Goal: Information Seeking & Learning: Learn about a topic

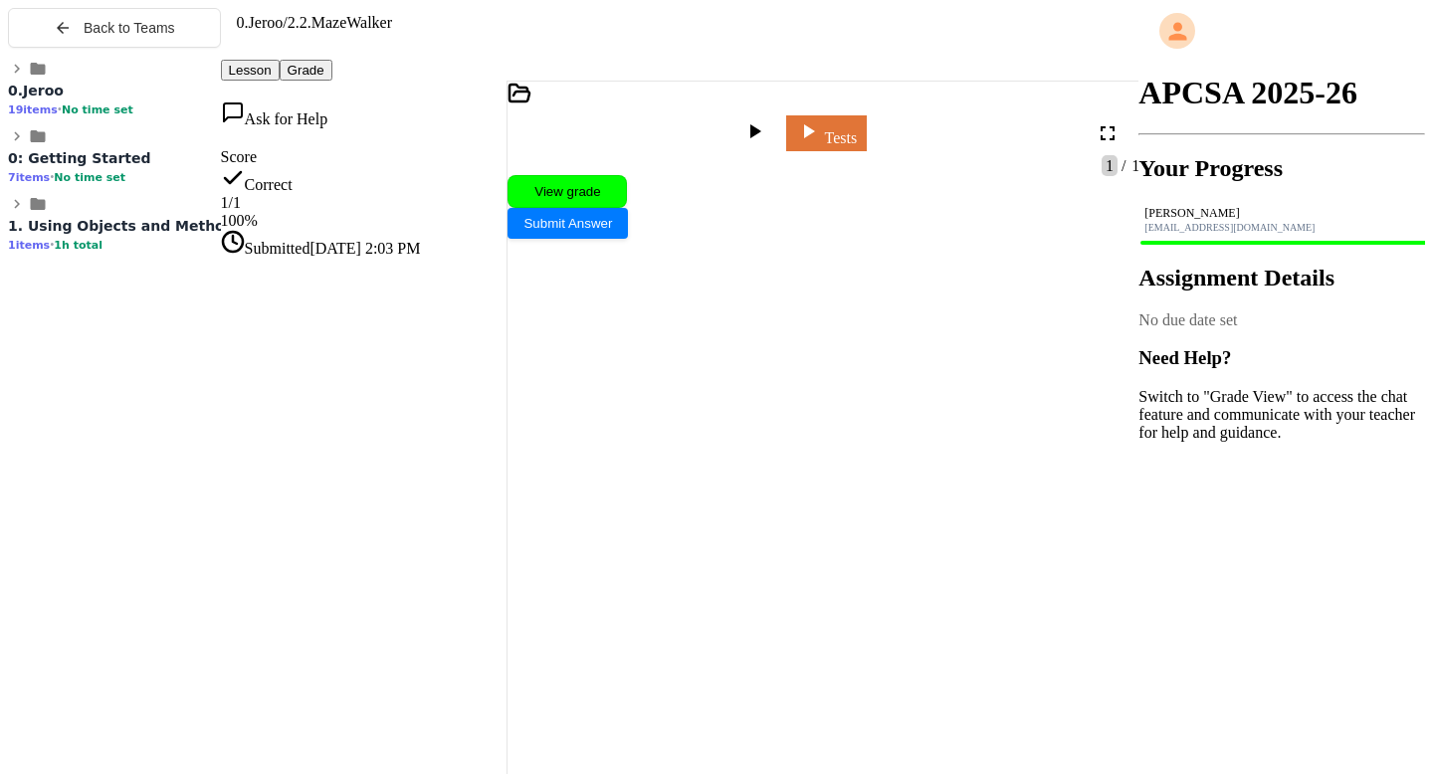
click at [31, 142] on icon at bounding box center [38, 136] width 15 height 12
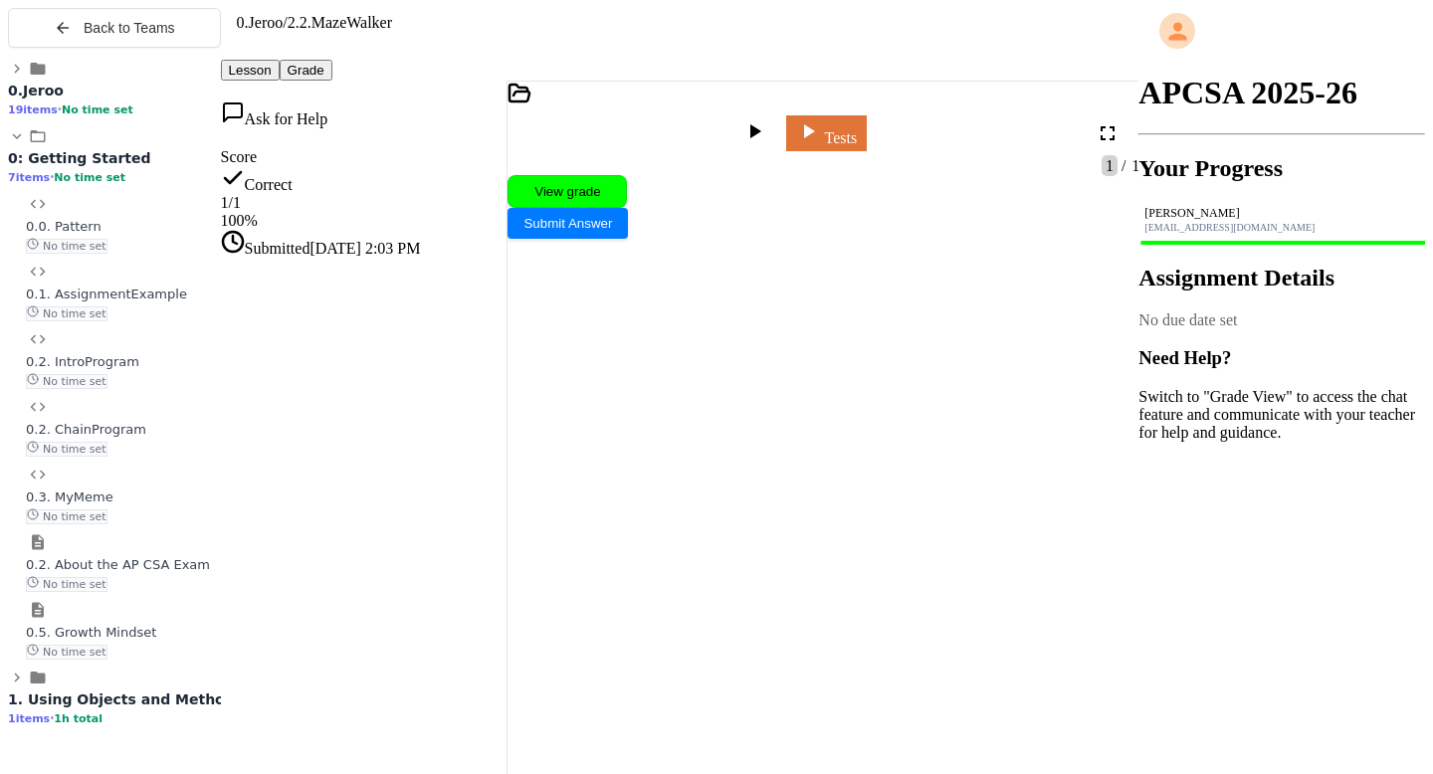
scroll to position [14, 0]
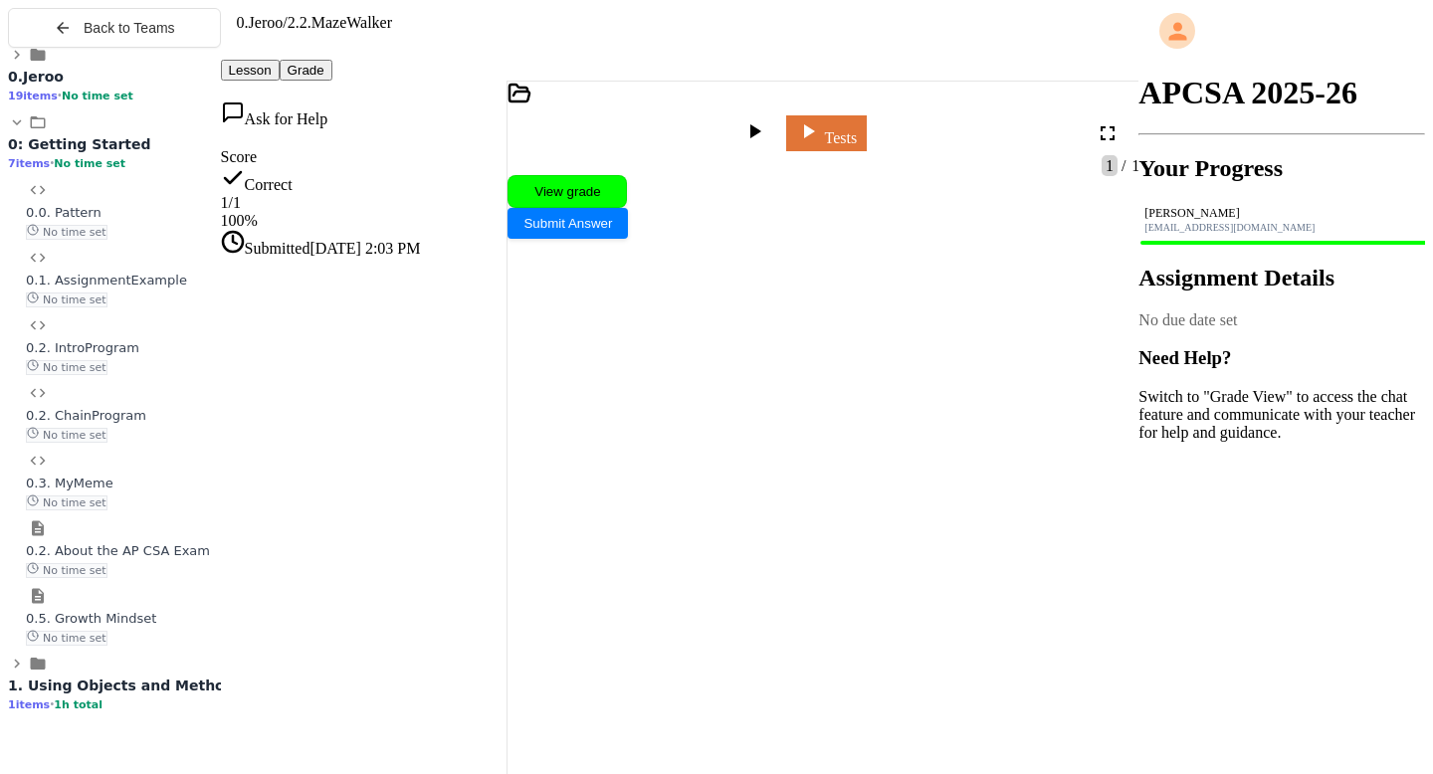
click at [139, 694] on span "1. Using Objects and Methods" at bounding box center [125, 686] width 235 height 16
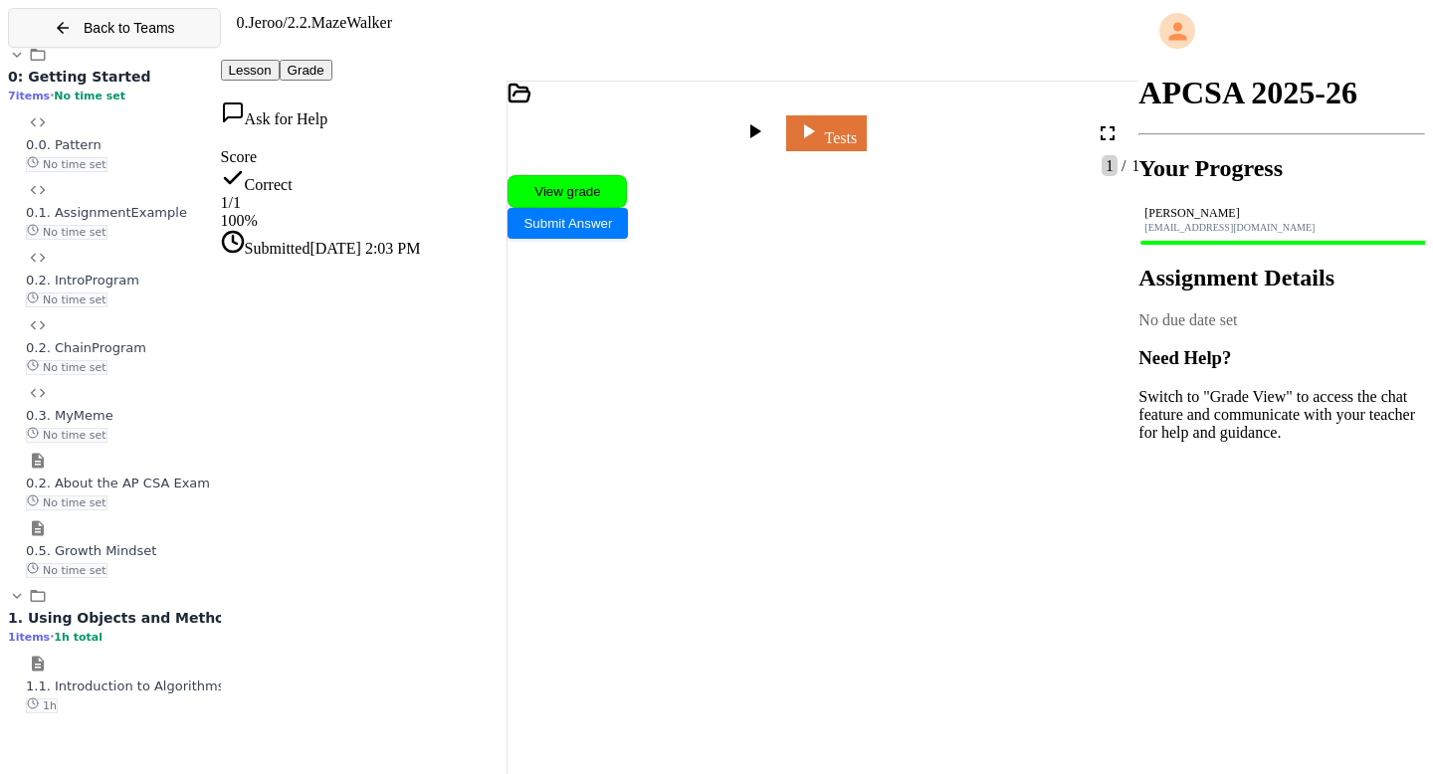
click at [71, 37] on div "Back to Teams" at bounding box center [114, 28] width 121 height 18
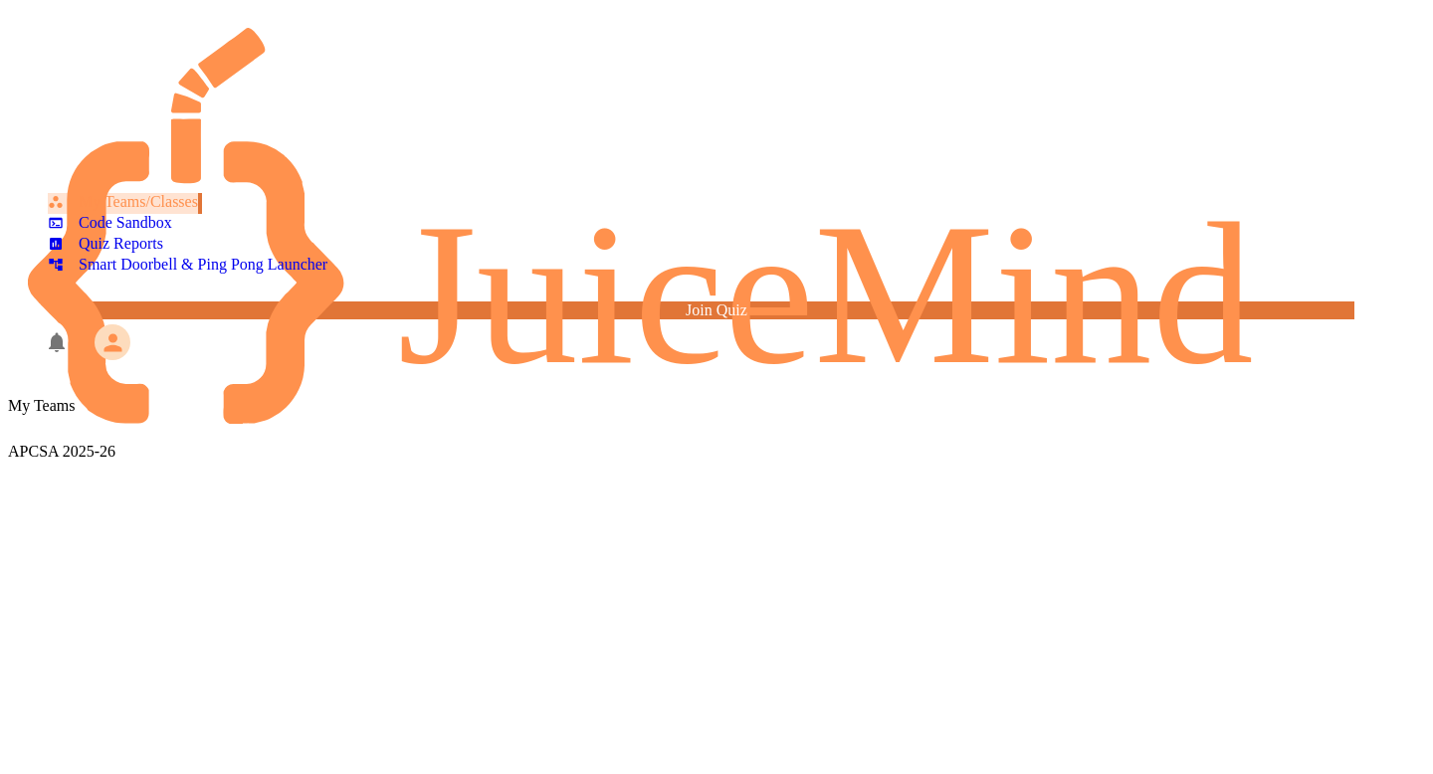
click at [359, 415] on div "APCSA 2025-26" at bounding box center [716, 438] width 1417 height 46
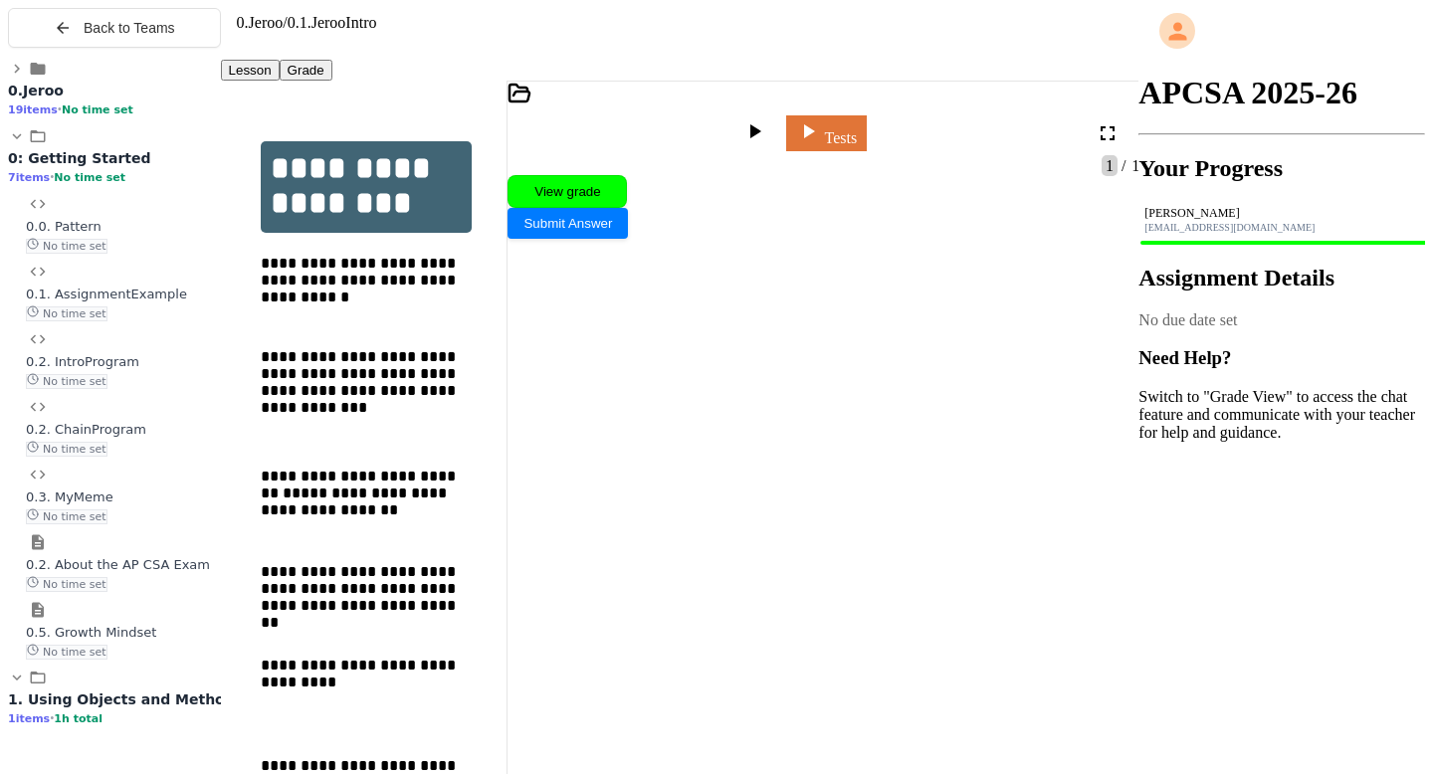
scroll to position [82, 0]
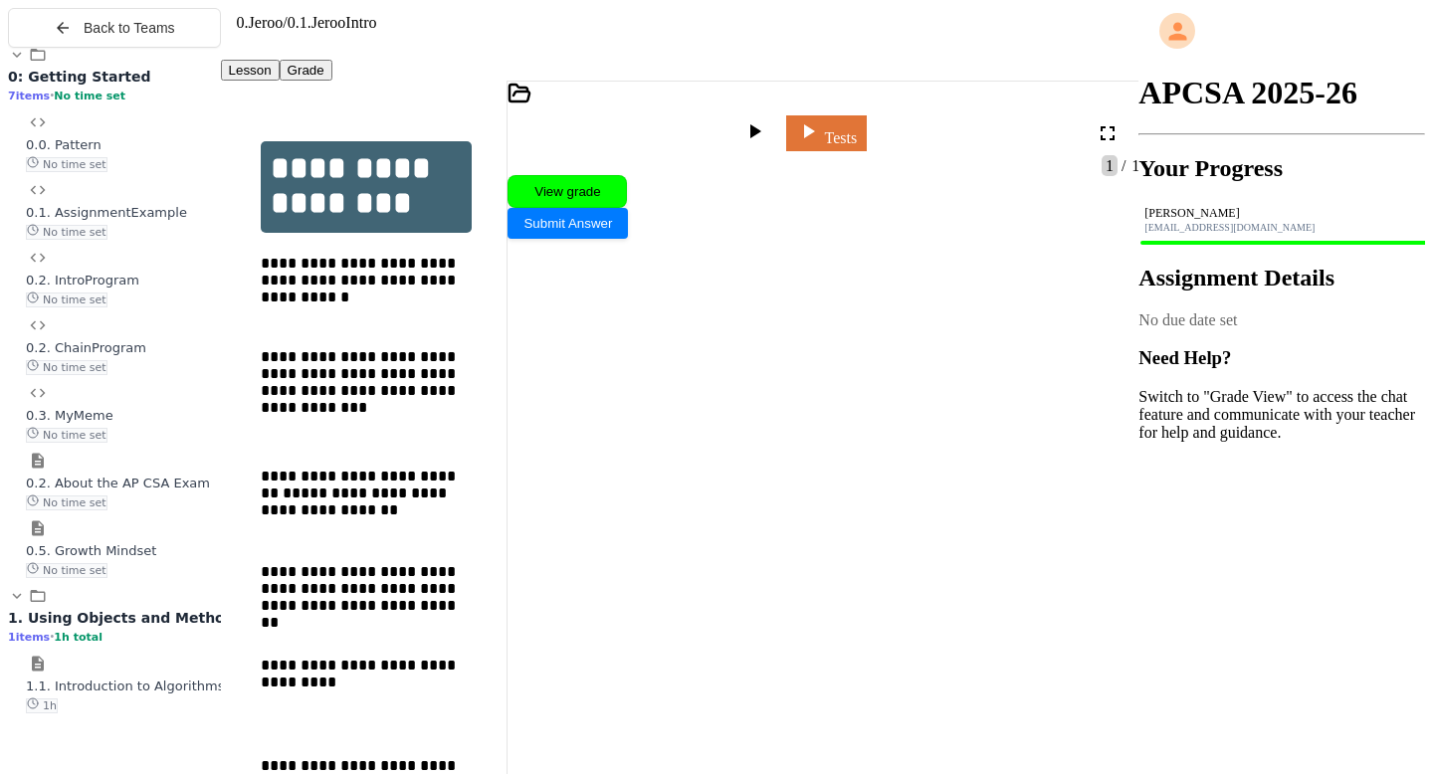
click at [164, 626] on span "1. Using Objects and Methods" at bounding box center [125, 618] width 235 height 16
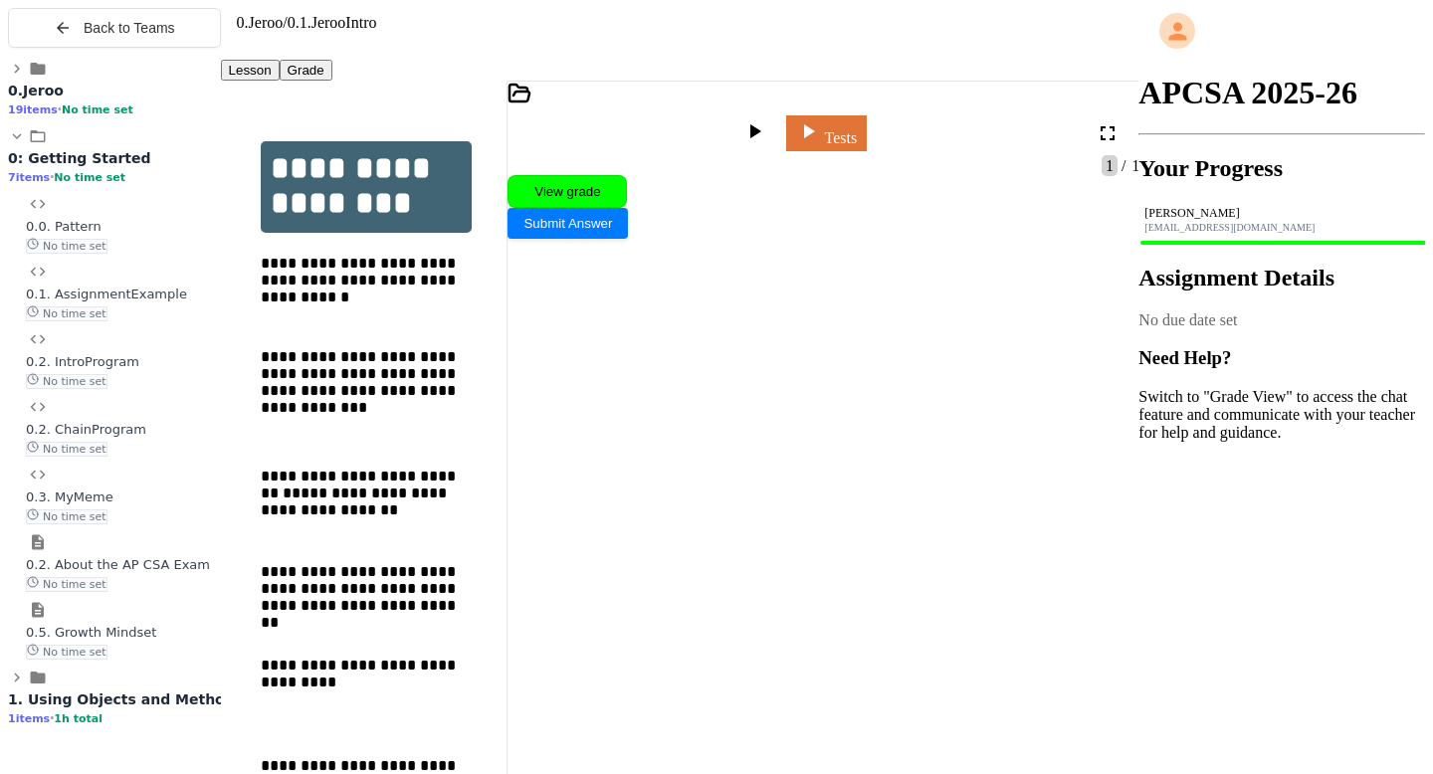
click at [152, 708] on span "1. Using Objects and Methods" at bounding box center [125, 700] width 235 height 16
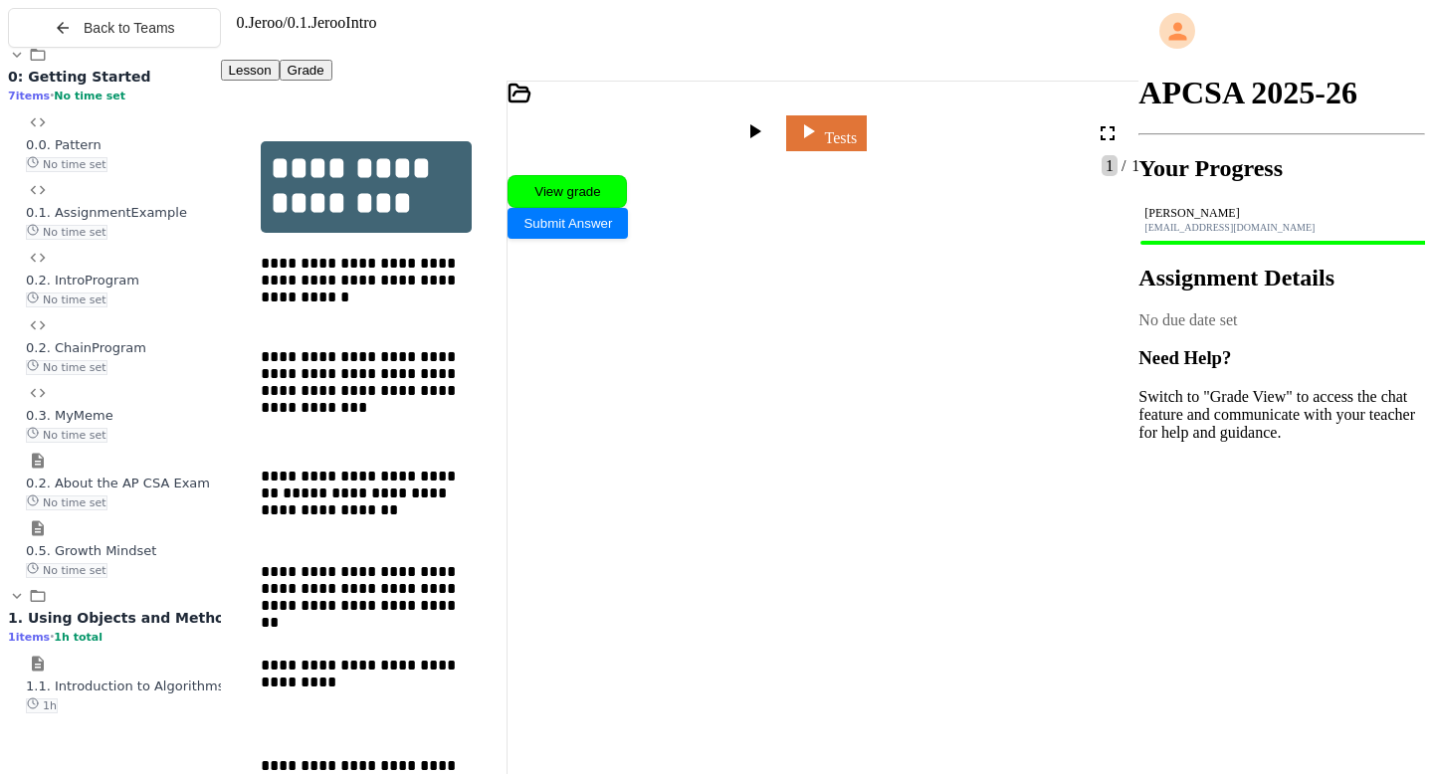
click at [152, 714] on div "1.1. Introduction to Algorithms, Programming, and Compilers 1h" at bounding box center [123, 695] width 195 height 37
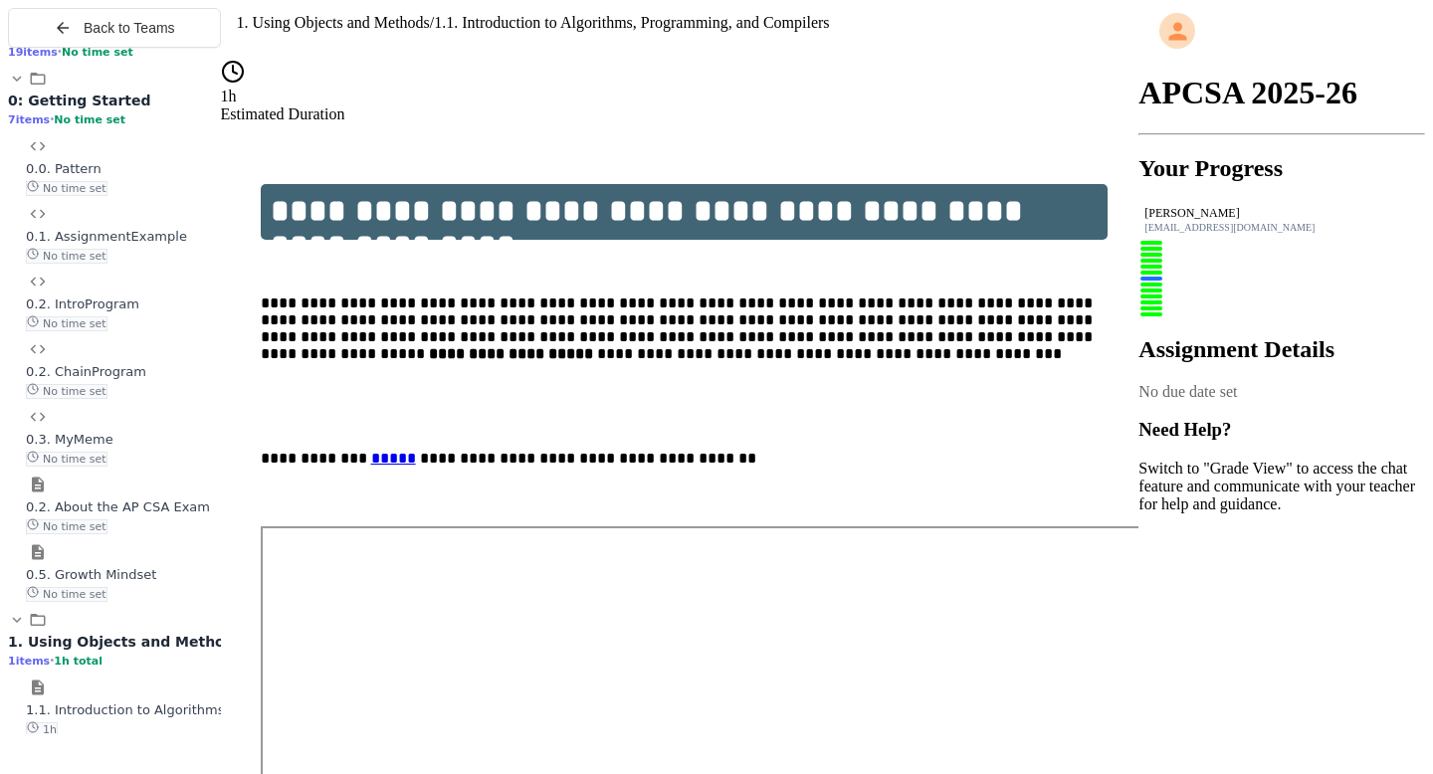
scroll to position [82, 0]
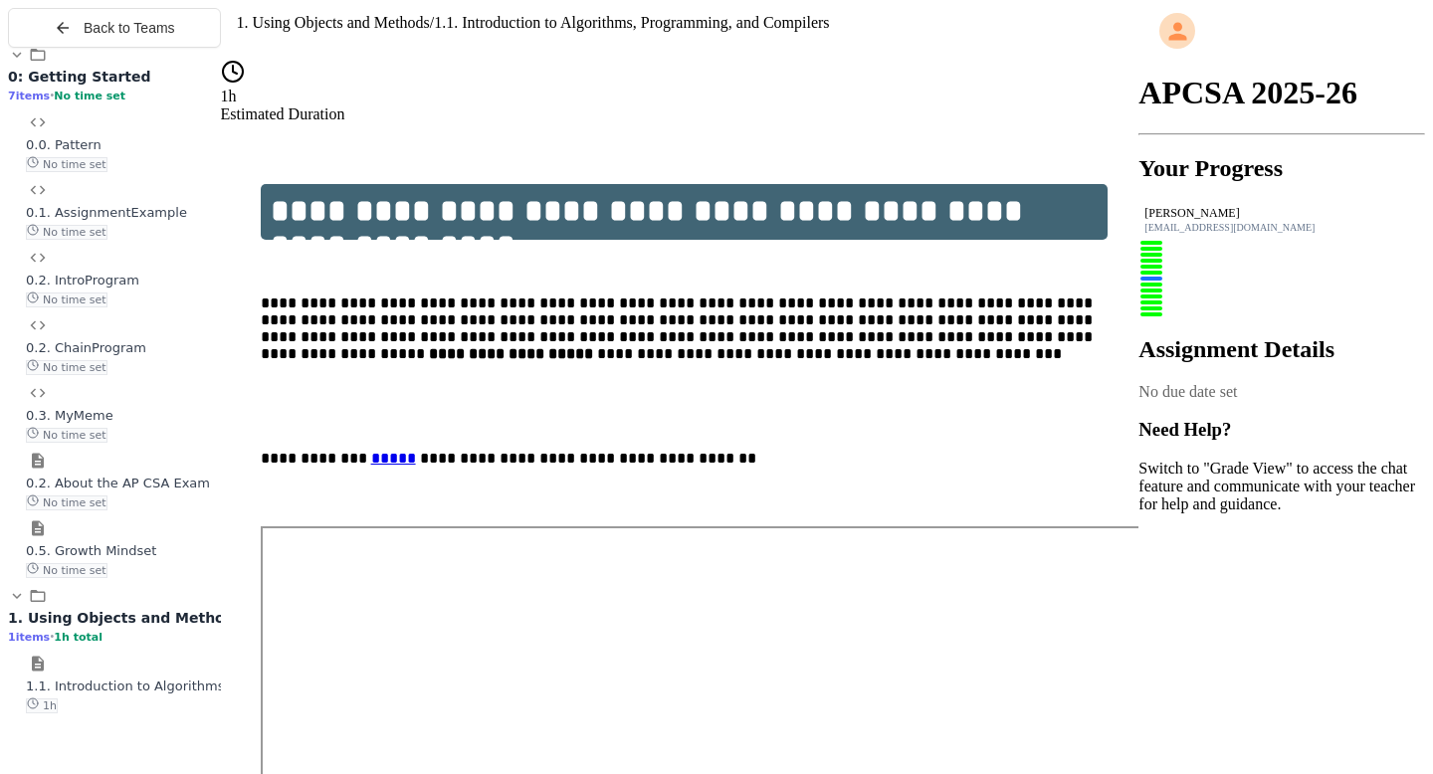
click at [159, 626] on span "1. Using Objects and Methods" at bounding box center [125, 618] width 235 height 16
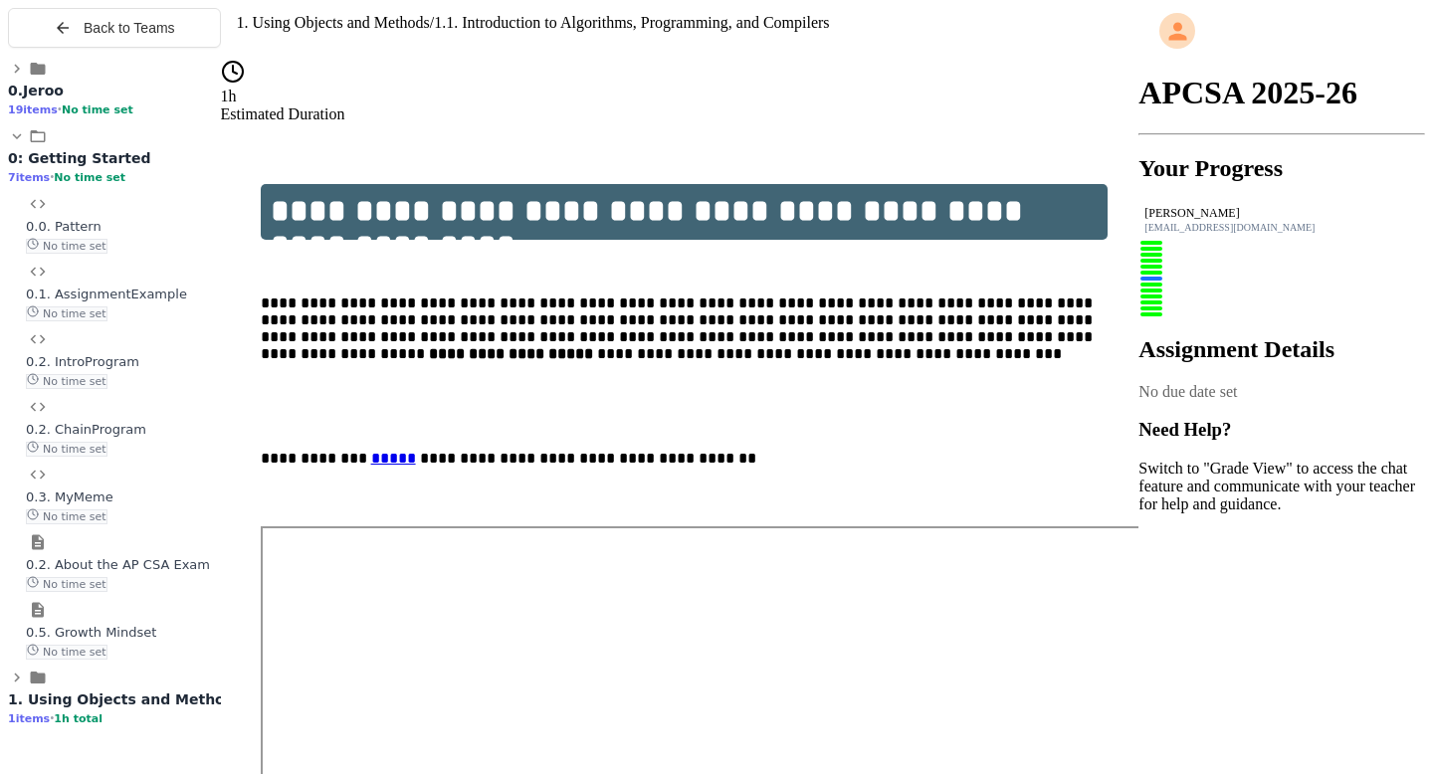
drag, startPoint x: 159, startPoint y: 633, endPoint x: 192, endPoint y: 658, distance: 41.2
click at [192, 658] on div "0.5. Growth Mindset No time set" at bounding box center [123, 630] width 195 height 59
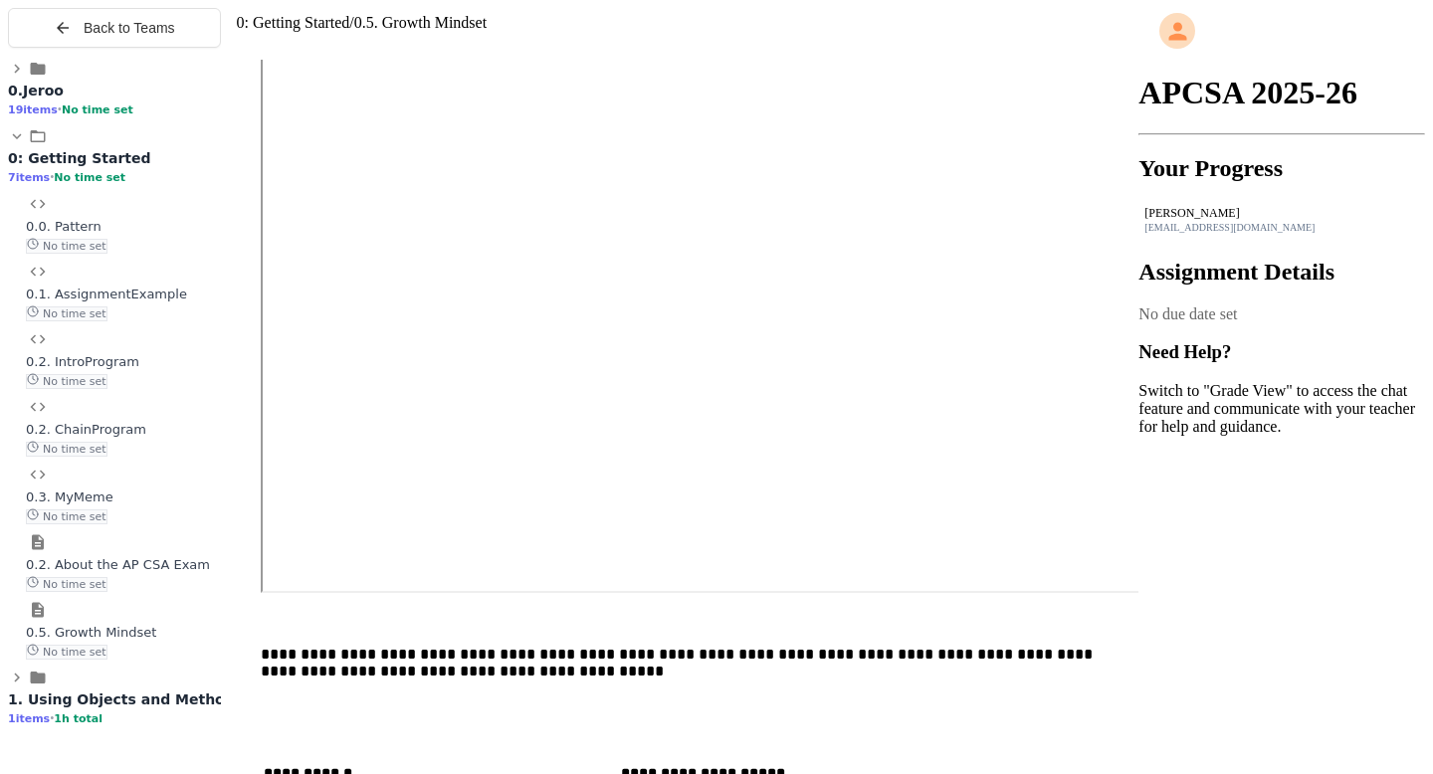
scroll to position [14, 0]
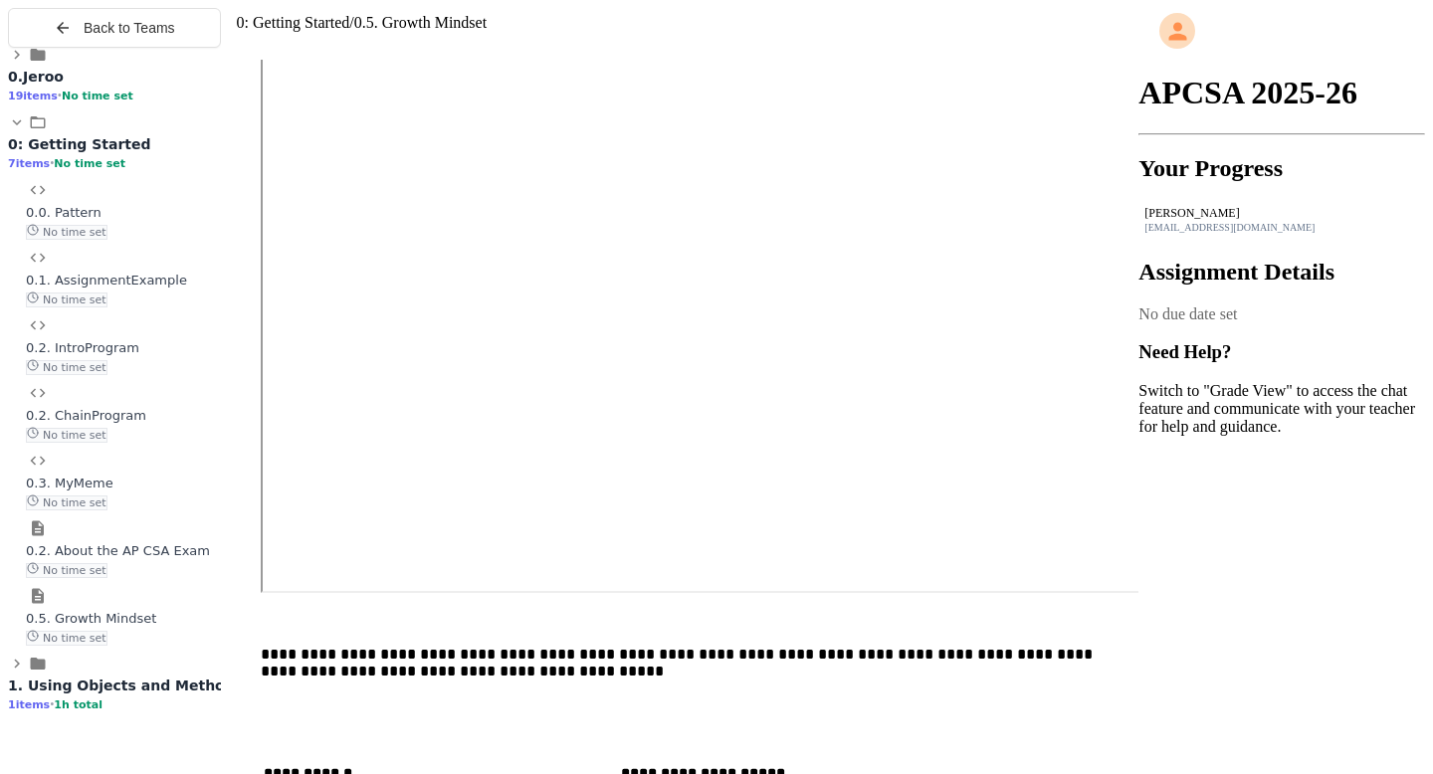
click at [70, 713] on div "1. Using Objects and Methods 1 items • 1h total" at bounding box center [114, 695] width 213 height 36
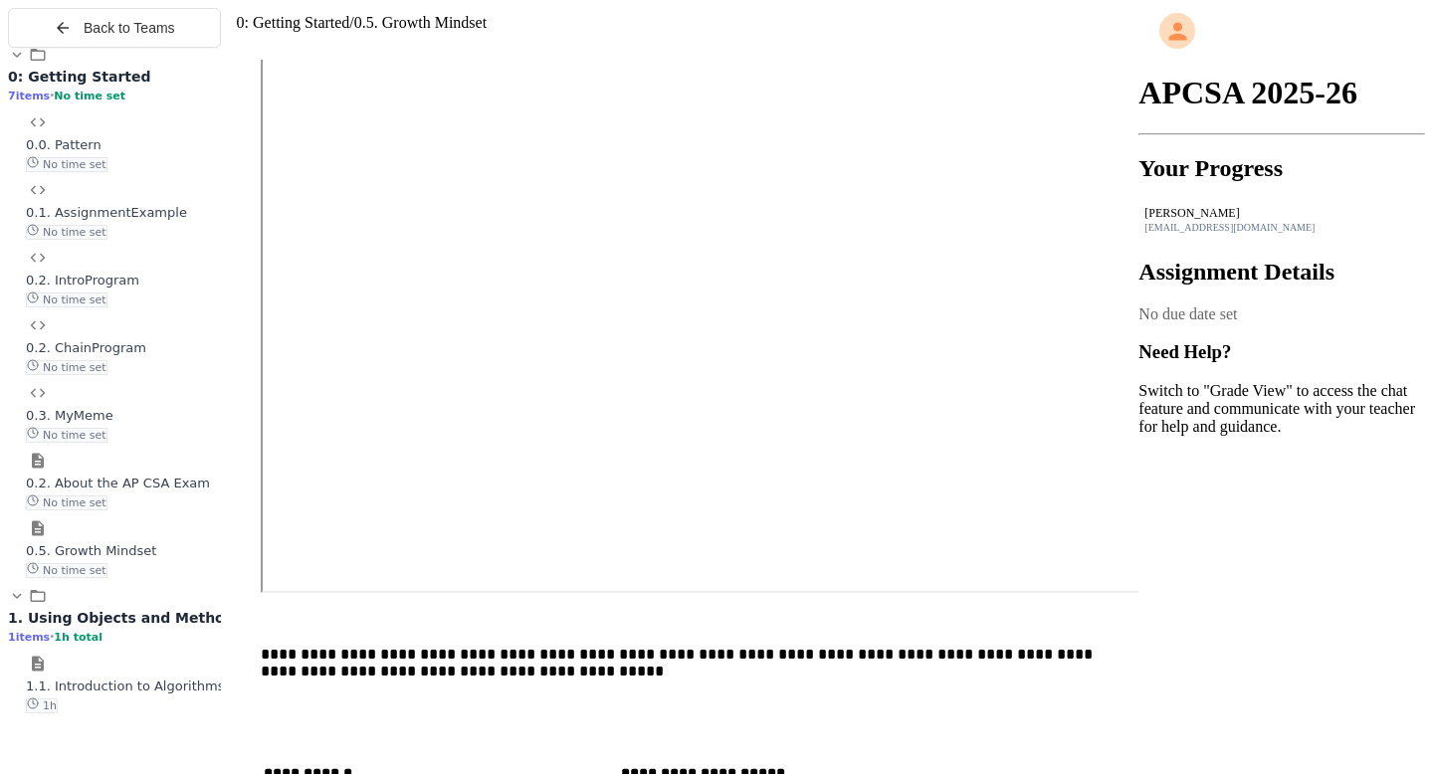
click at [74, 694] on span "1.1. Introduction to Algorithms, Programming, and Compilers" at bounding box center [223, 686] width 395 height 15
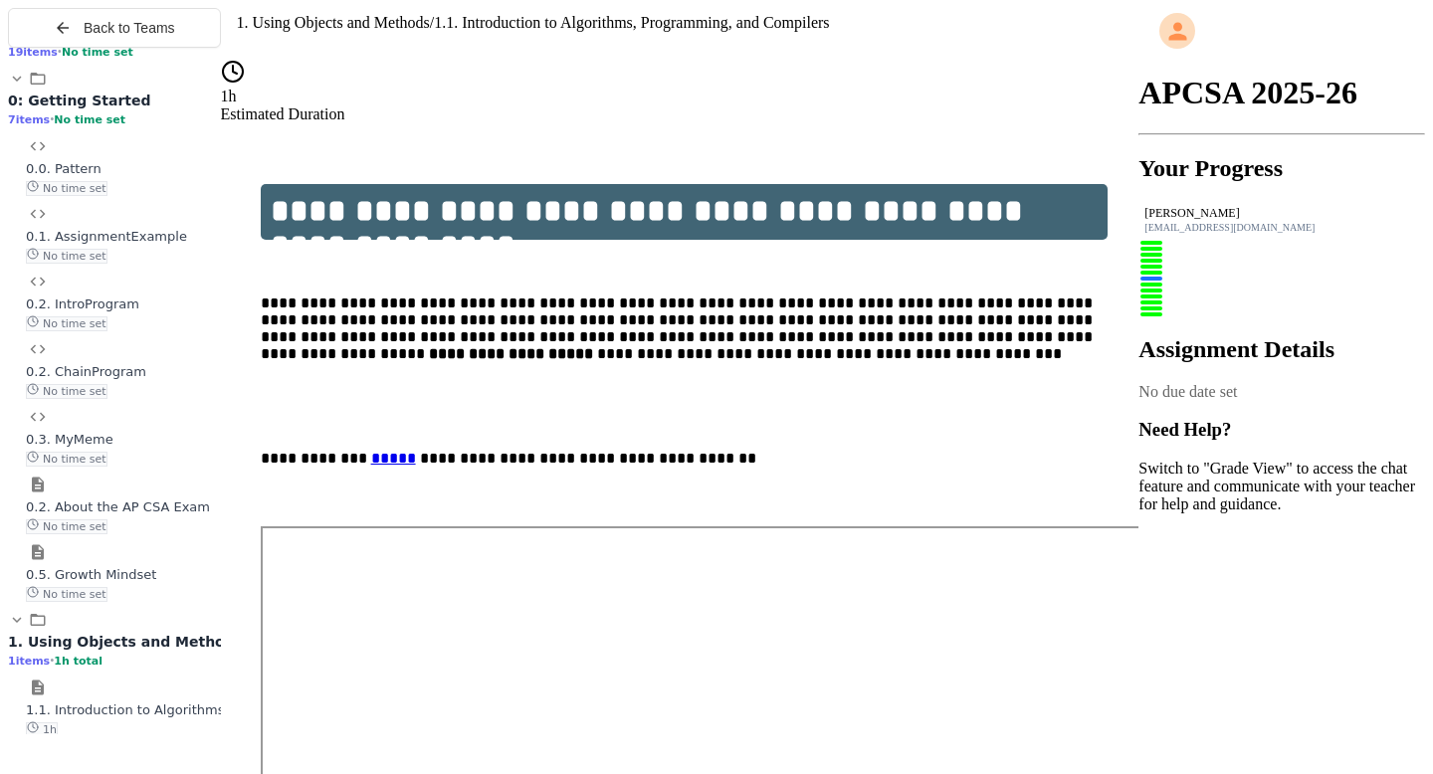
scroll to position [82, 0]
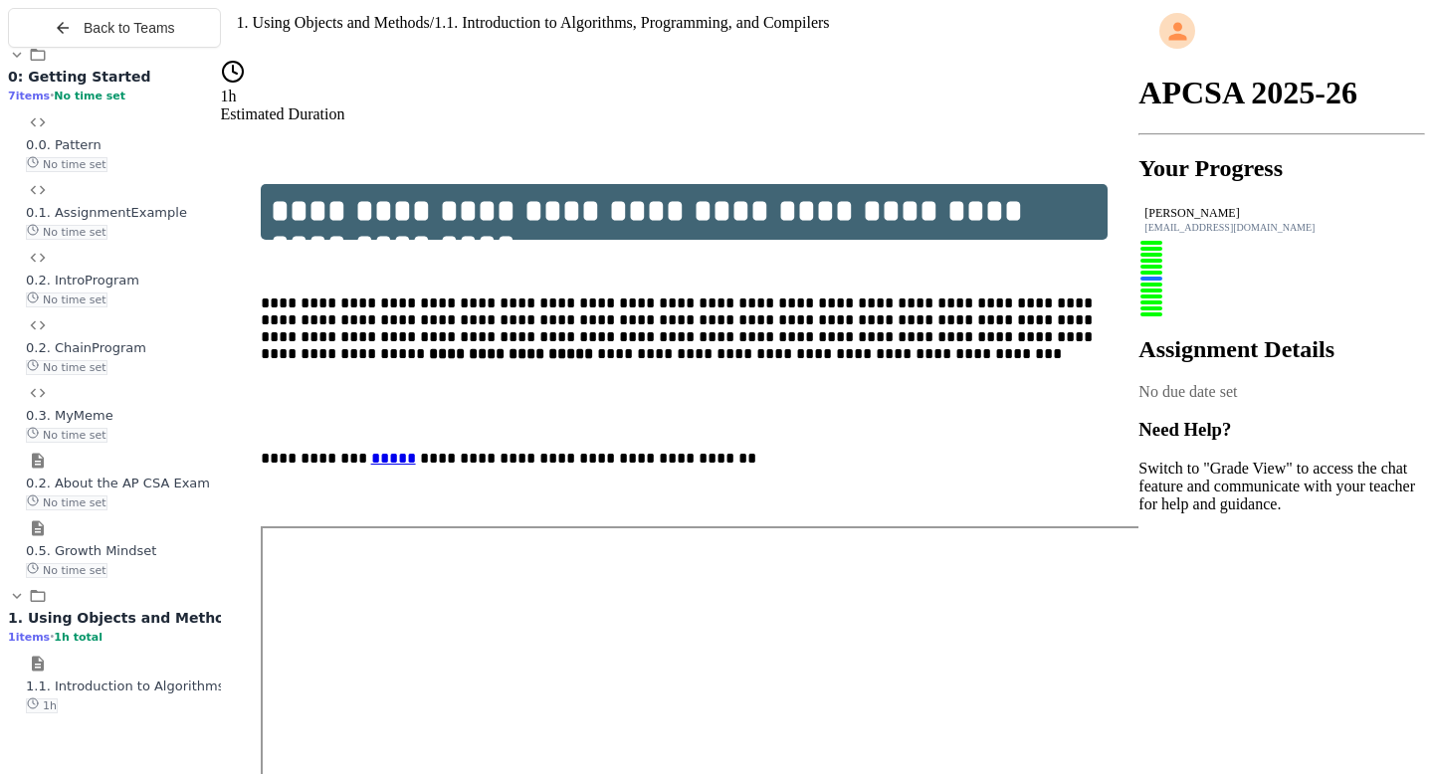
click at [107, 85] on span "0: Getting Started" at bounding box center [79, 77] width 143 height 16
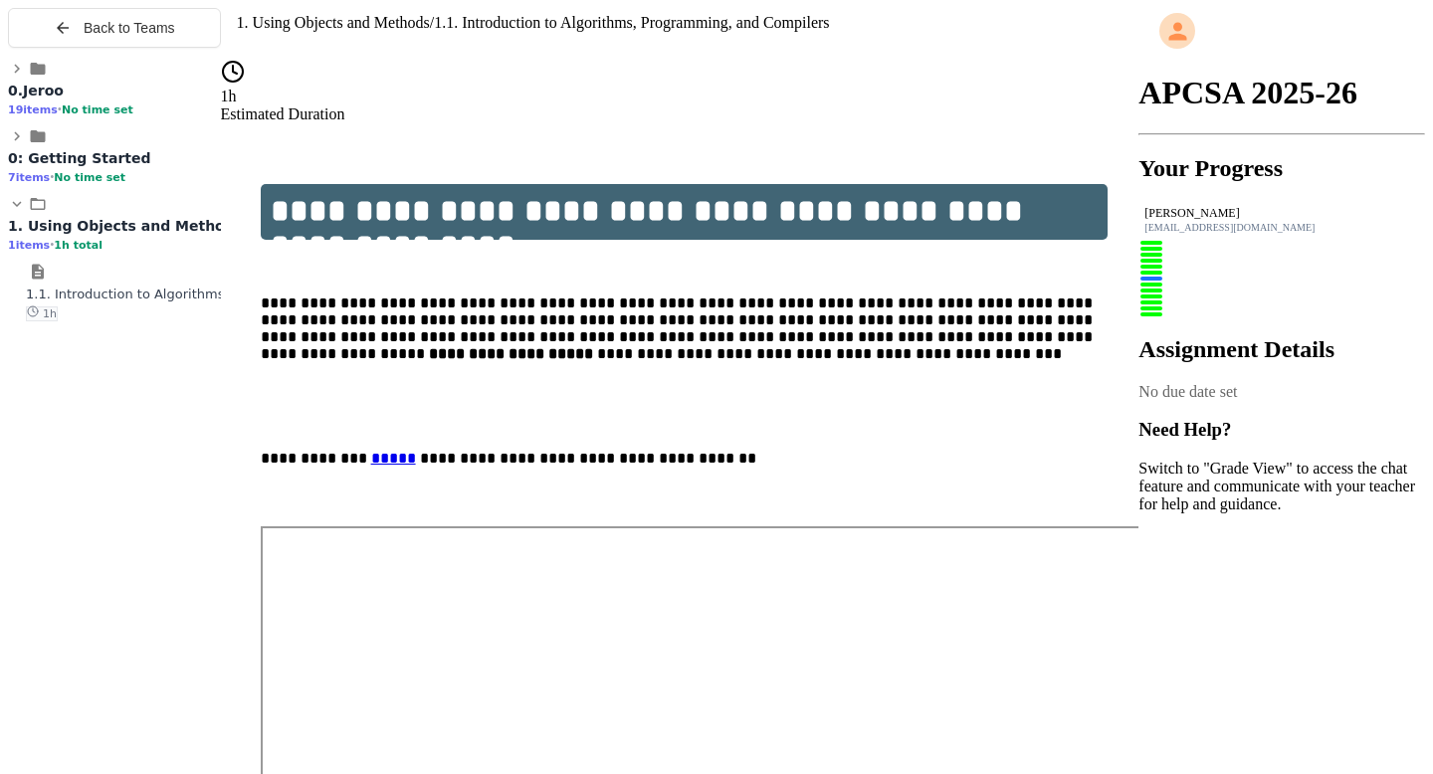
scroll to position [0, 0]
click at [82, 117] on div "0.Jeroo 19 items • No time set" at bounding box center [114, 100] width 213 height 36
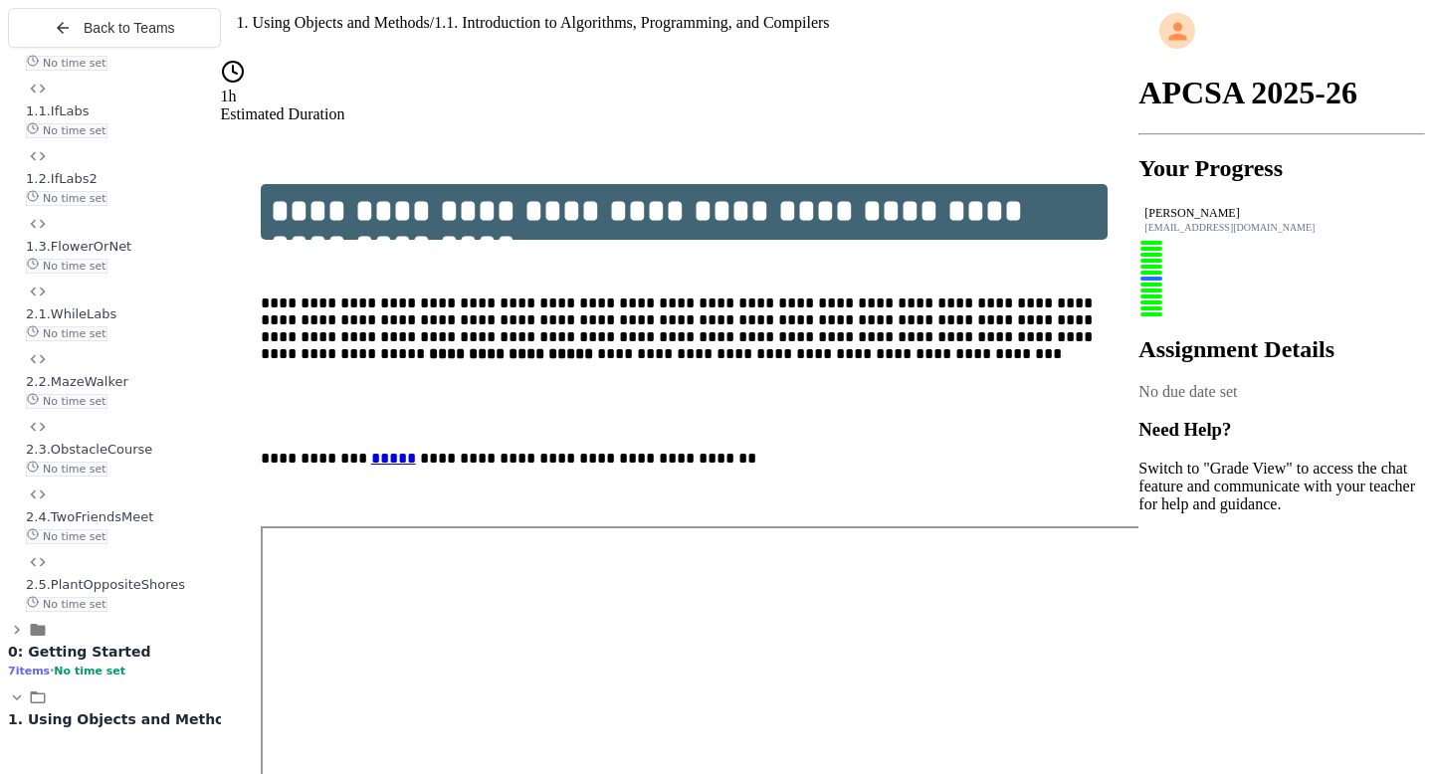
scroll to position [799, 0]
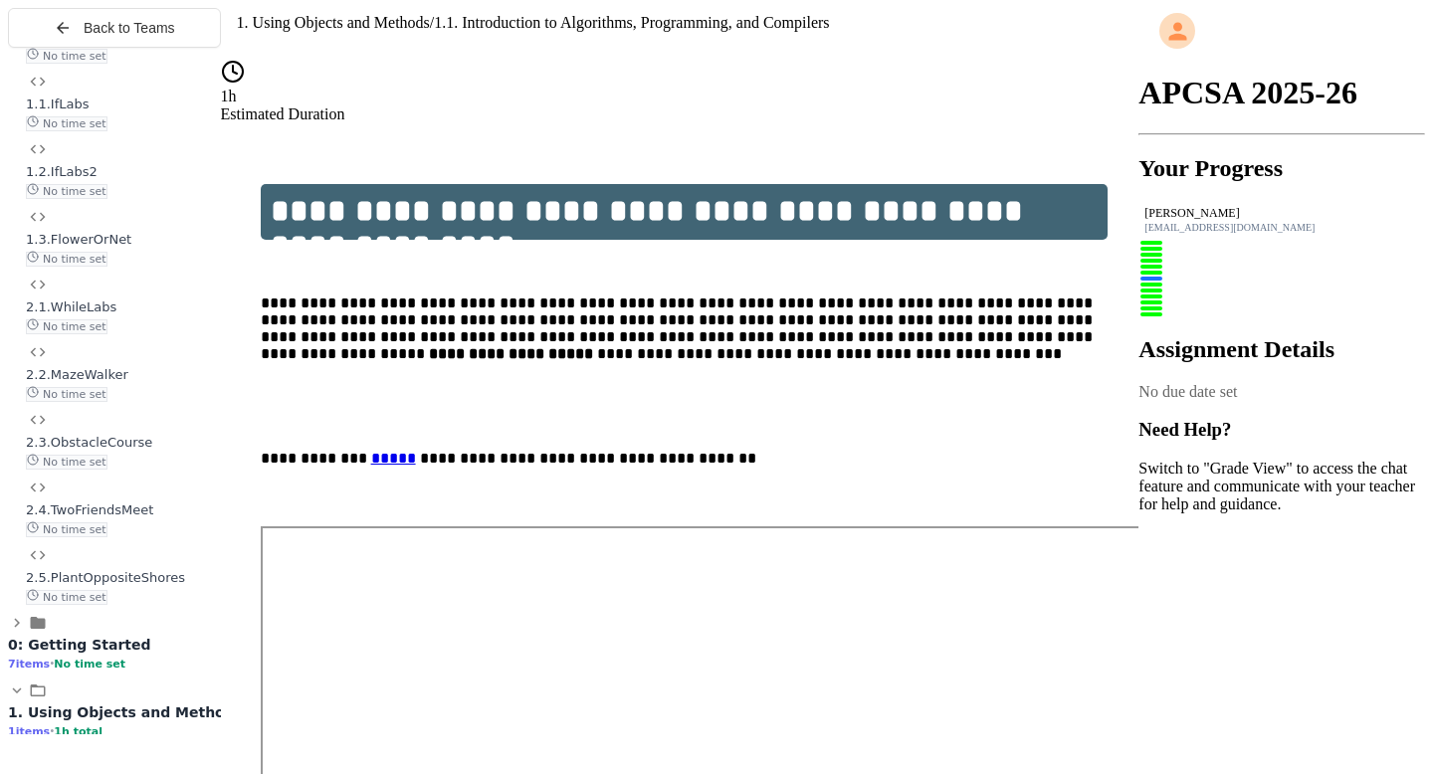
click at [128, 382] on span "2.2.MazeWalker" at bounding box center [77, 374] width 103 height 15
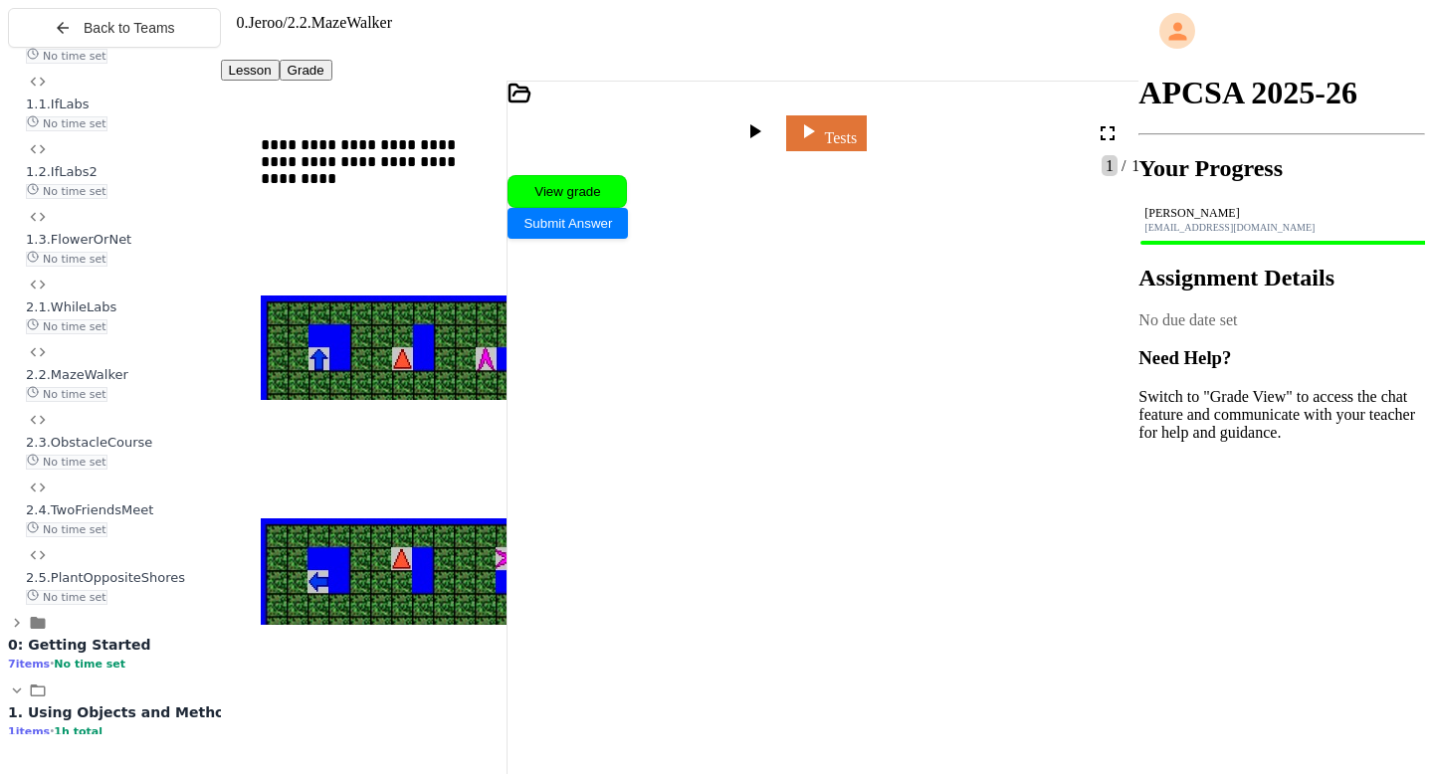
click at [103, 450] on span "2.3.ObstacleCourse" at bounding box center [89, 442] width 126 height 15
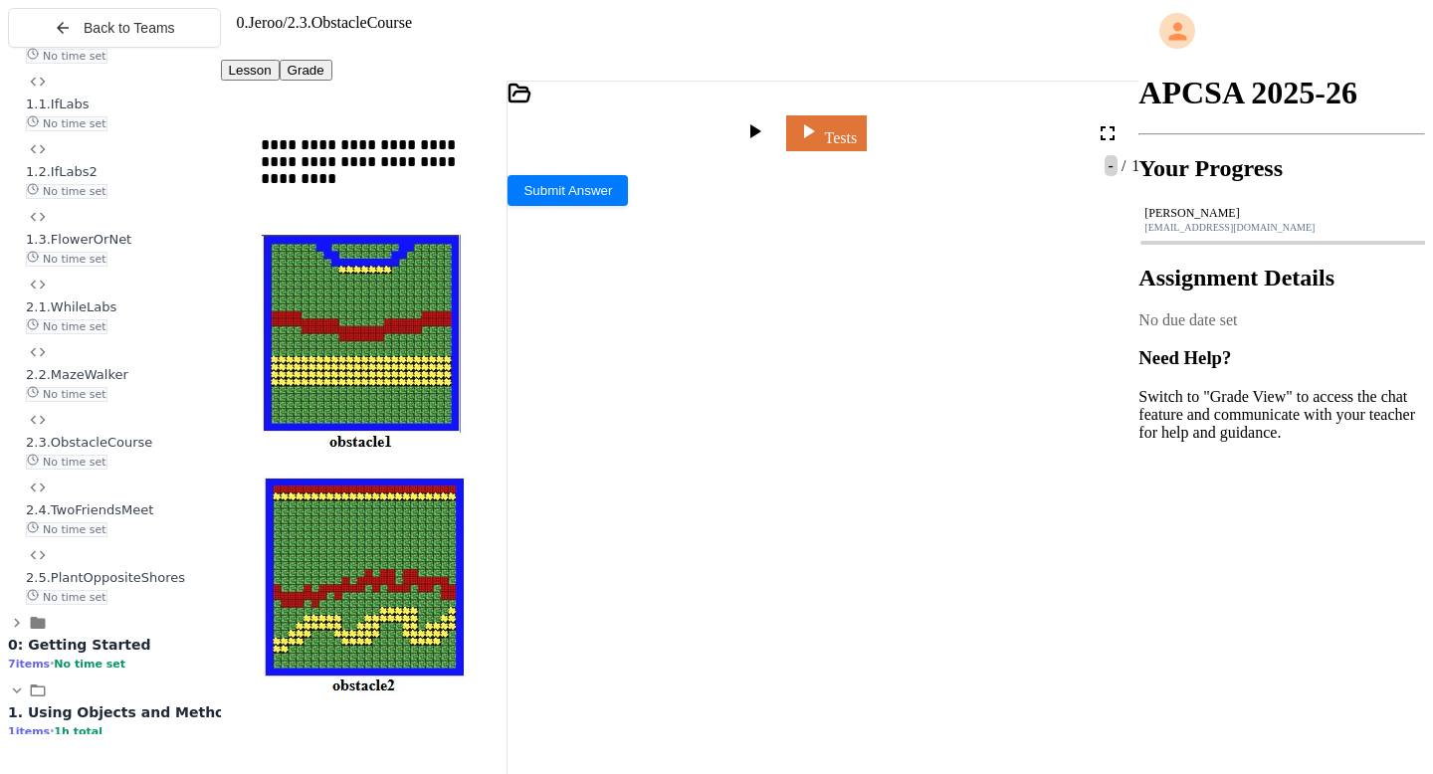
click at [766, 119] on icon at bounding box center [755, 131] width 24 height 24
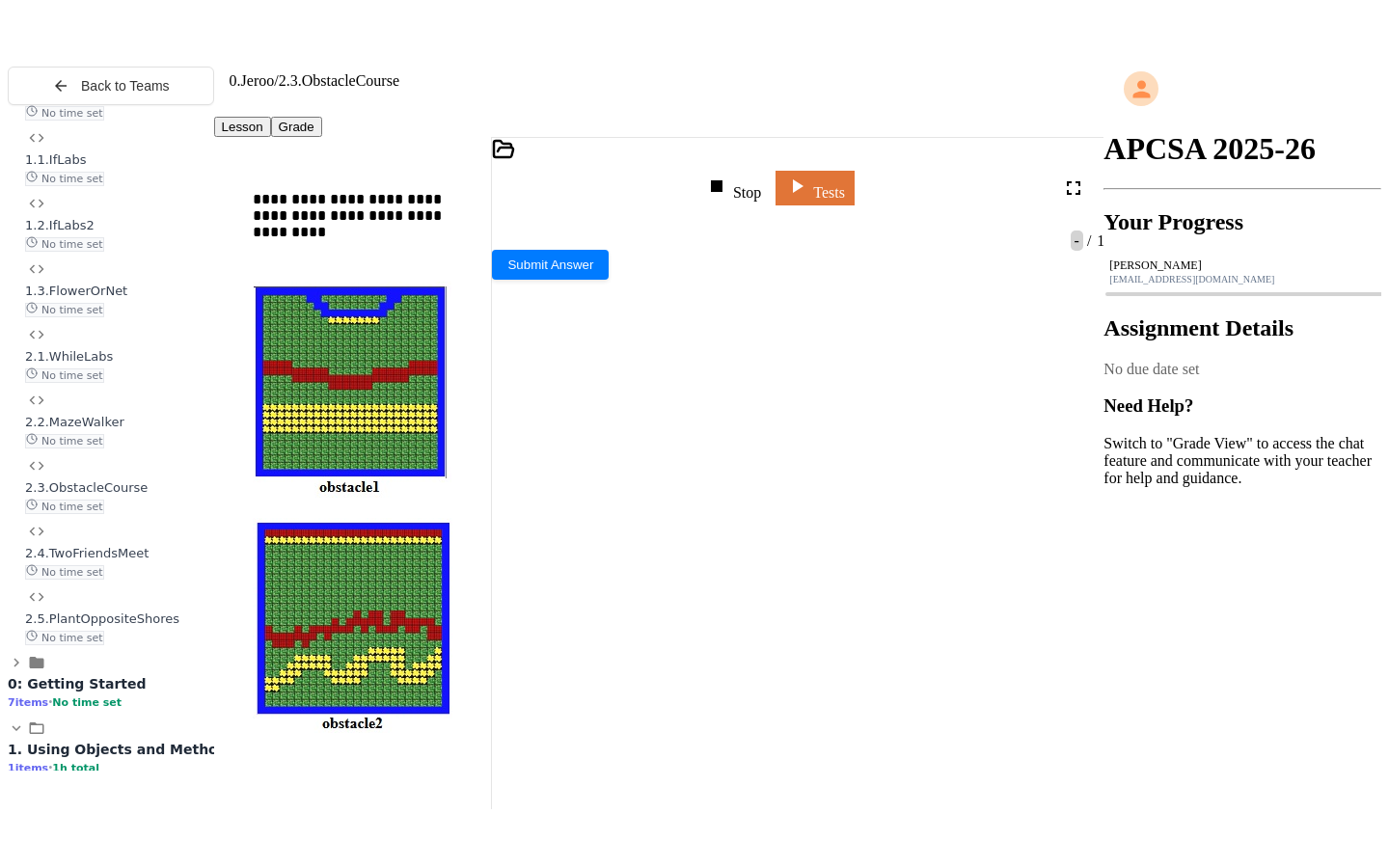
scroll to position [456, 0]
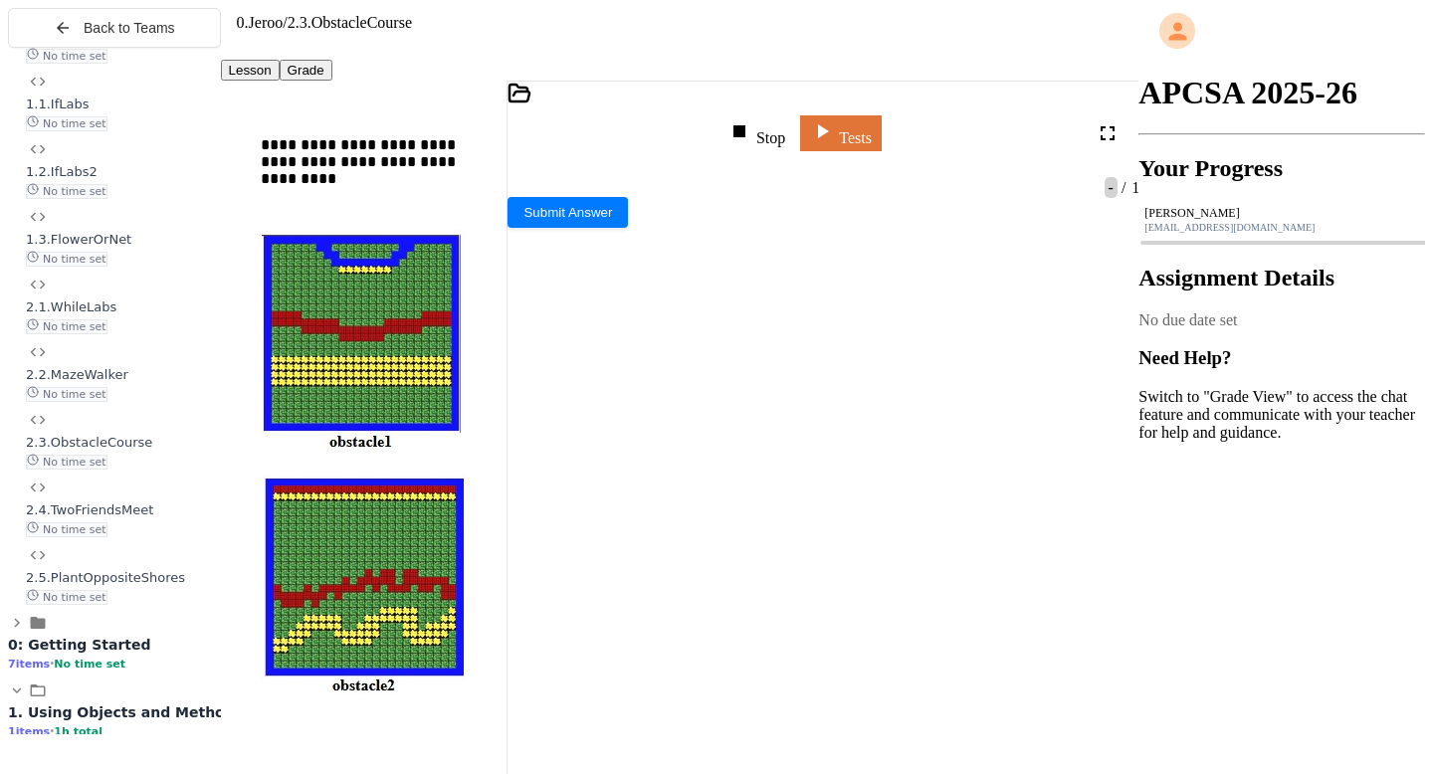
click at [763, 535] on div at bounding box center [808, 544] width 600 height 18
click at [1115, 371] on icon at bounding box center [1117, 369] width 4 height 4
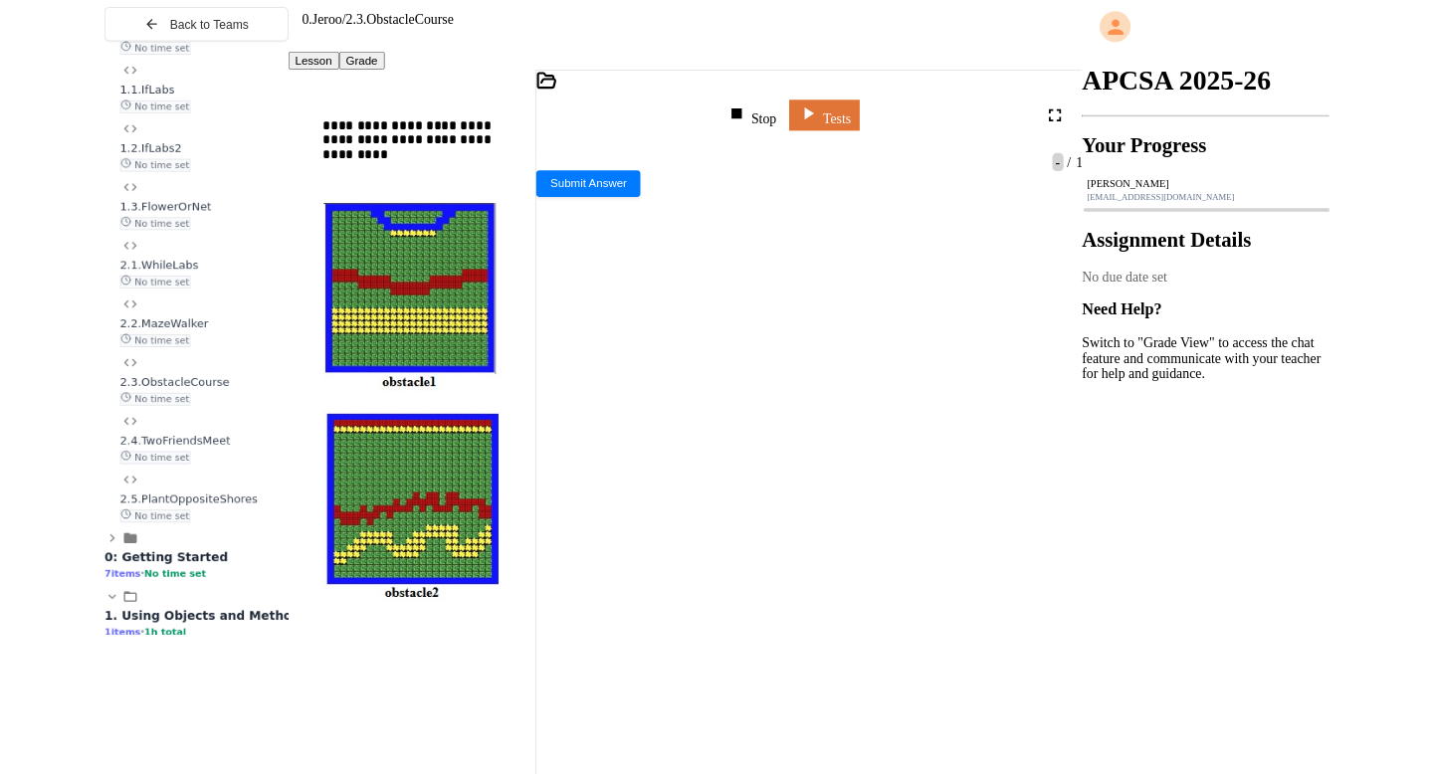
scroll to position [772, 0]
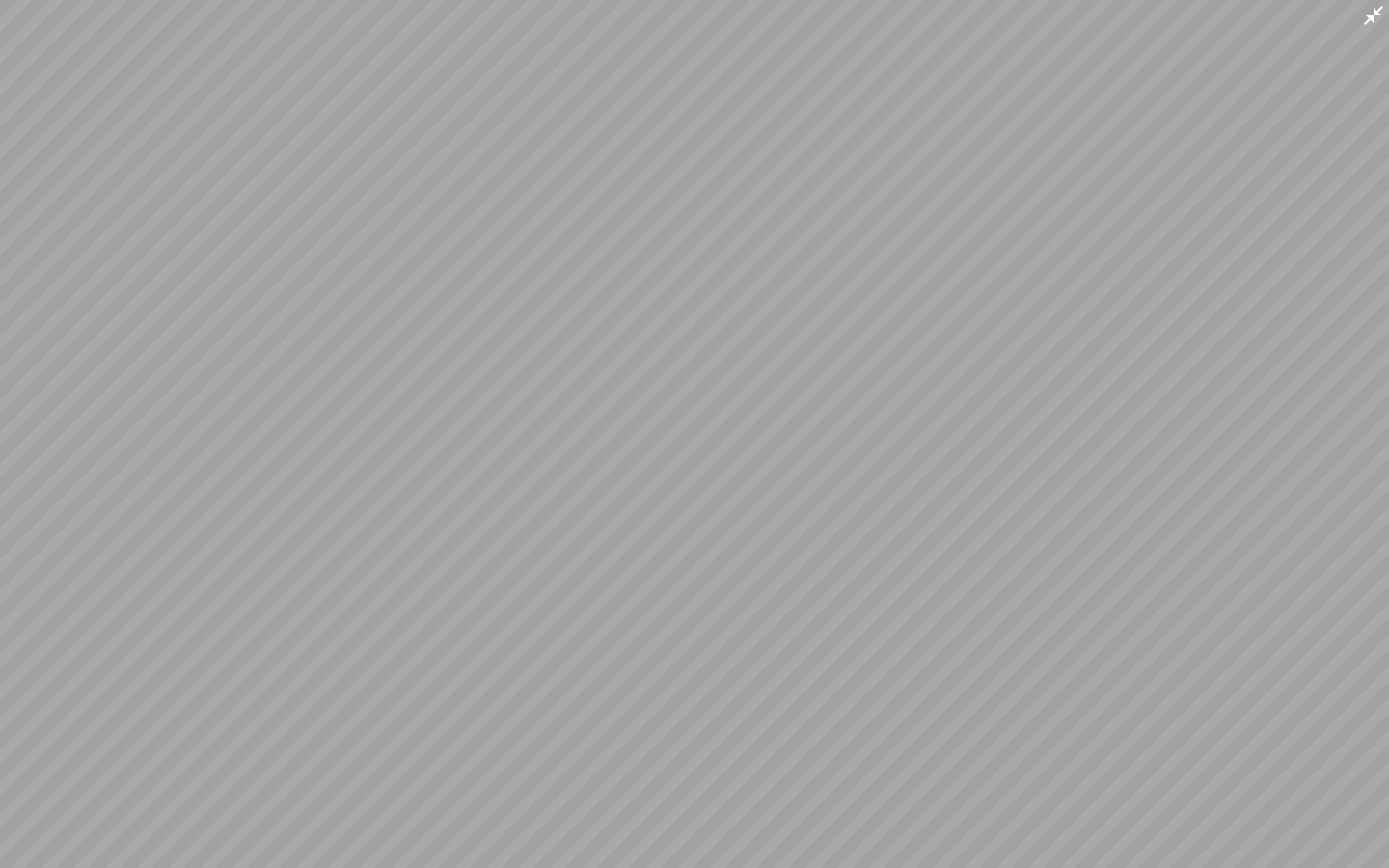
click at [1381, 24] on icon at bounding box center [1373, 16] width 23 height 23
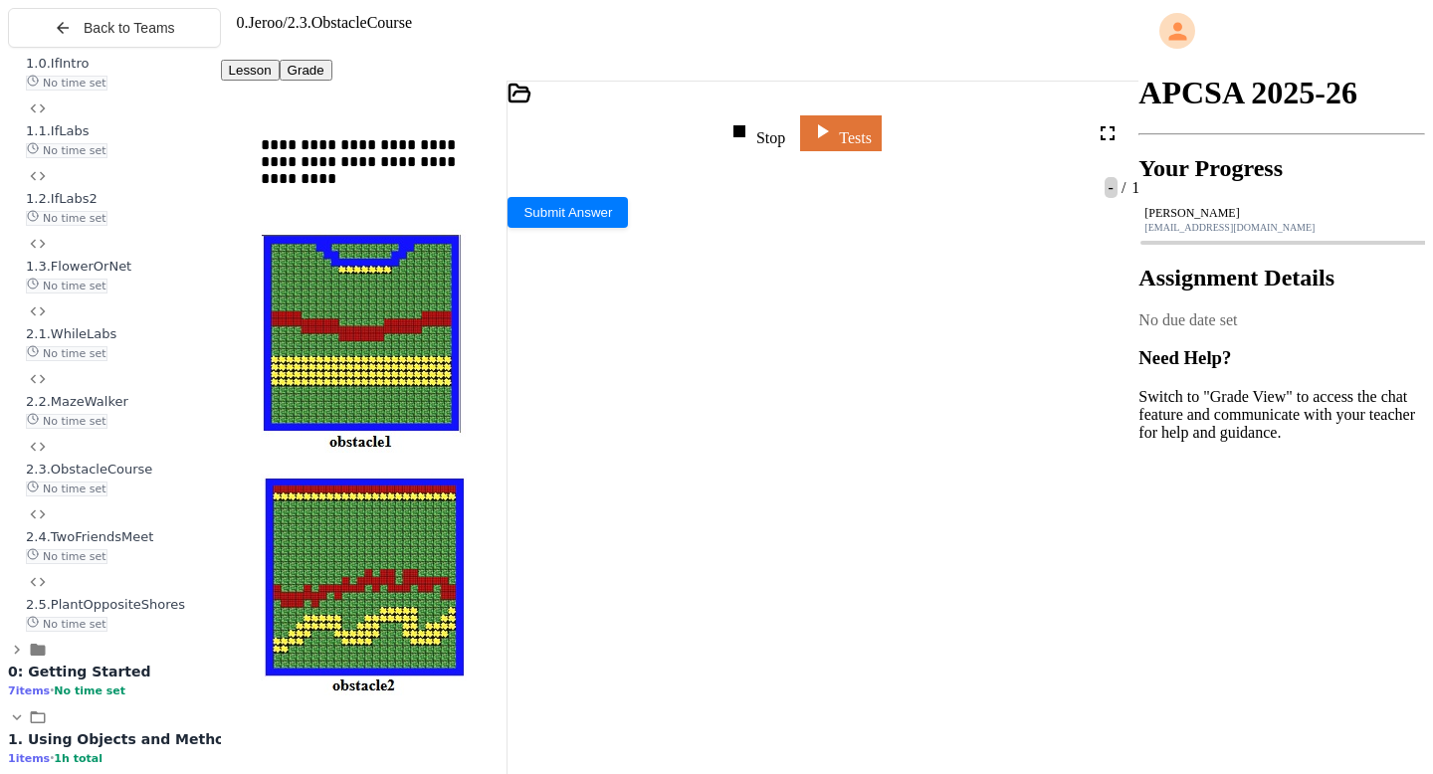
click at [918, 618] on body "**********" at bounding box center [716, 395] width 1417 height 774
click at [754, 552] on div at bounding box center [651, 561] width 287 height 18
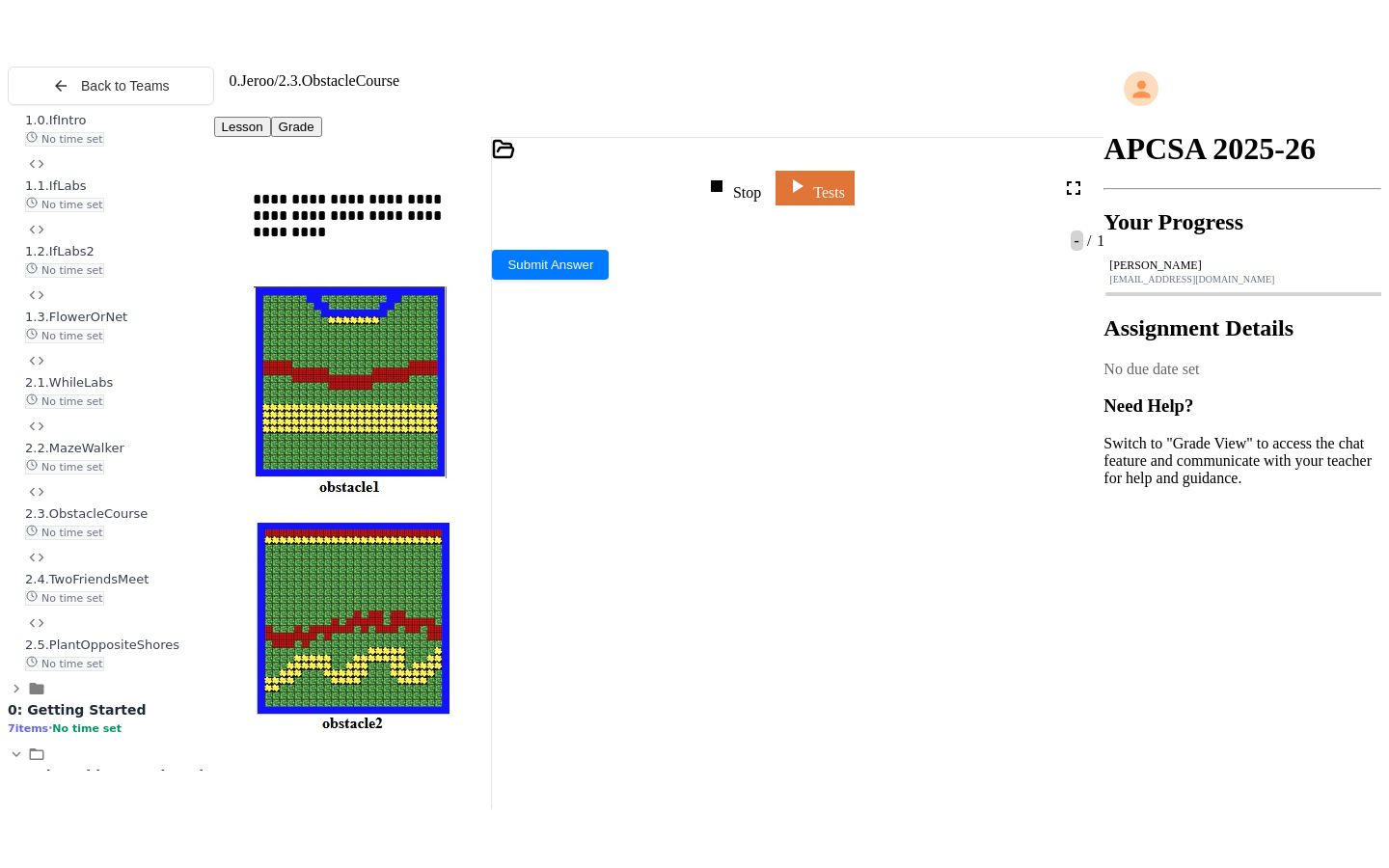
scroll to position [191, 0]
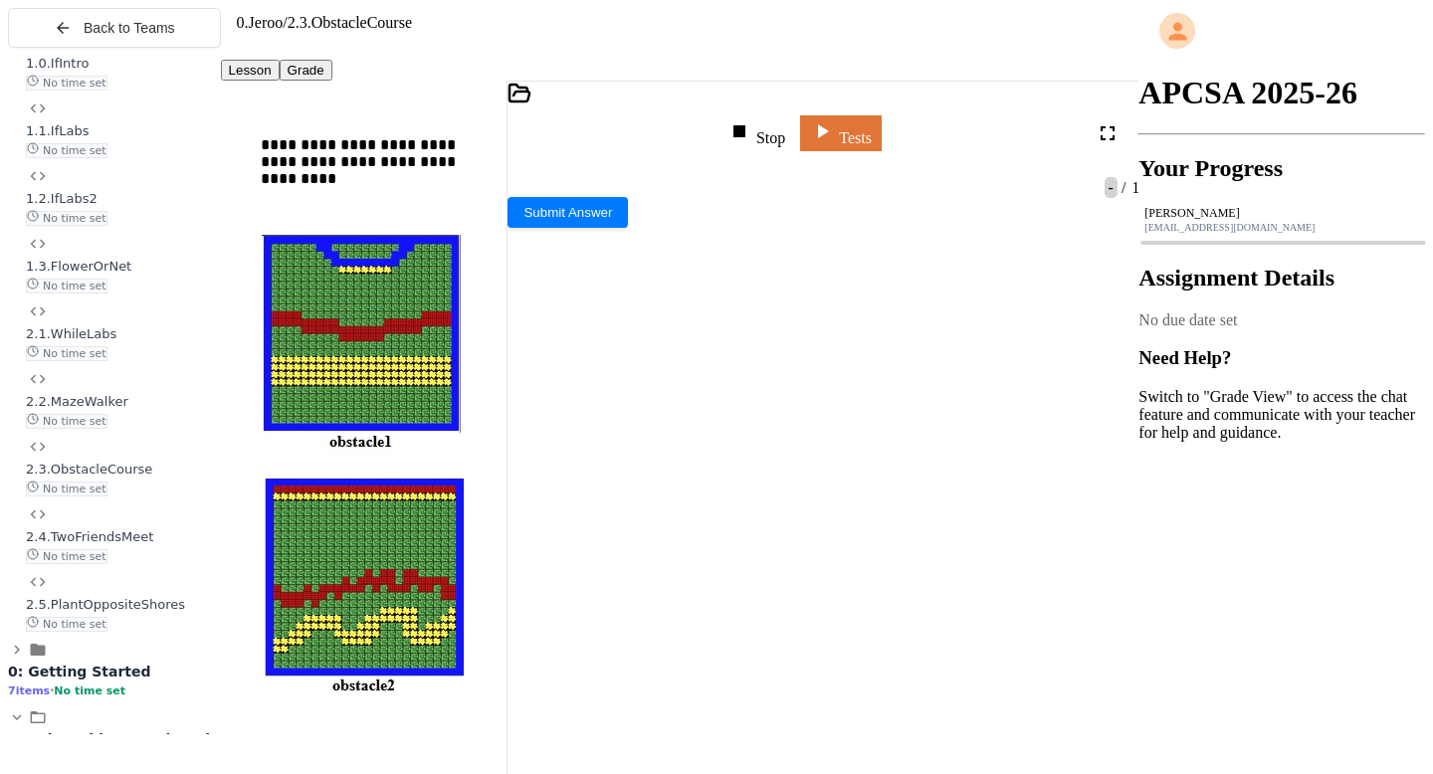
click at [962, 618] on body "**********" at bounding box center [716, 395] width 1417 height 774
click at [1134, 478] on body "**********" at bounding box center [716, 395] width 1417 height 774
click at [1129, 456] on icon at bounding box center [1131, 454] width 4 height 4
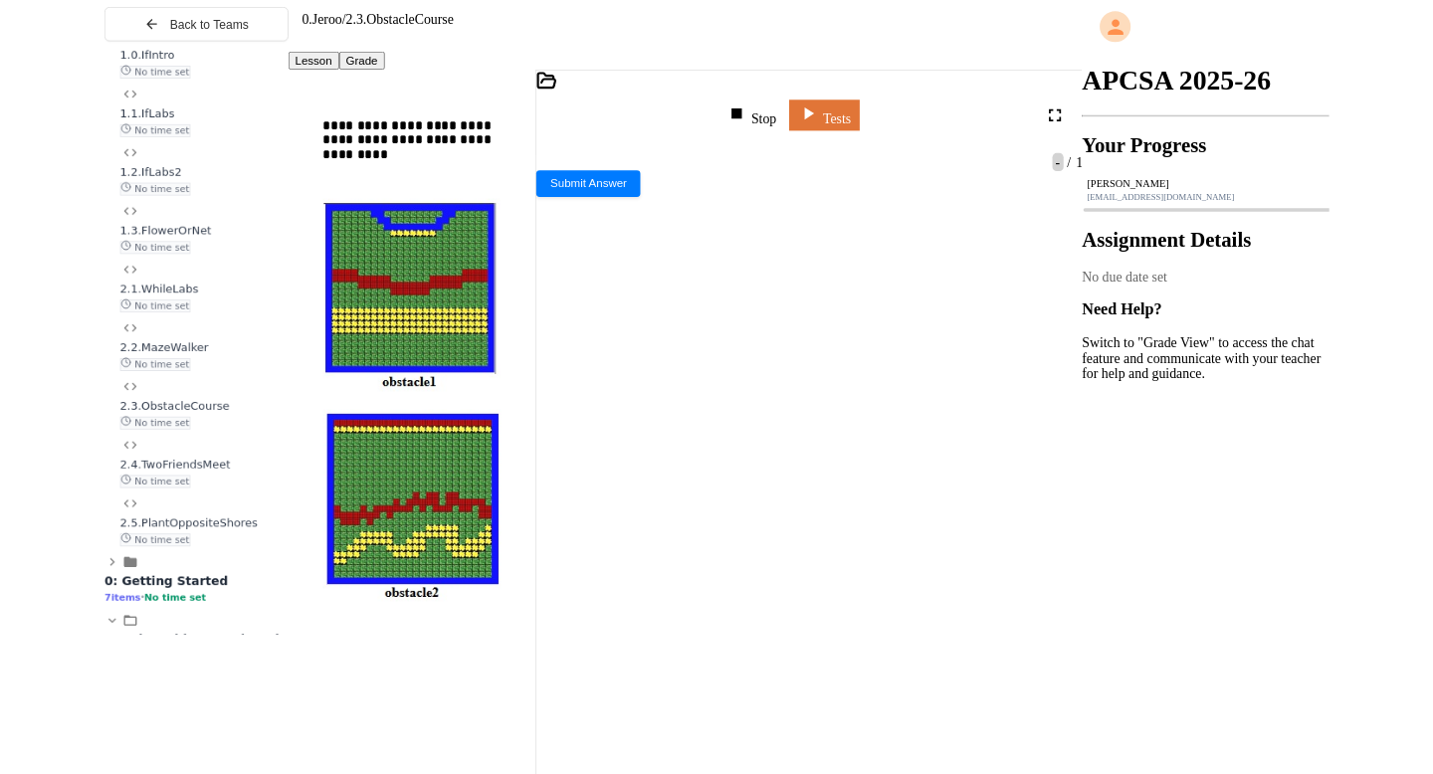
scroll to position [125, 0]
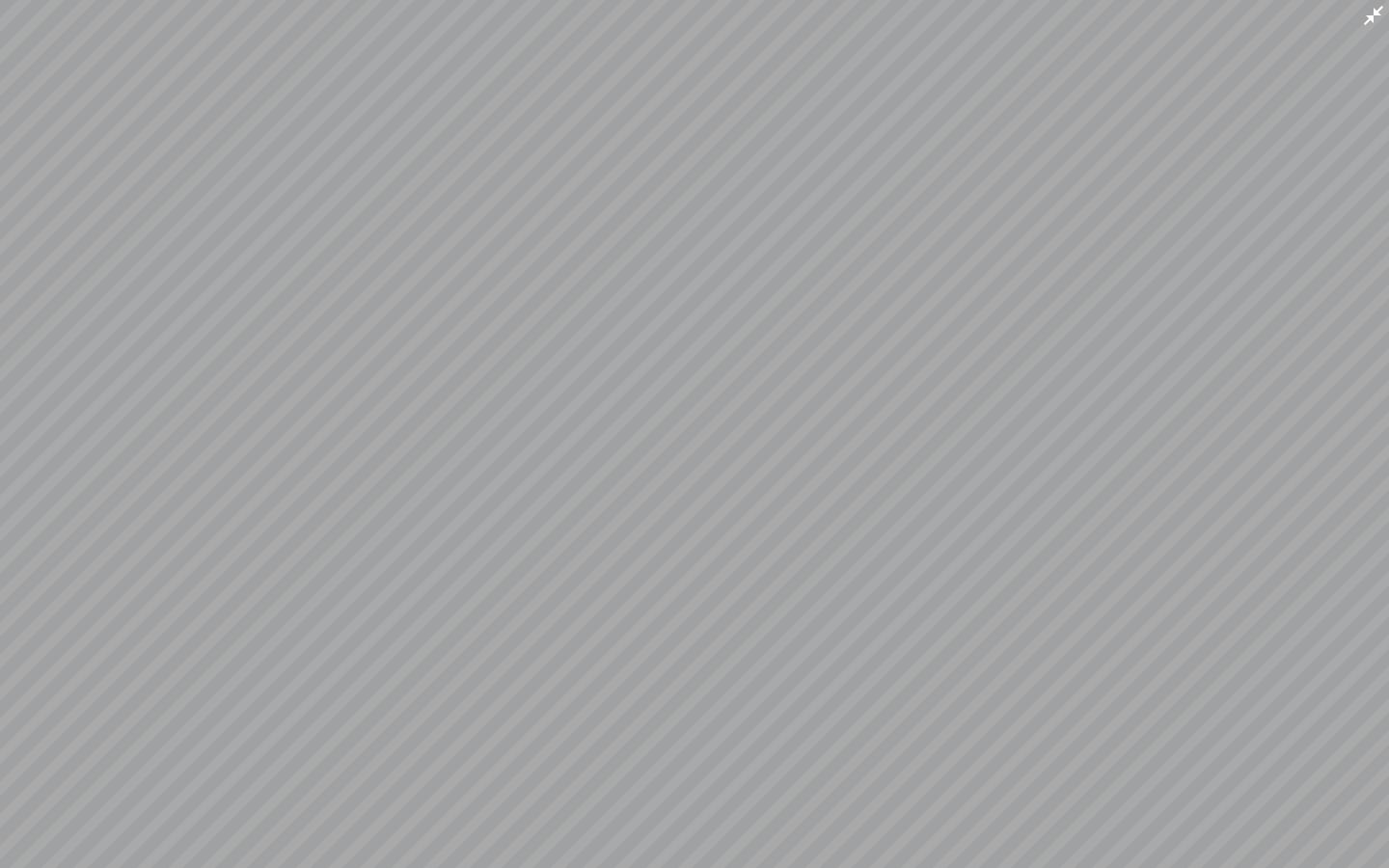
click at [1372, 25] on icon at bounding box center [1373, 16] width 23 height 23
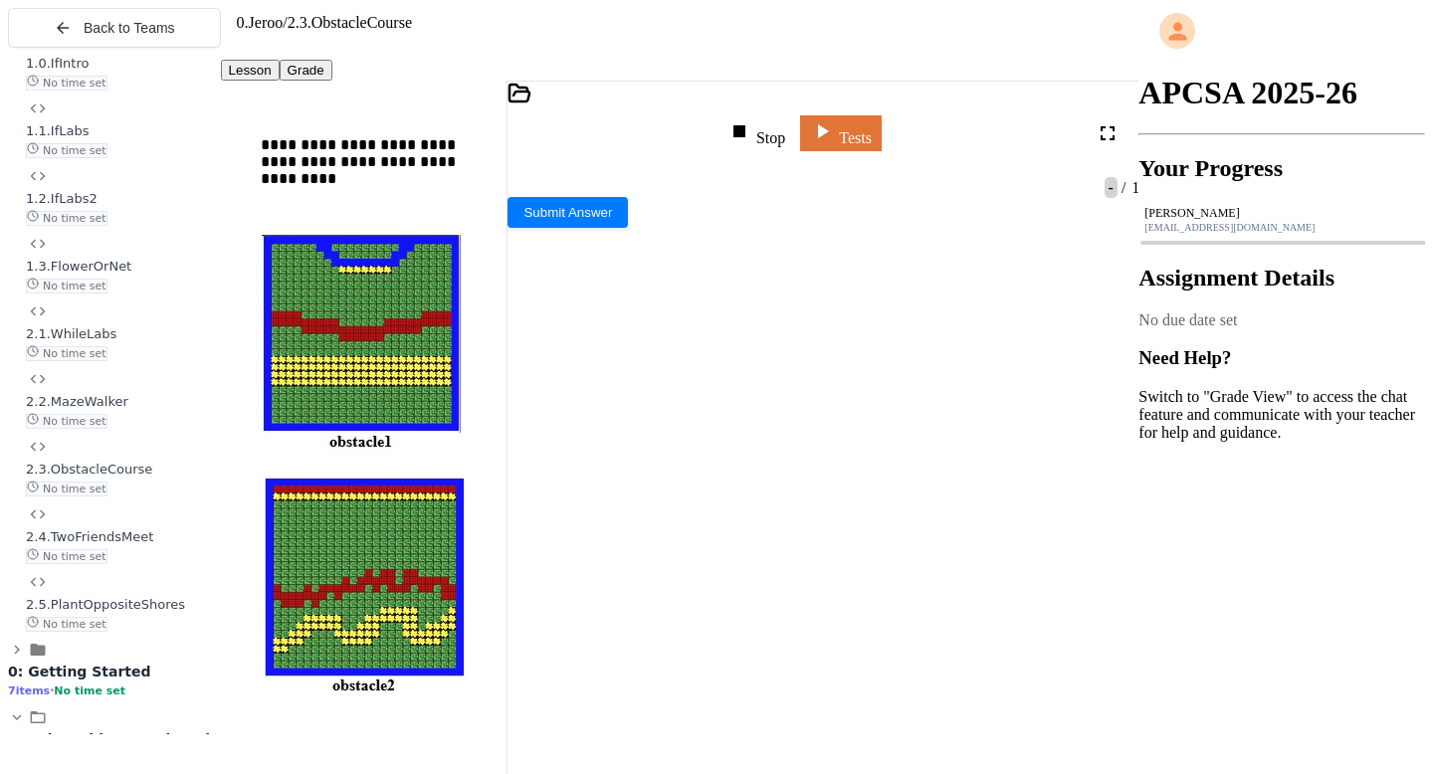
scroll to position [370, 0]
click at [709, 648] on div "**********" at bounding box center [835, 658] width 585 height 20
click at [704, 688] on div "*" at bounding box center [835, 698] width 585 height 20
click at [704, 668] on div at bounding box center [841, 678] width 597 height 20
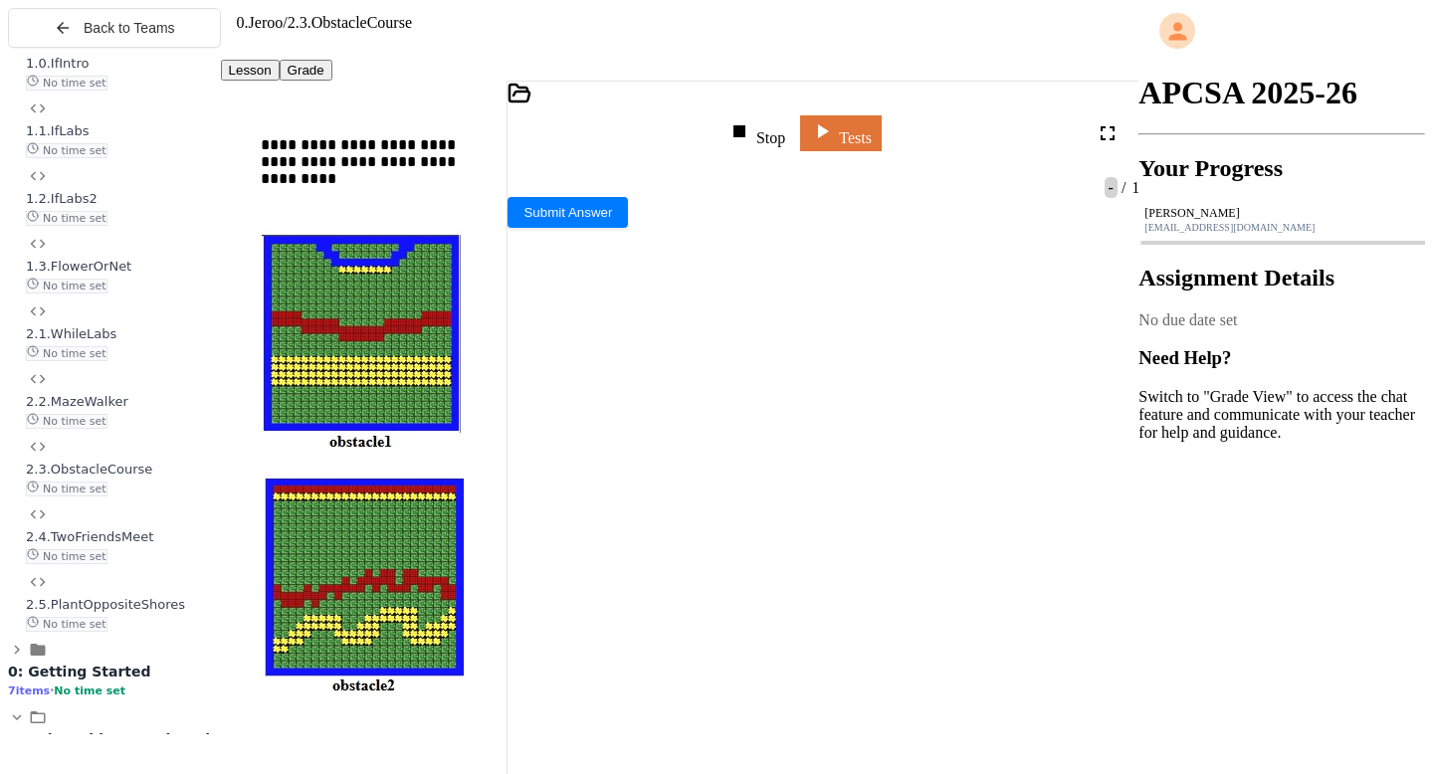
click at [731, 709] on div "*" at bounding box center [835, 719] width 585 height 20
click at [669, 709] on div "*" at bounding box center [835, 719] width 585 height 20
click at [779, 213] on div at bounding box center [824, 223] width 632 height 20
click at [778, 125] on div "Stop" at bounding box center [757, 133] width 58 height 28
click at [771, 126] on div at bounding box center [757, 133] width 29 height 28
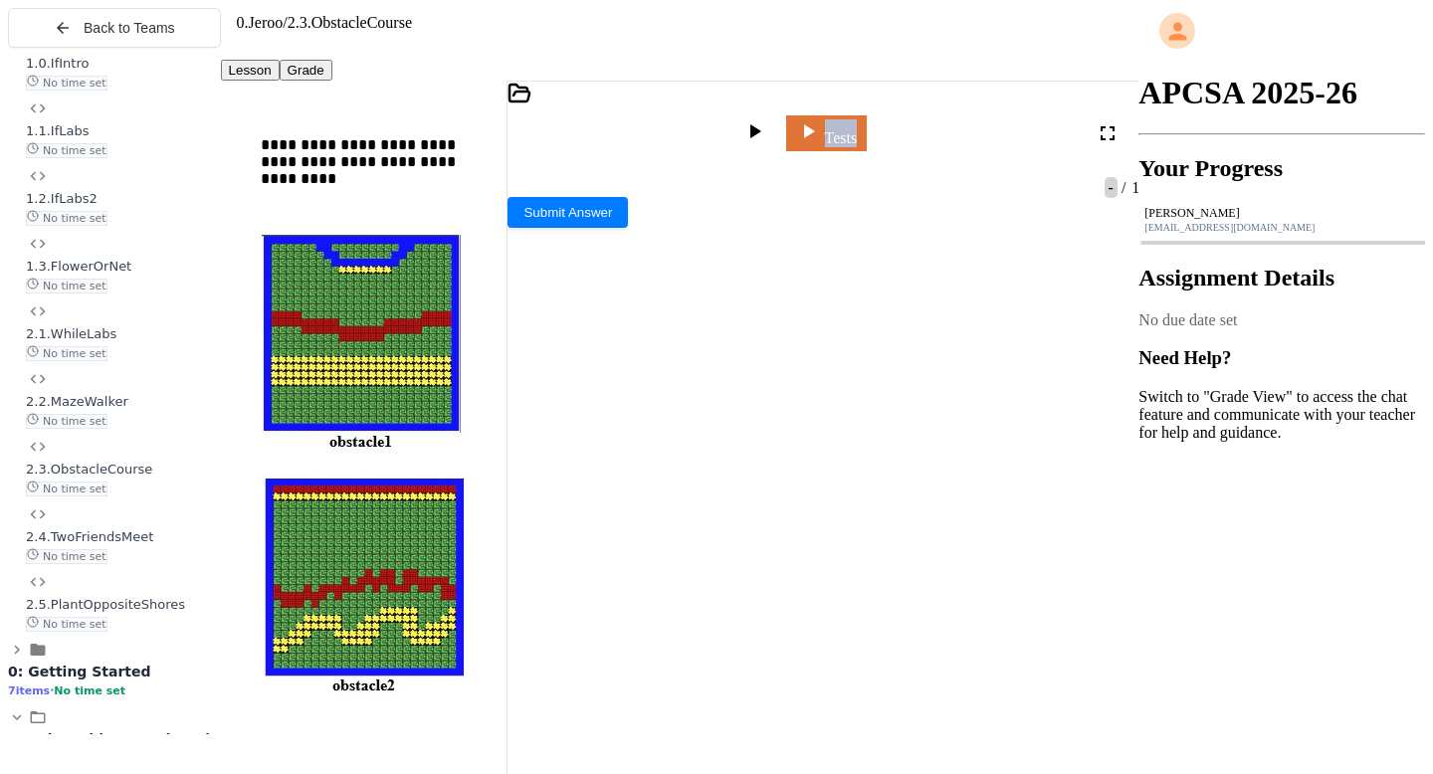
scroll to position [222, 0]
click at [791, 668] on div "***** * * ******** ********" at bounding box center [835, 678] width 585 height 20
click at [782, 748] on div "***** * ******** ********" at bounding box center [835, 758] width 585 height 20
click at [766, 119] on icon at bounding box center [755, 131] width 24 height 24
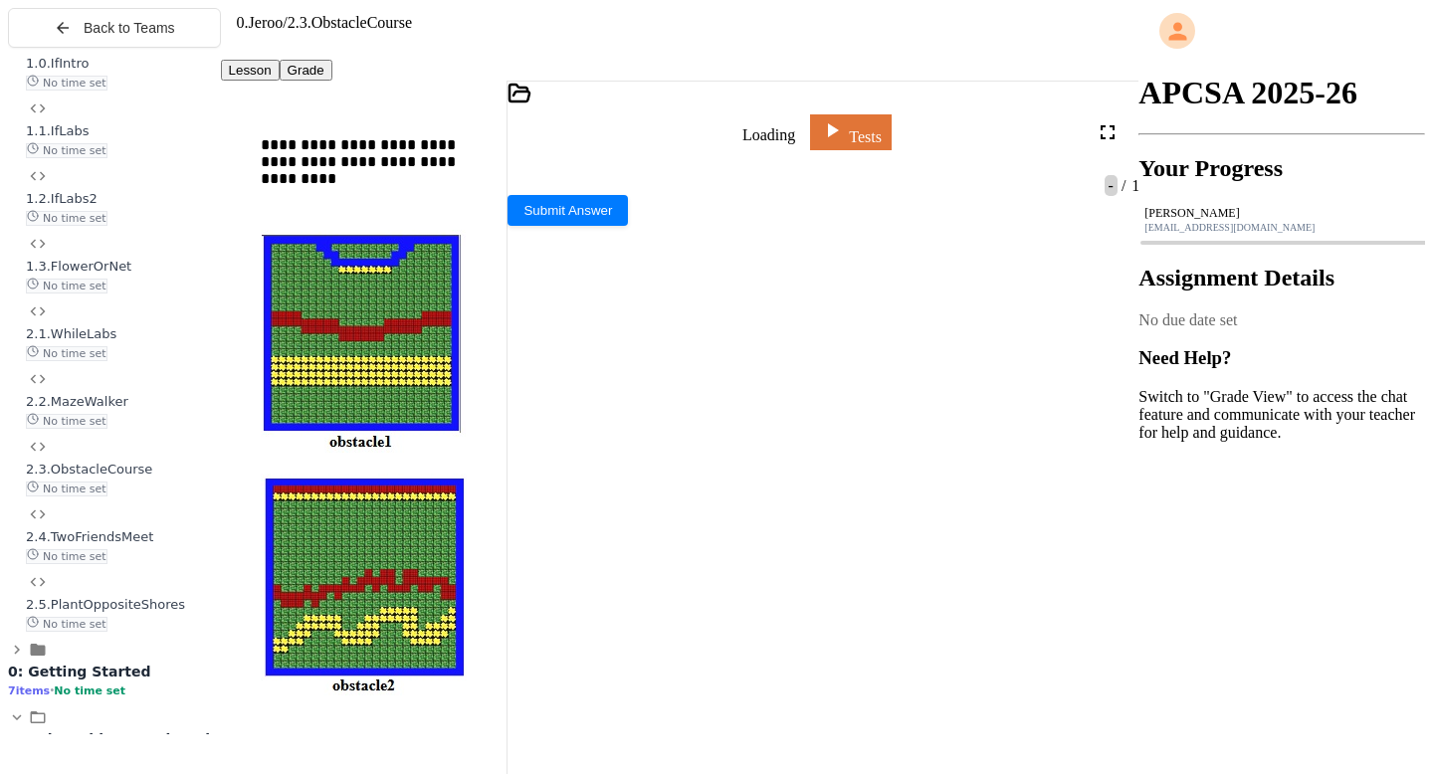
click at [772, 120] on div "Loading" at bounding box center [757, 132] width 78 height 24
click at [766, 121] on icon at bounding box center [755, 131] width 24 height 24
click at [818, 748] on div "***** * ******** *********" at bounding box center [835, 758] width 585 height 20
click at [823, 668] on div "***** * * ******** *********" at bounding box center [835, 678] width 585 height 20
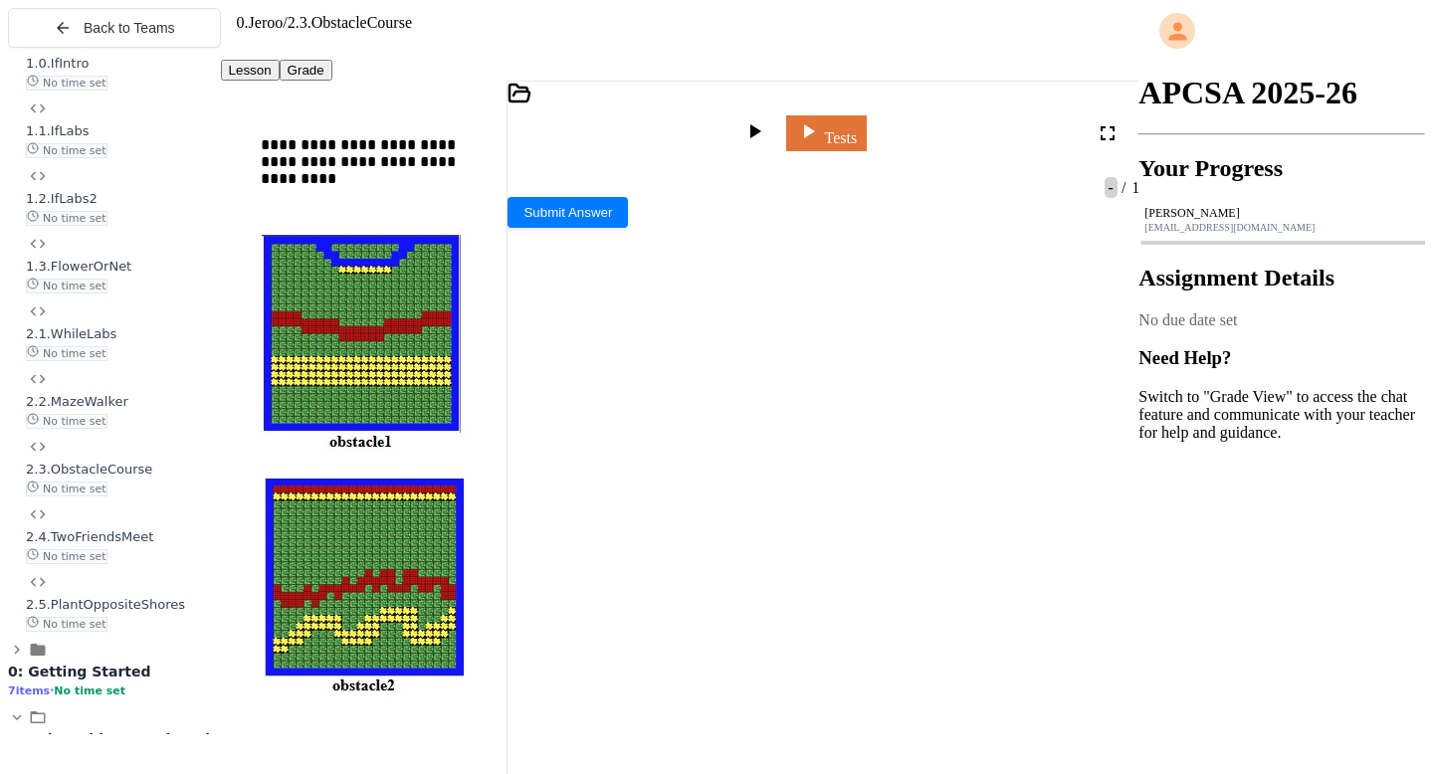
click at [600, 709] on div "*" at bounding box center [835, 719] width 585 height 20
click at [588, 749] on div at bounding box center [841, 759] width 597 height 20
click at [784, 668] on div "***** * * ******** ********" at bounding box center [835, 678] width 585 height 20
click at [794, 749] on div "***** * ******** ********" at bounding box center [835, 759] width 585 height 20
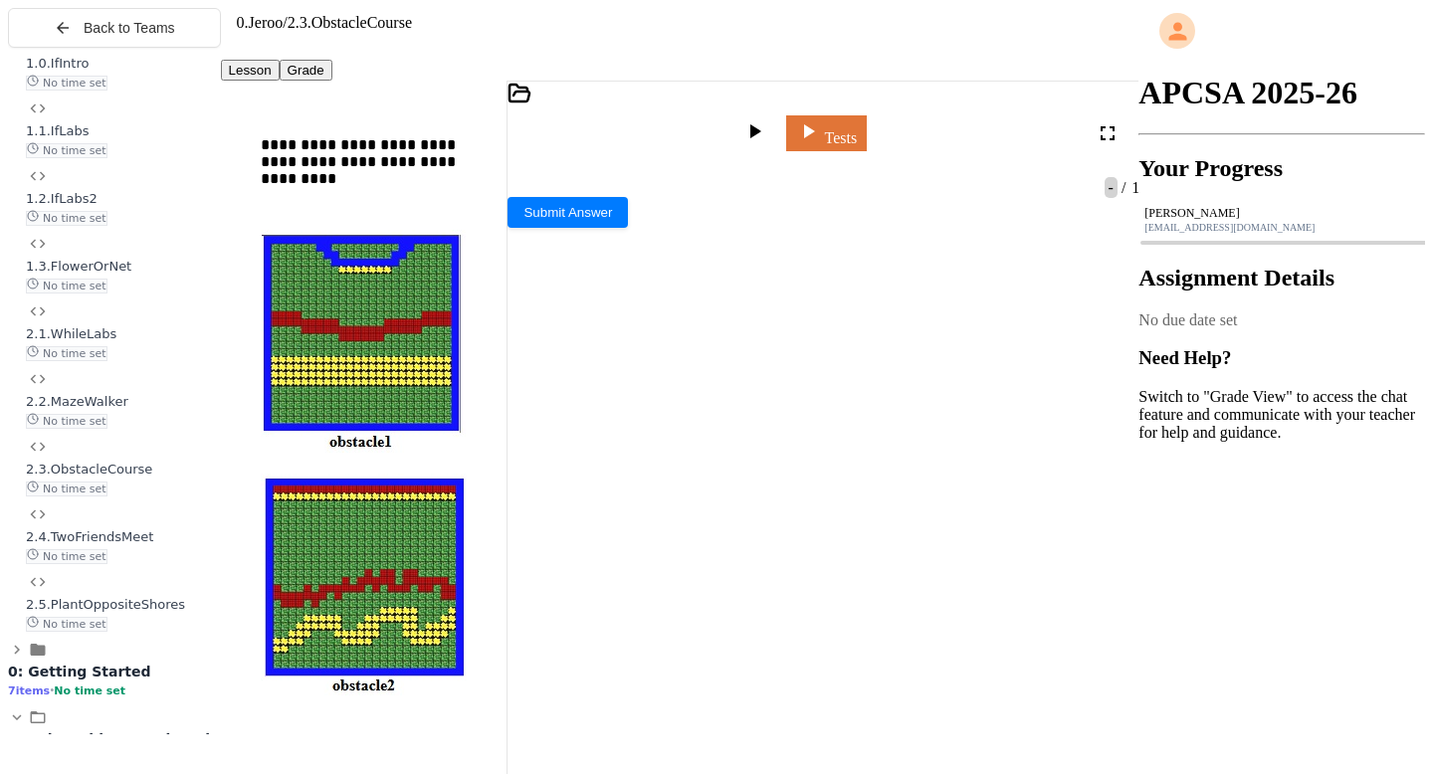
click at [771, 119] on div at bounding box center [757, 133] width 29 height 28
click at [671, 535] on div at bounding box center [651, 544] width 287 height 18
click at [1113, 374] on icon at bounding box center [1124, 362] width 24 height 24
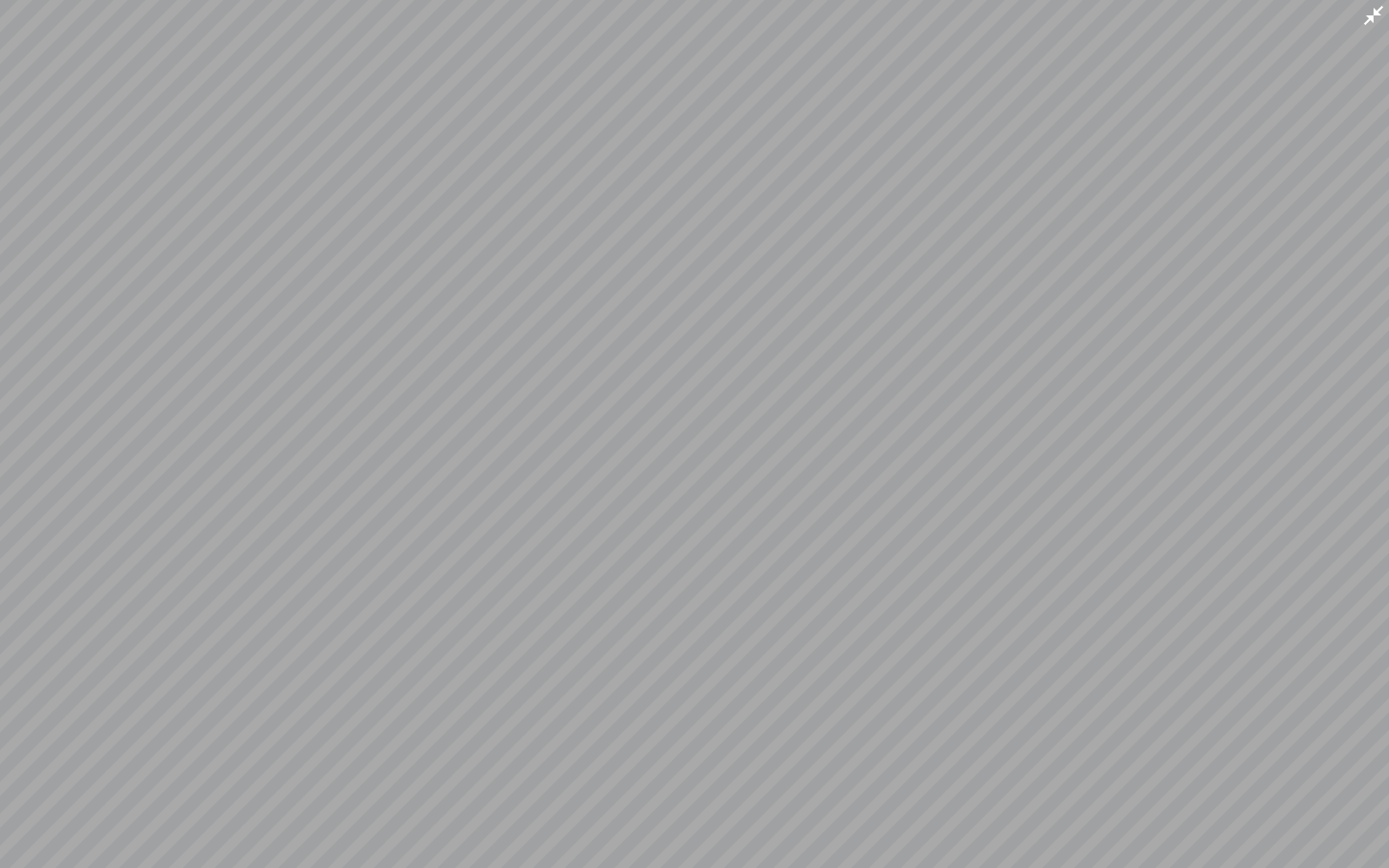
click at [1377, 17] on icon at bounding box center [1373, 16] width 23 height 23
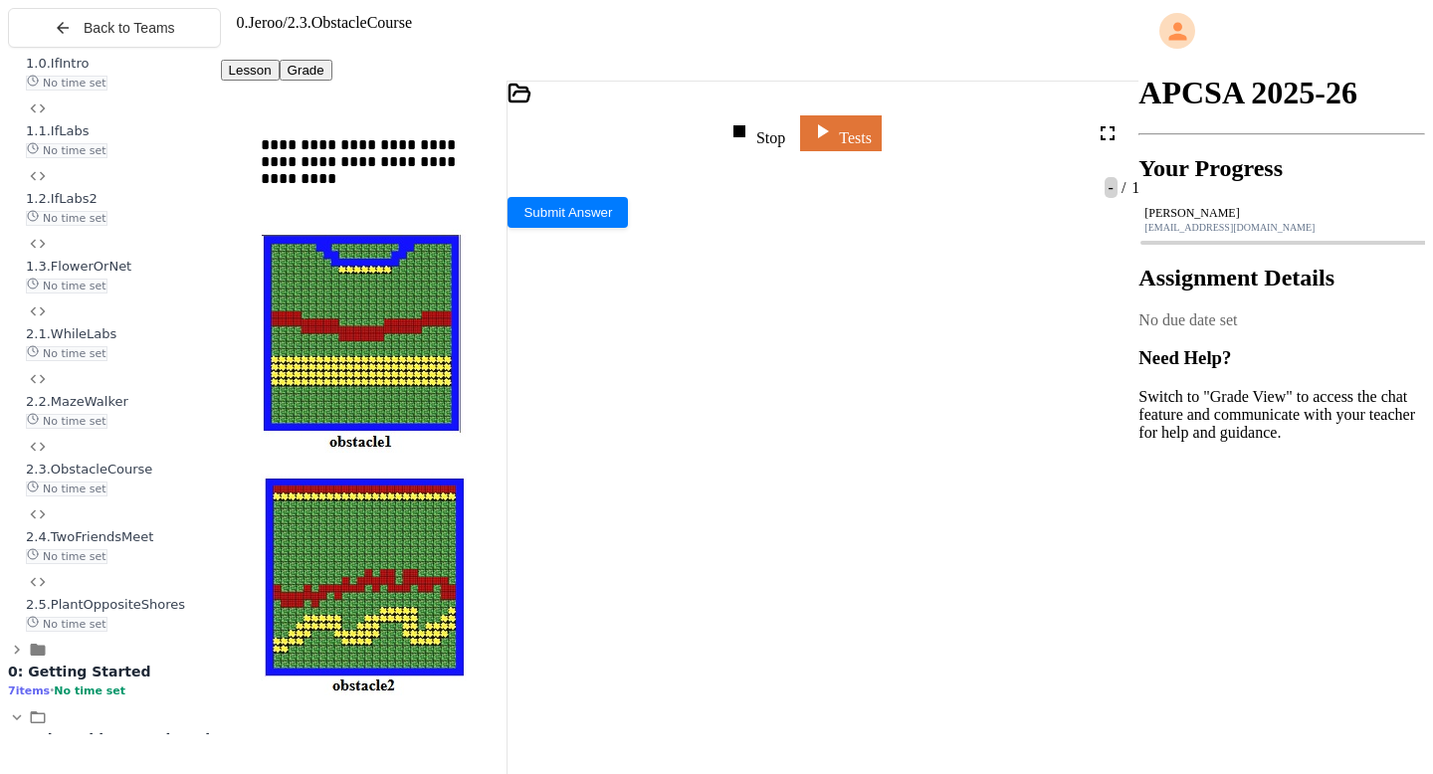
click at [994, 591] on body "**********" at bounding box center [716, 395] width 1417 height 774
click at [639, 709] on div "*" at bounding box center [835, 719] width 585 height 20
click at [811, 769] on div "***** * ******** ******** *" at bounding box center [835, 779] width 585 height 20
click at [751, 122] on icon at bounding box center [740, 131] width 24 height 24
click at [761, 122] on div at bounding box center [757, 133] width 29 height 28
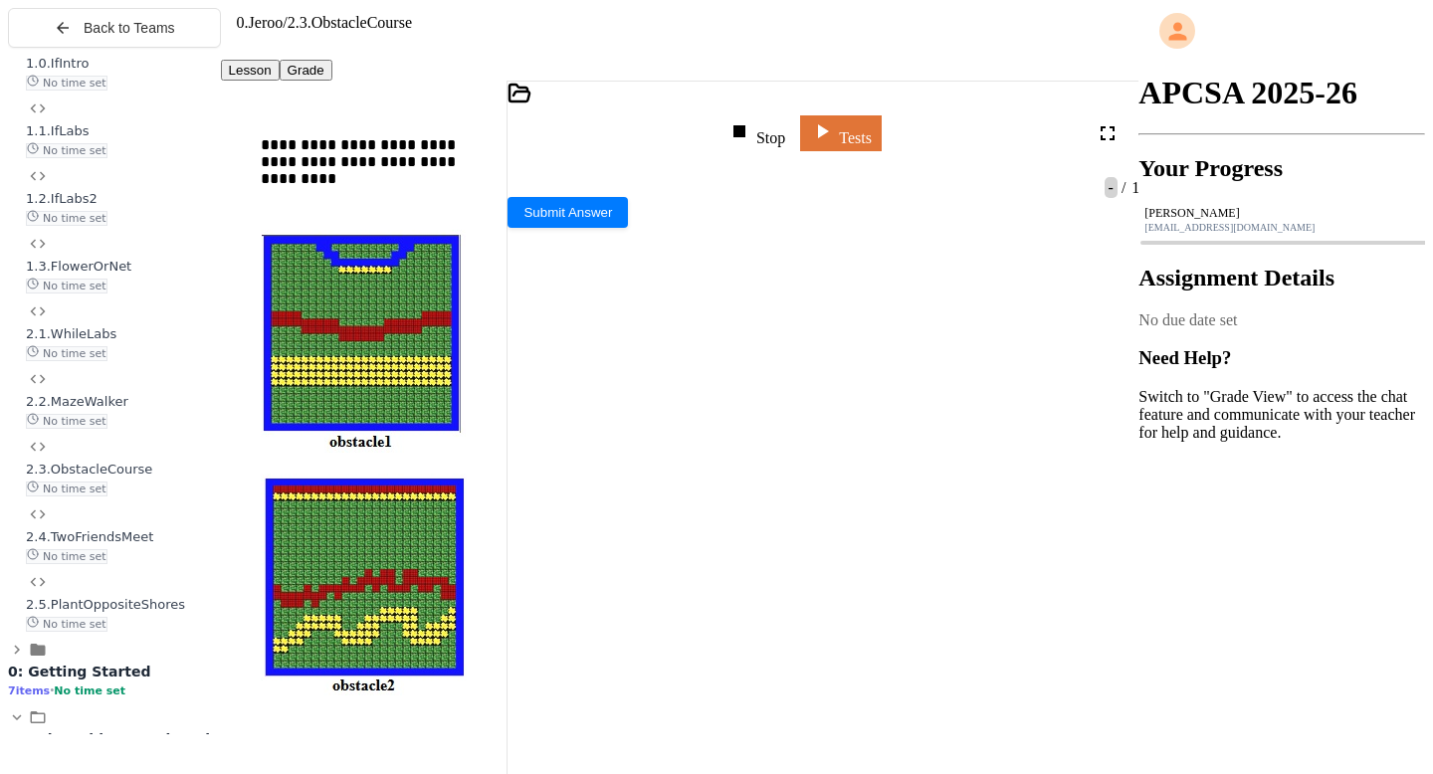
click at [753, 552] on div at bounding box center [651, 561] width 287 height 18
click at [1119, 374] on icon at bounding box center [1124, 362] width 24 height 24
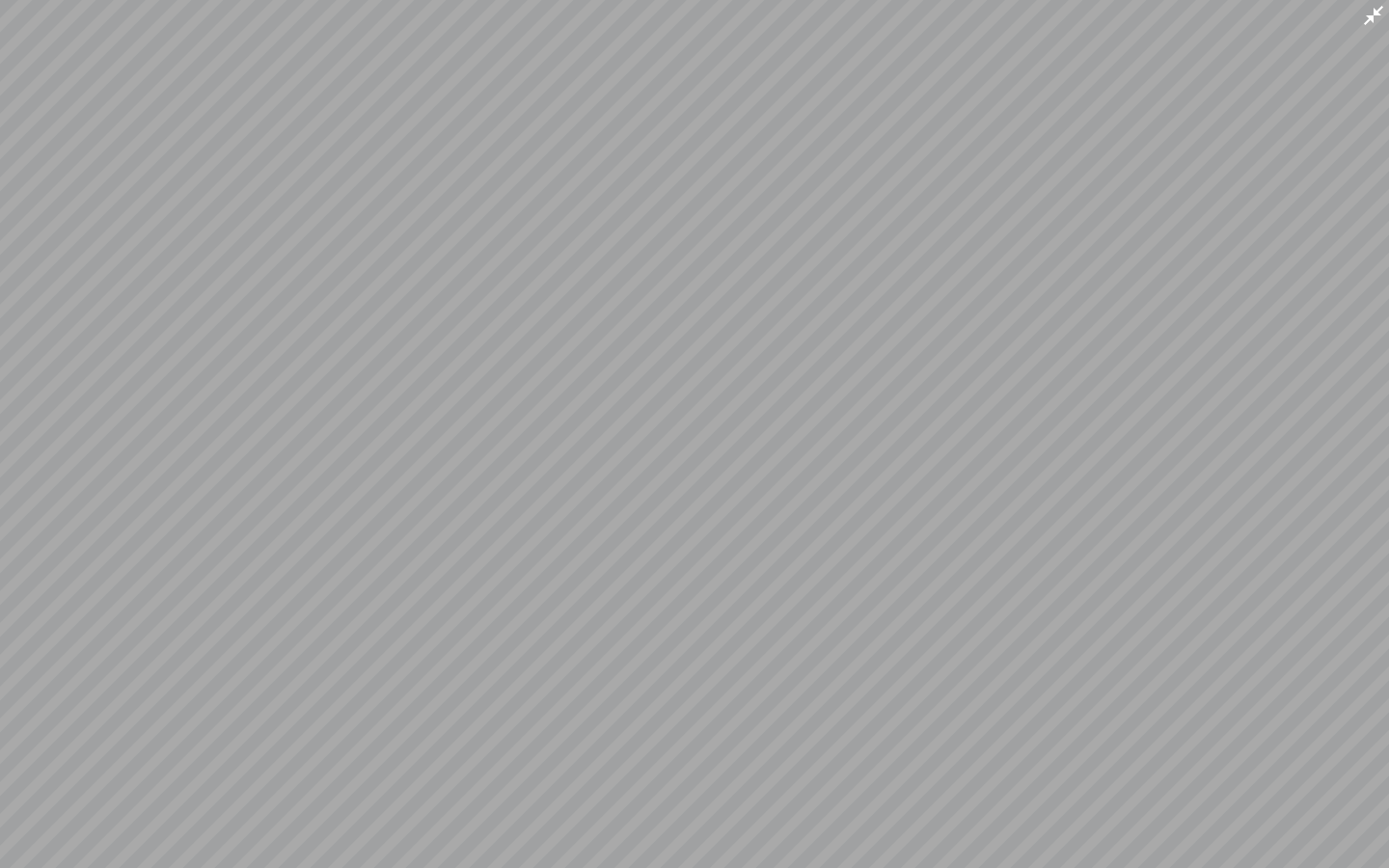
click at [1379, 22] on icon at bounding box center [1373, 16] width 23 height 23
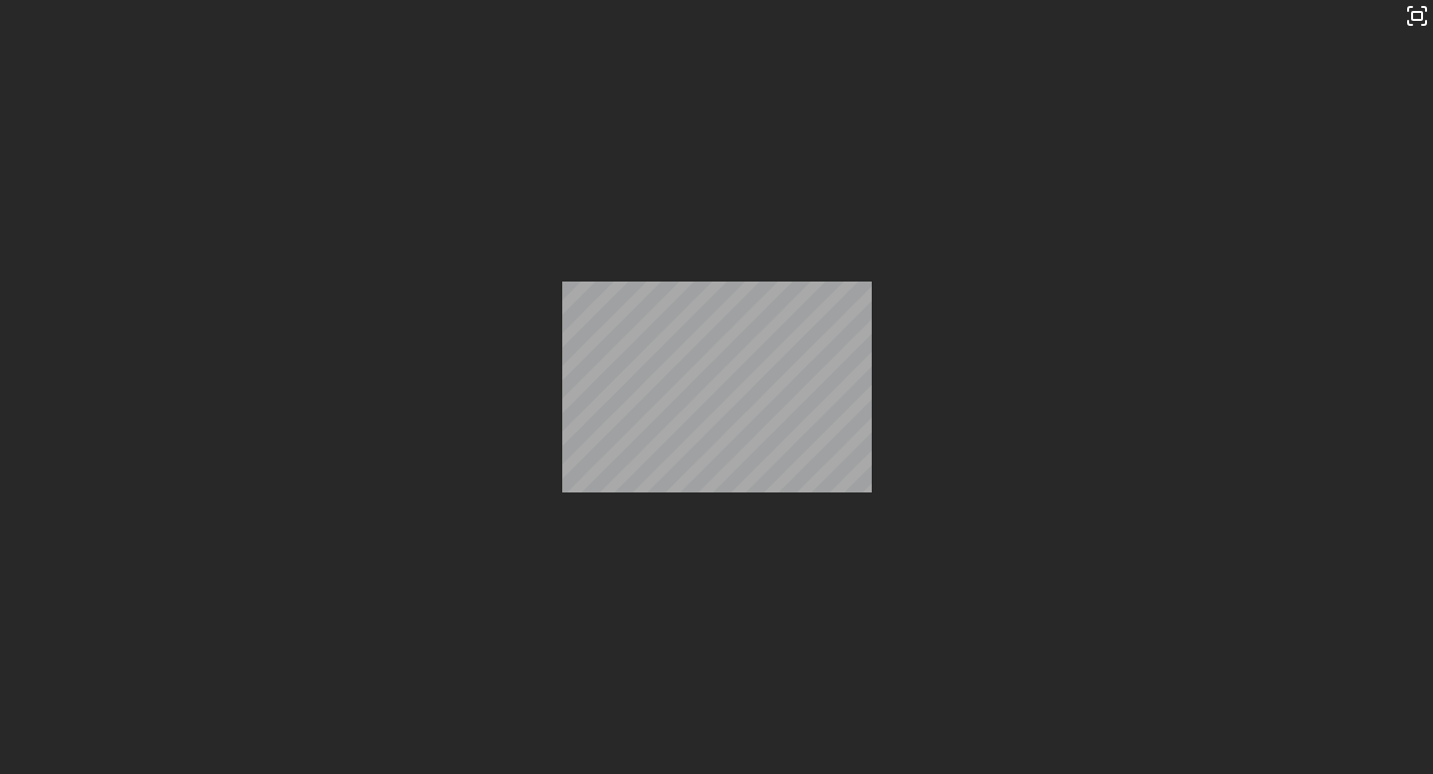
scroll to position [448, 0]
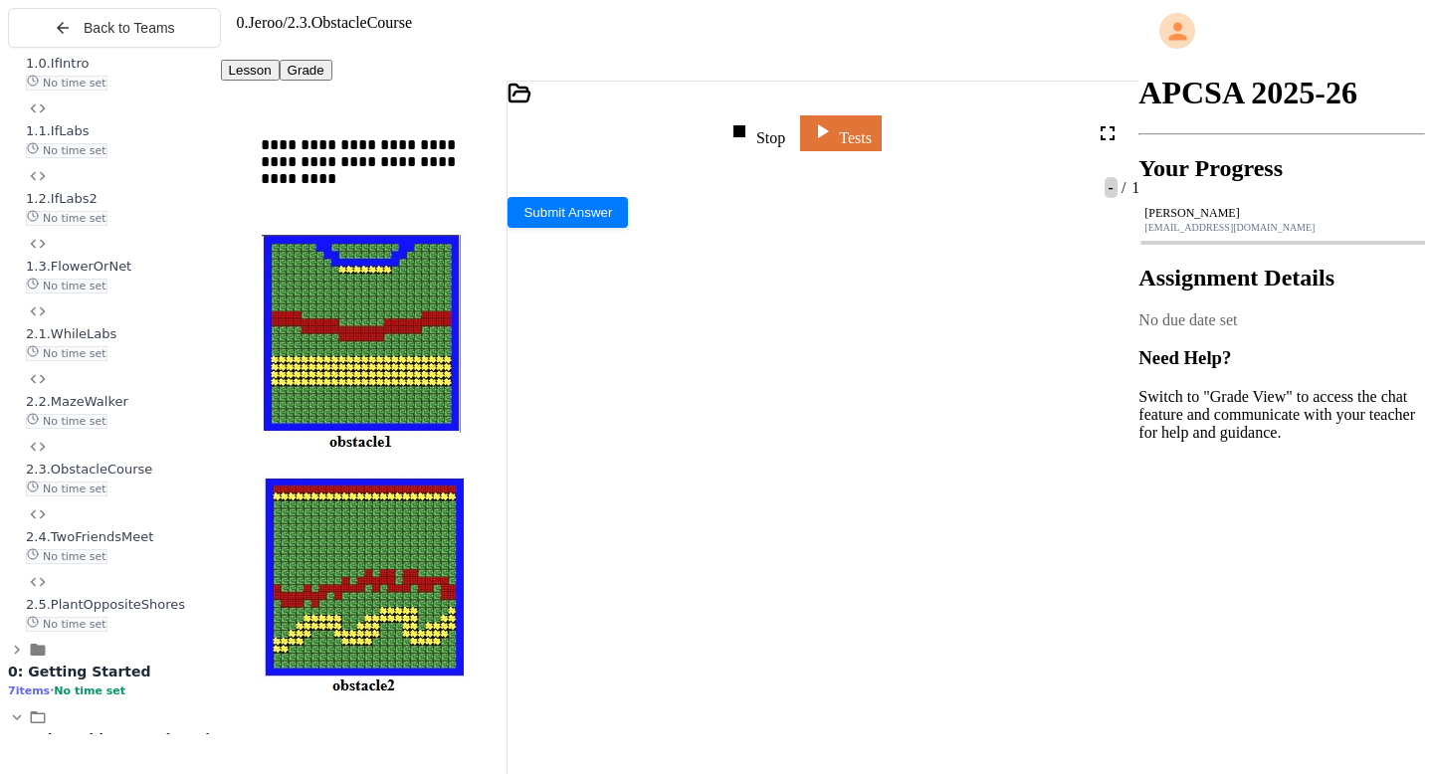
click at [751, 119] on icon at bounding box center [740, 131] width 24 height 24
click at [766, 119] on icon at bounding box center [755, 131] width 24 height 24
click at [1117, 374] on icon at bounding box center [1124, 362] width 24 height 24
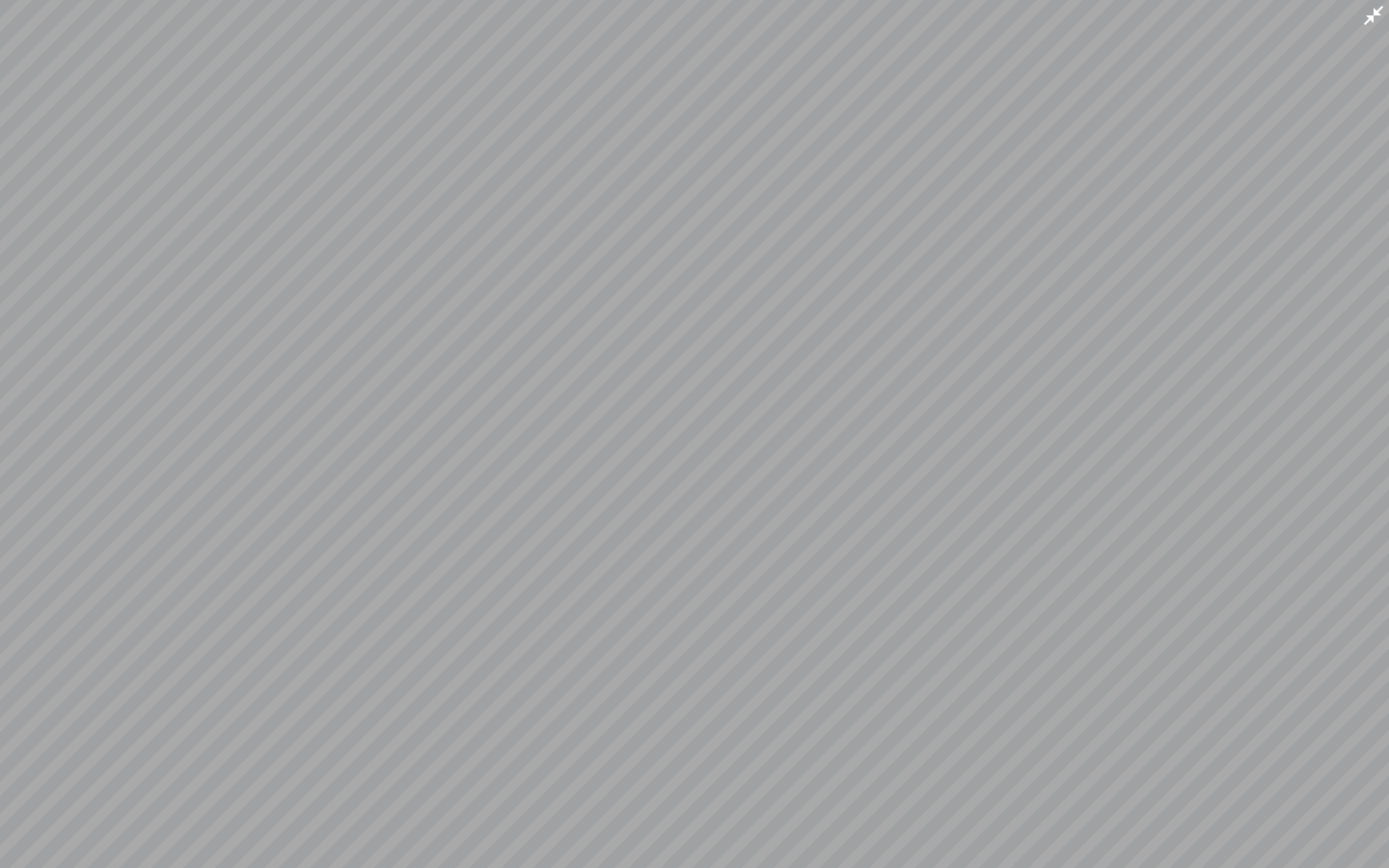
click at [1365, 24] on icon at bounding box center [1373, 16] width 19 height 19
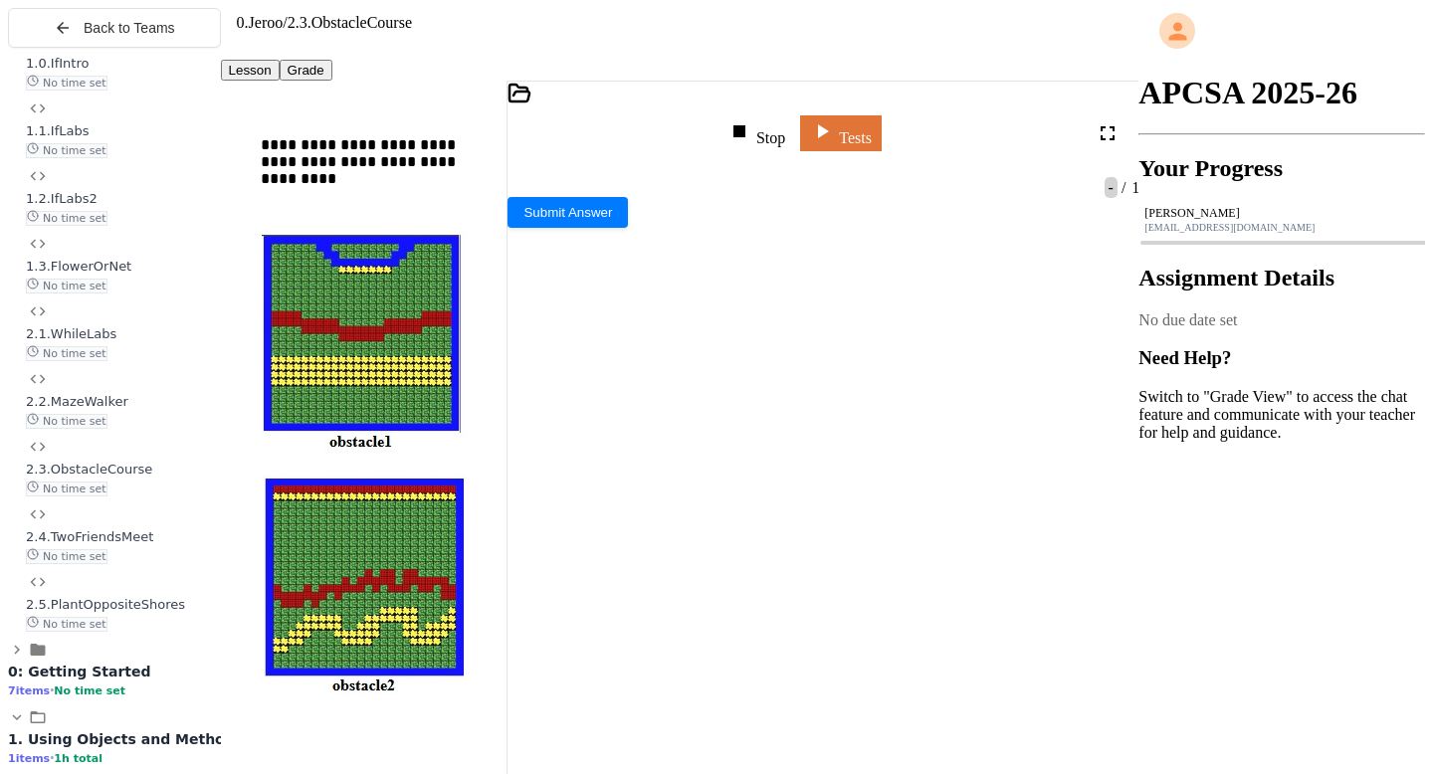
click at [552, 588] on div at bounding box center [651, 597] width 287 height 18
click at [1093, 576] on body "**********" at bounding box center [716, 395] width 1417 height 774
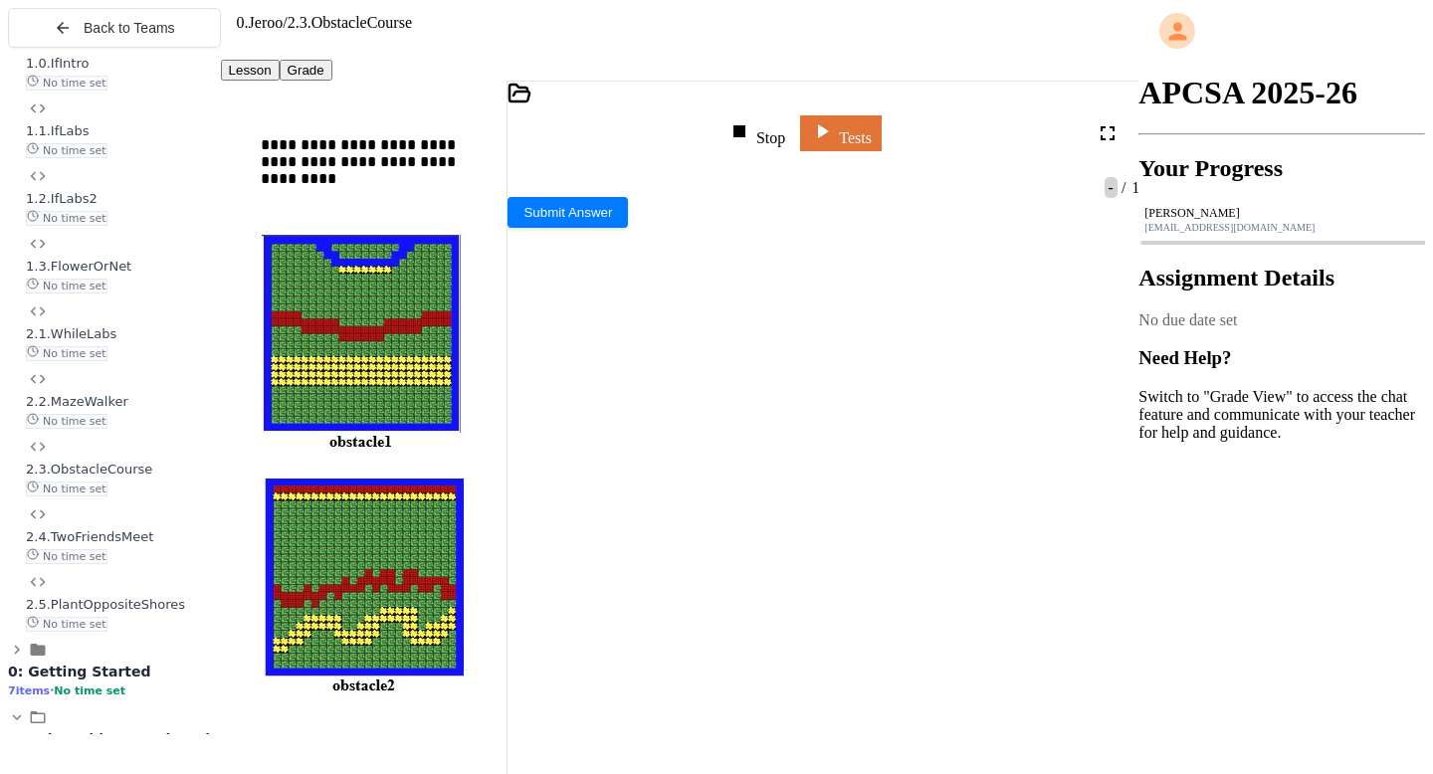
scroll to position [455, 0]
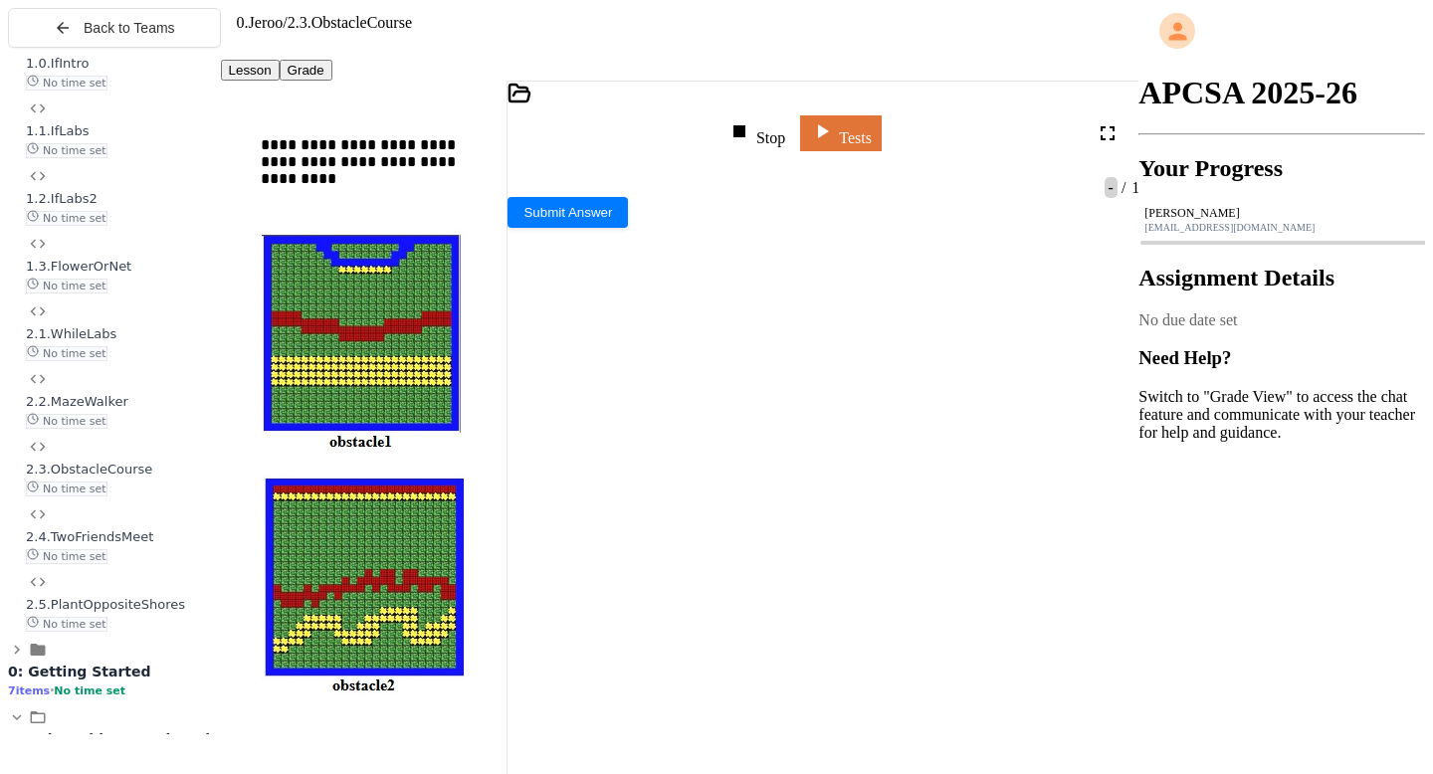
click at [777, 122] on div "Stop" at bounding box center [757, 133] width 58 height 28
click at [766, 122] on icon at bounding box center [755, 131] width 24 height 24
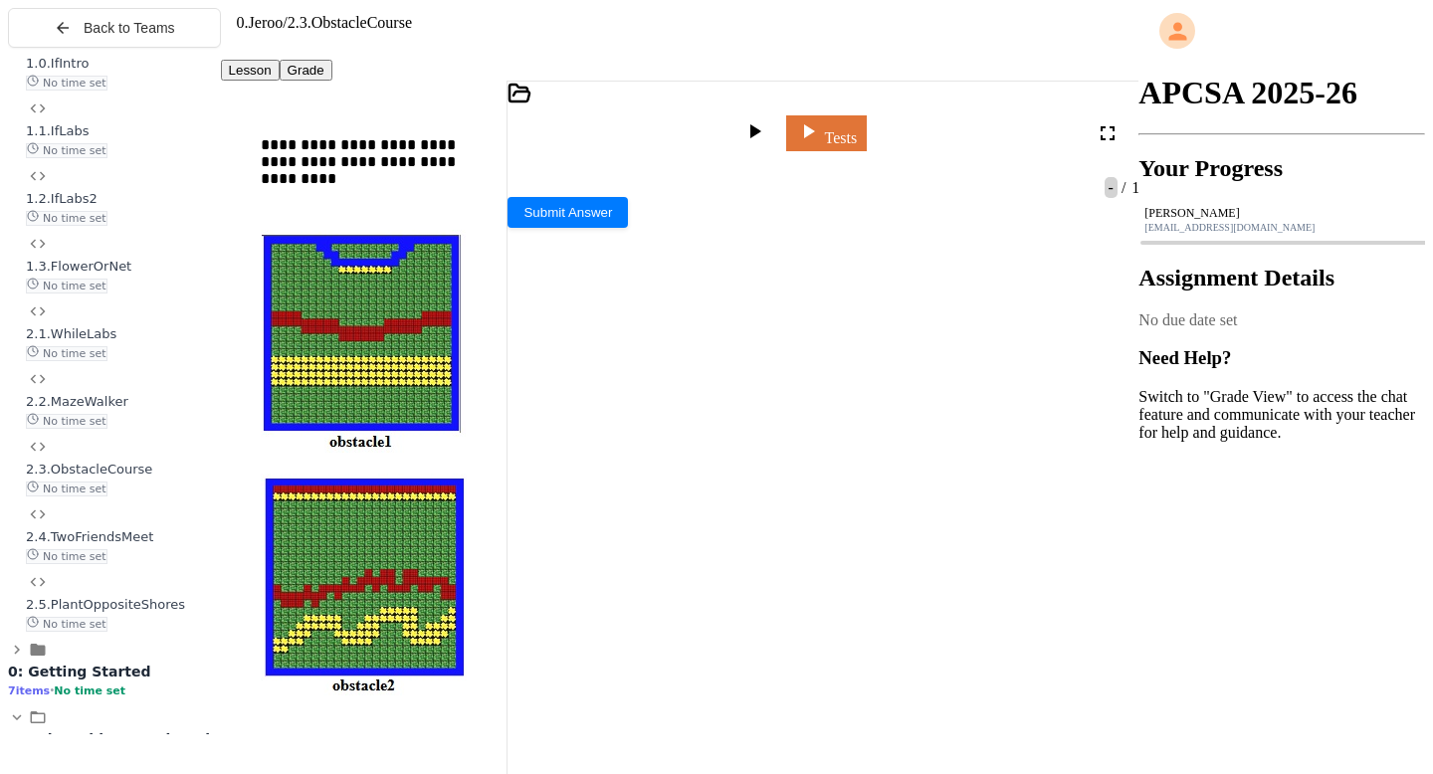
click at [771, 128] on div at bounding box center [757, 133] width 29 height 28
click at [567, 517] on div at bounding box center [651, 526] width 287 height 18
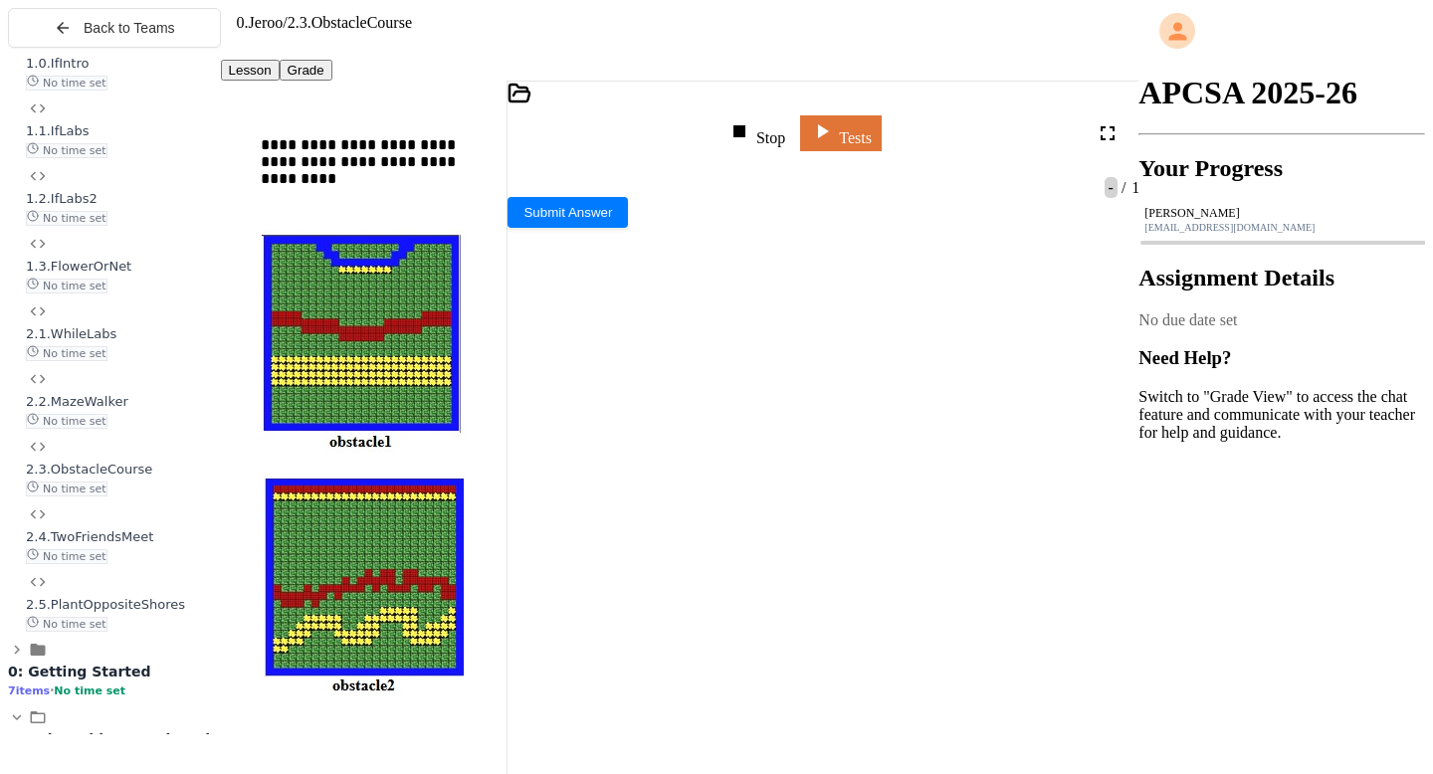
click at [567, 517] on div at bounding box center [651, 526] width 287 height 18
click at [566, 517] on div at bounding box center [651, 526] width 287 height 18
click at [563, 535] on div at bounding box center [651, 544] width 287 height 18
click at [1042, 570] on body "**********" at bounding box center [716, 395] width 1417 height 774
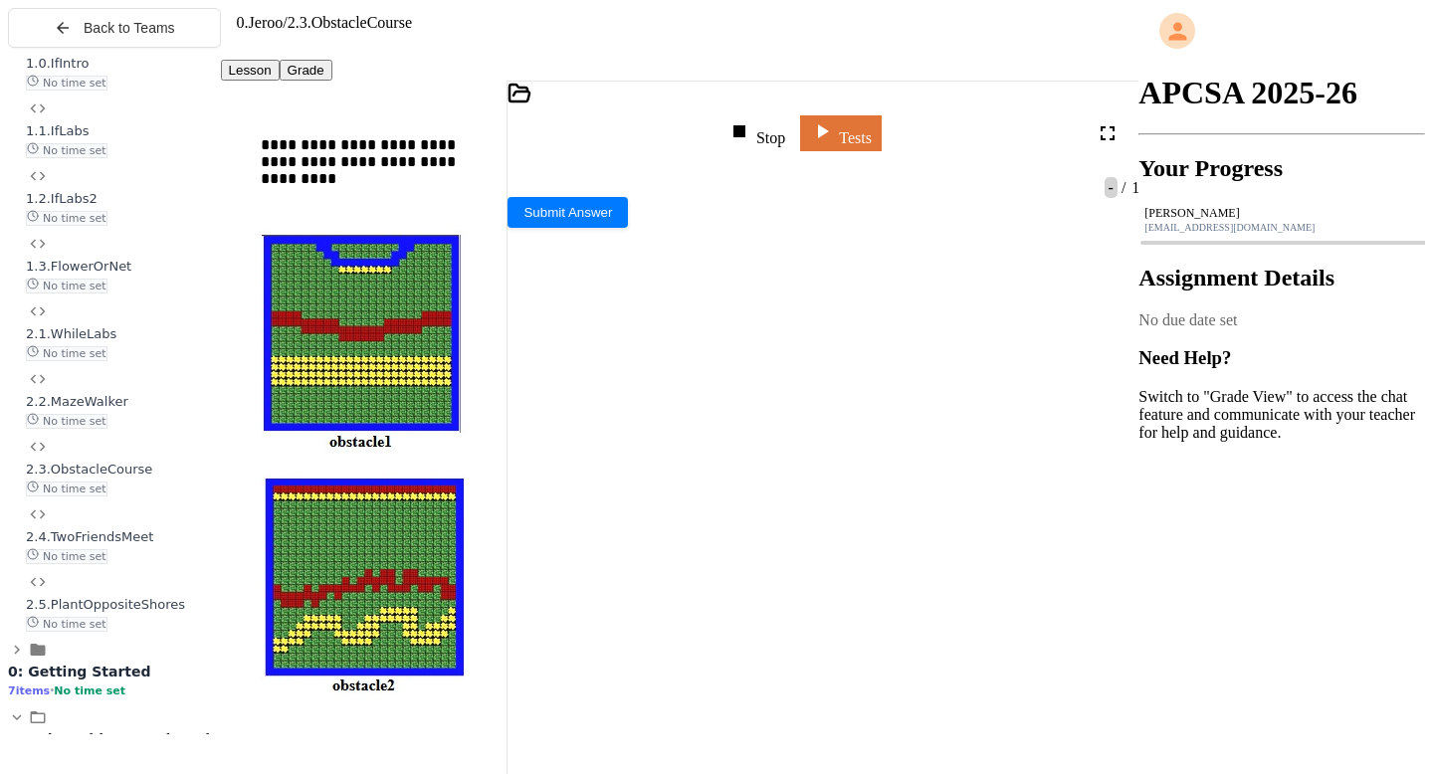
scroll to position [520, 0]
click at [767, 124] on div "Stop" at bounding box center [757, 133] width 58 height 28
click at [767, 124] on div at bounding box center [757, 133] width 29 height 28
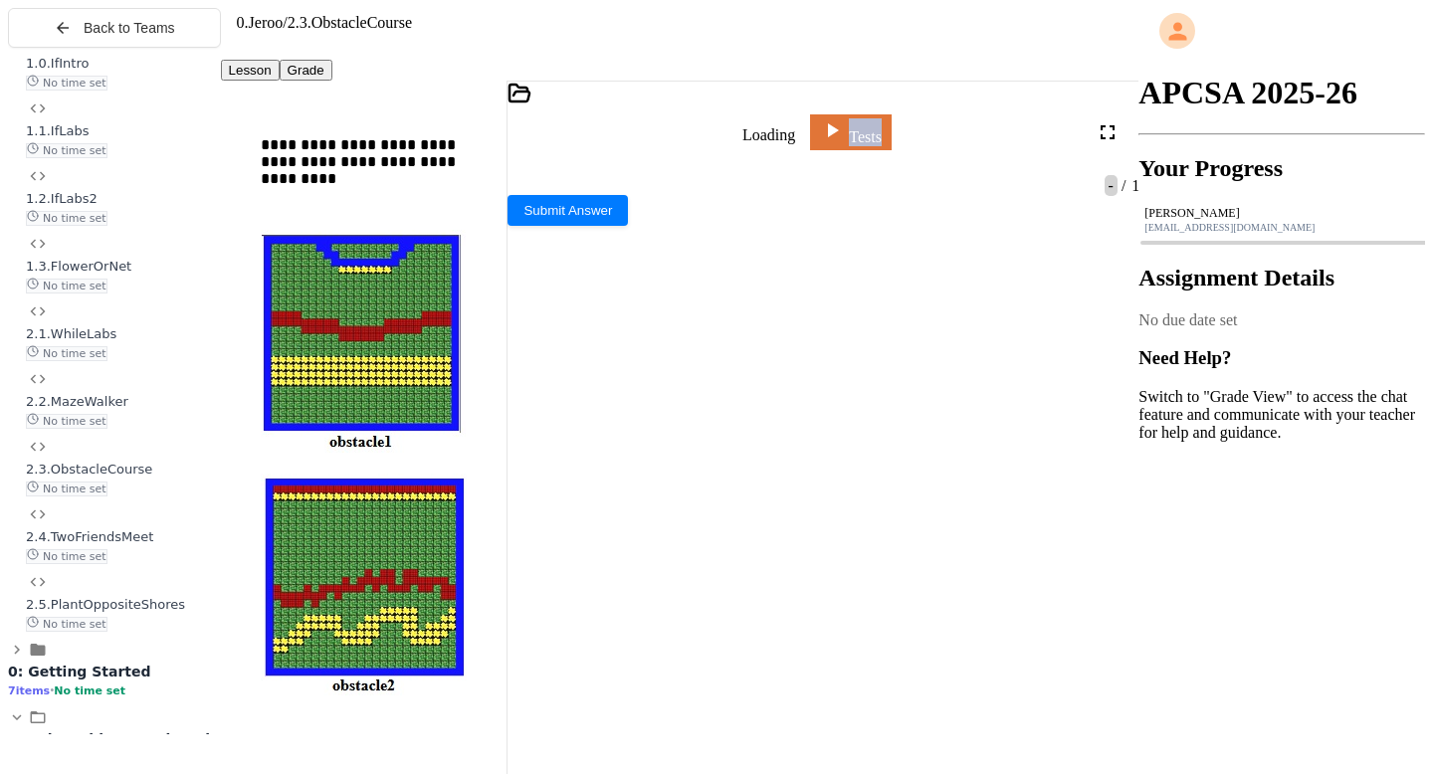
scroll to position [0, 0]
click at [766, 535] on div at bounding box center [651, 544] width 287 height 18
click at [1036, 564] on body "**********" at bounding box center [716, 395] width 1417 height 774
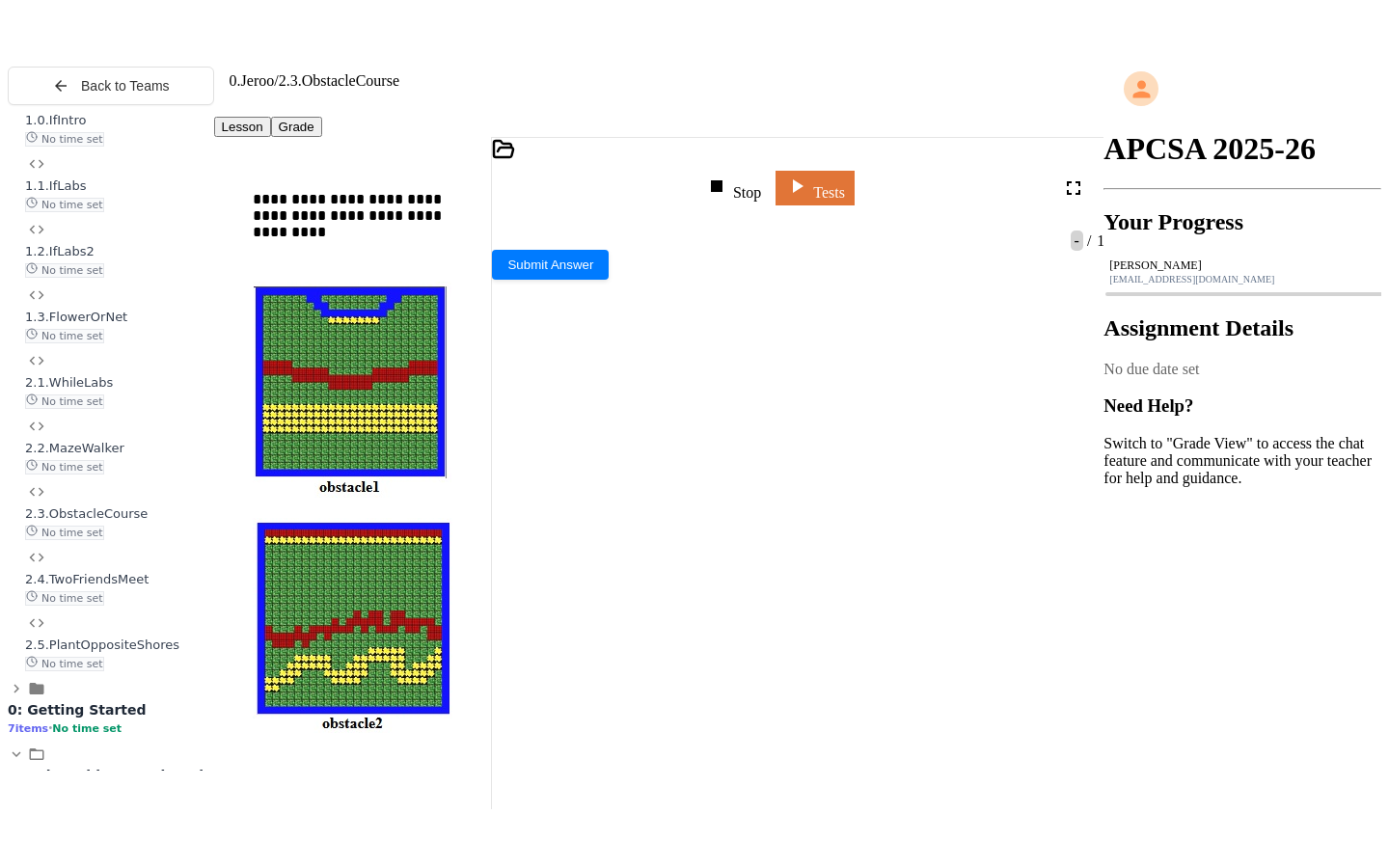
scroll to position [660, 0]
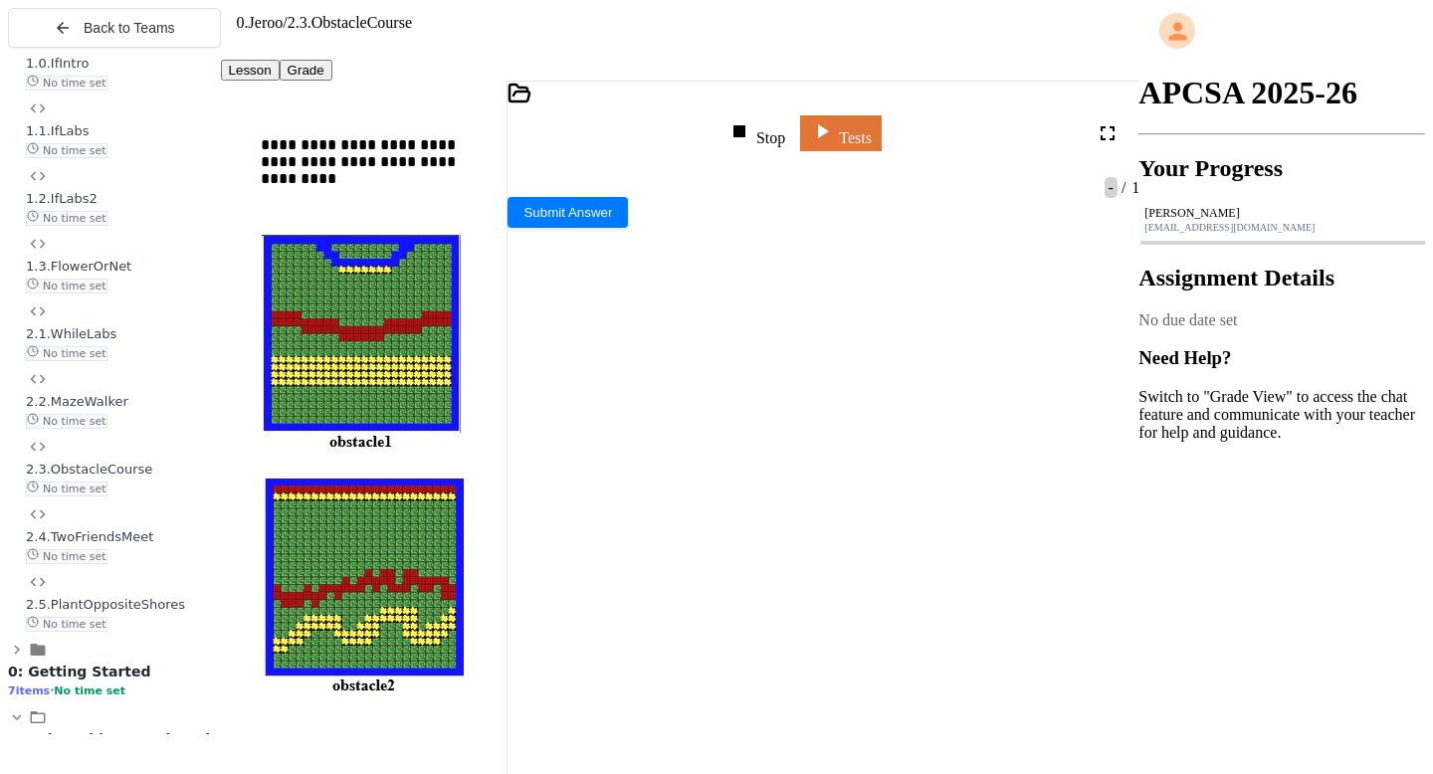
click at [1112, 126] on icon at bounding box center [1108, 133] width 14 height 14
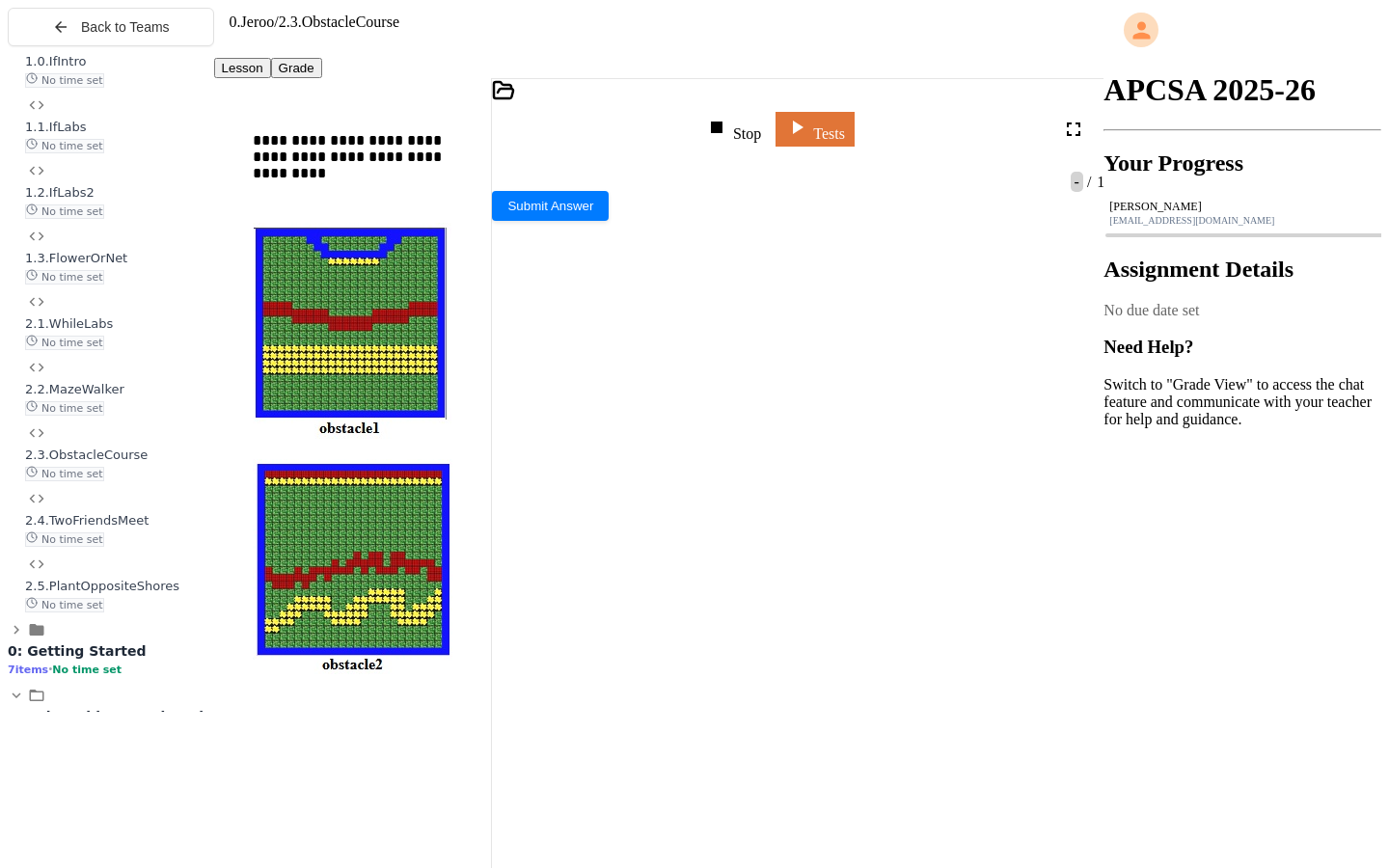
scroll to position [0, 0]
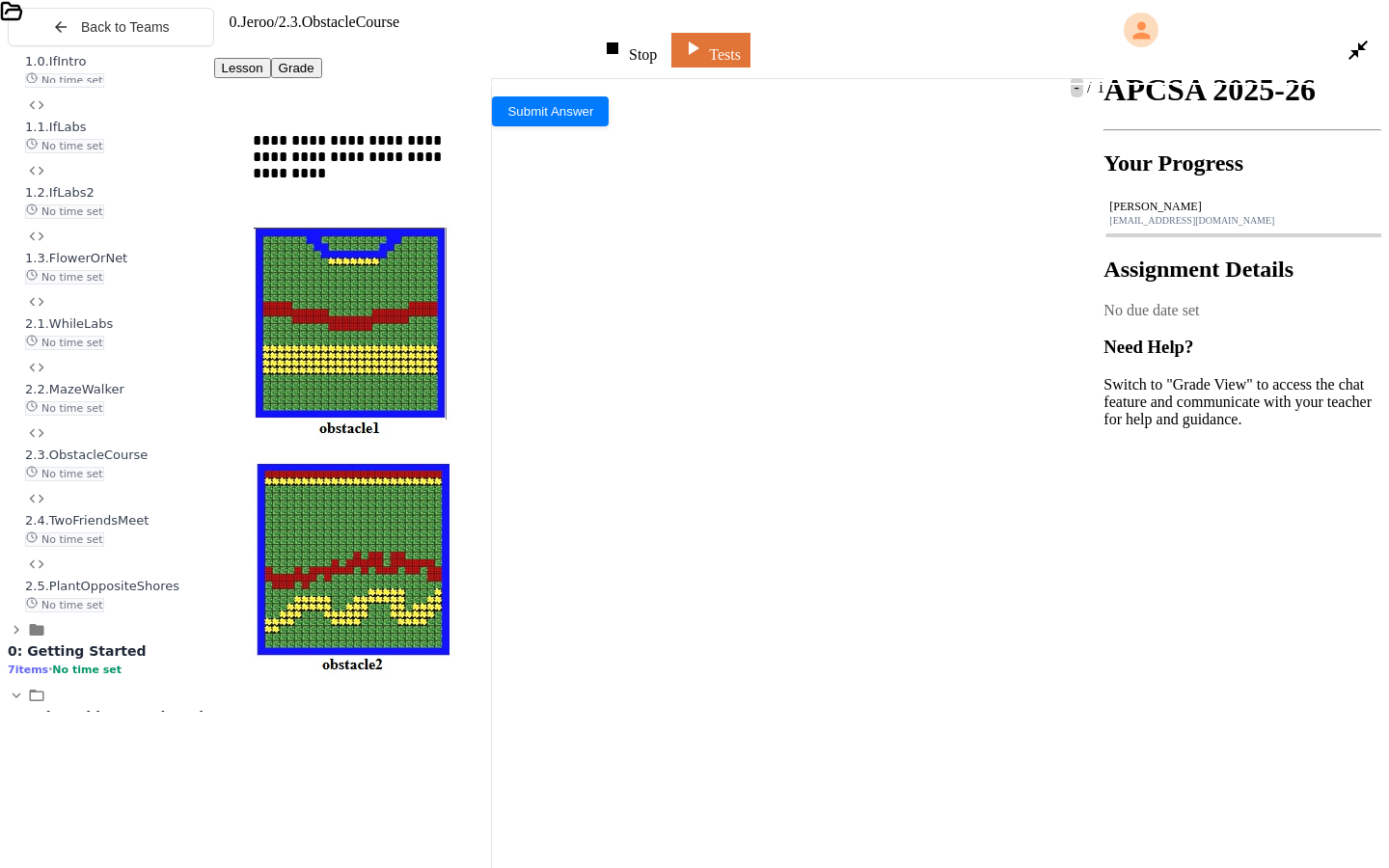
drag, startPoint x: 148, startPoint y: 211, endPoint x: 85, endPoint y: 210, distance: 63.0
click at [85, 749] on div "*** ***" at bounding box center [707, 852] width 1346 height 19
click at [156, 749] on div "**** ***" at bounding box center [707, 851] width 1346 height 19
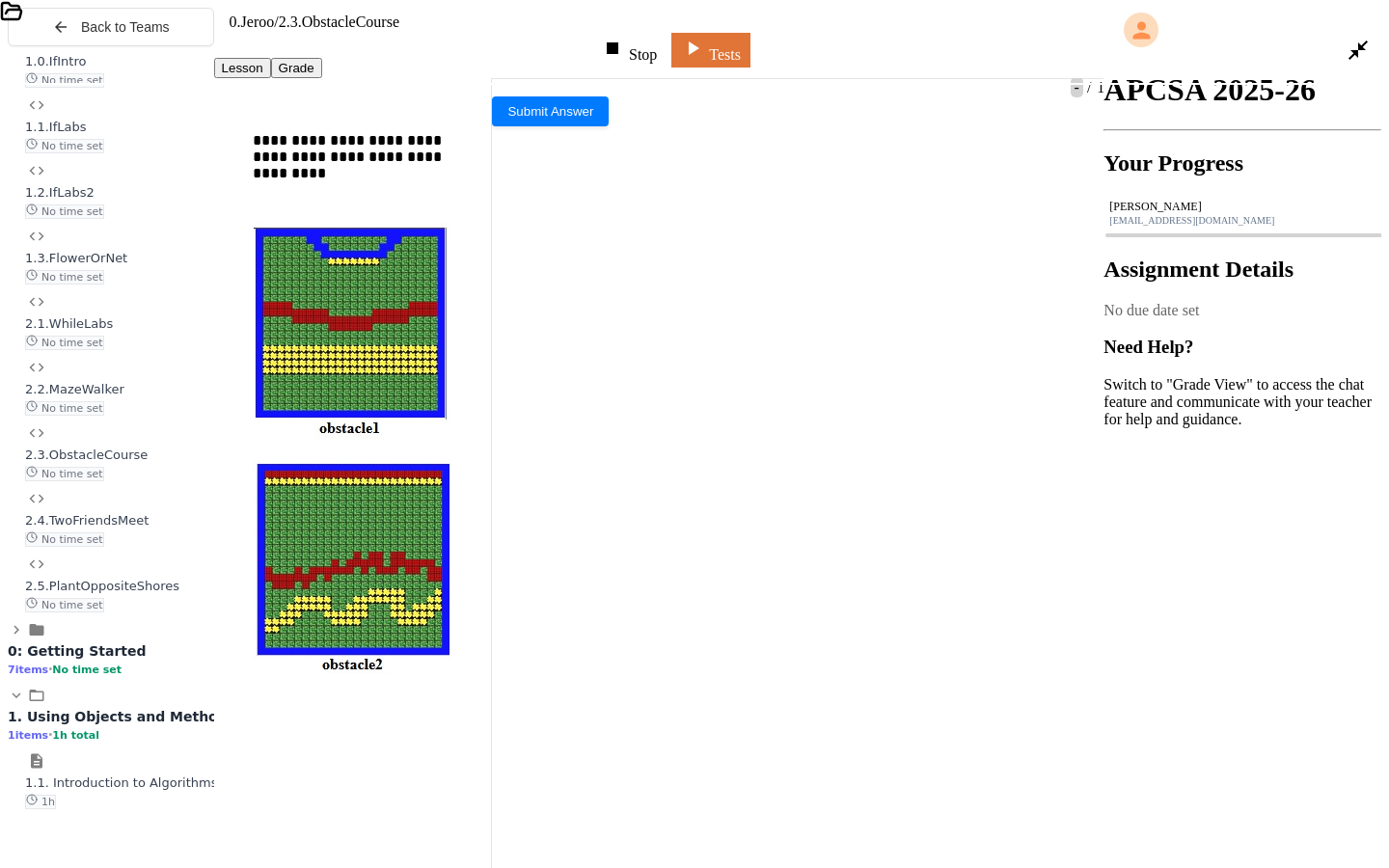
click at [624, 37] on icon at bounding box center [613, 48] width 23 height 23
click at [627, 37] on div at bounding box center [629, 50] width 28 height 27
click at [210, 612] on div at bounding box center [334, 621] width 669 height 17
click at [485, 749] on div "*** ***" at bounding box center [707, 871] width 1346 height 19
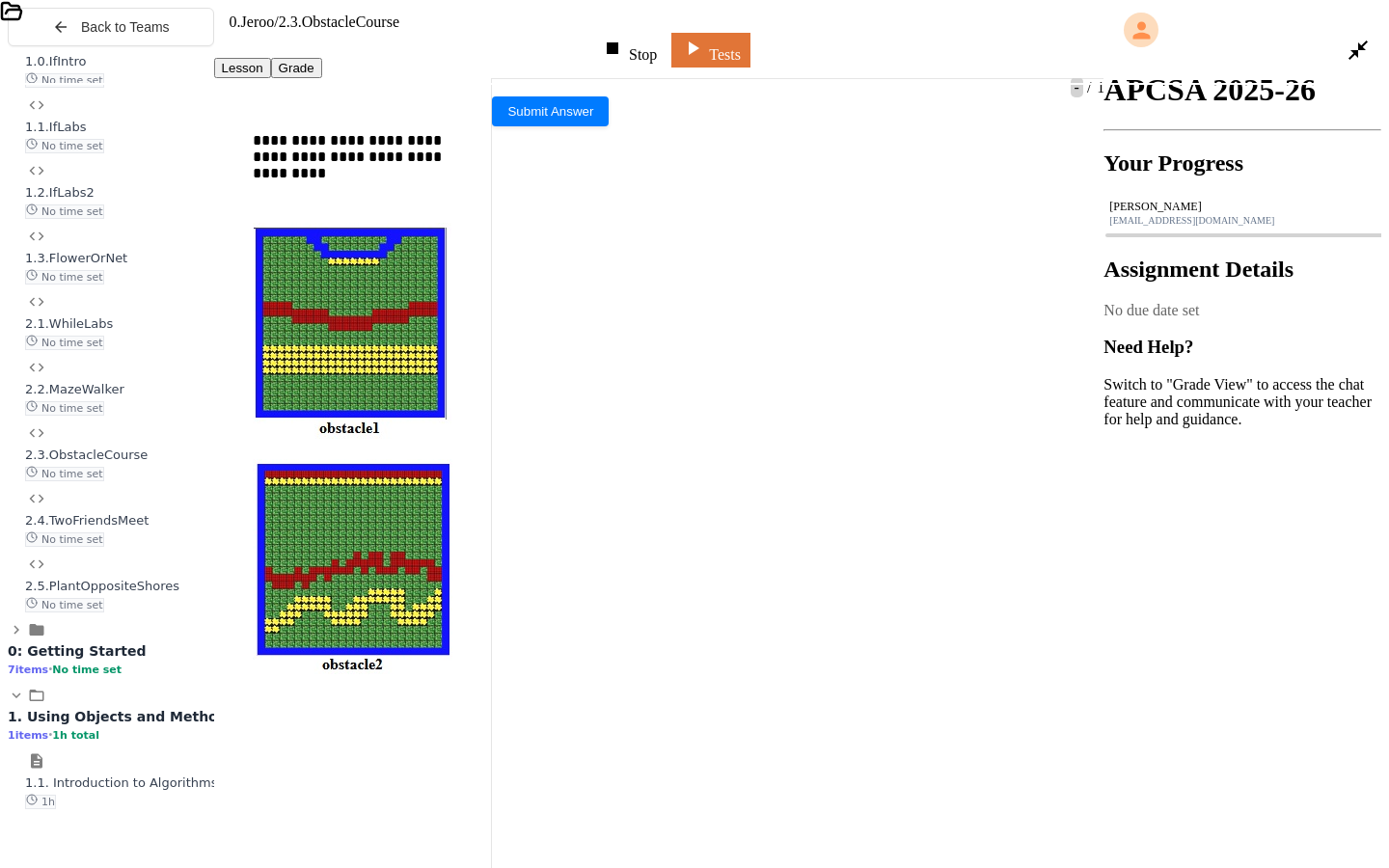
scroll to position [462, 0]
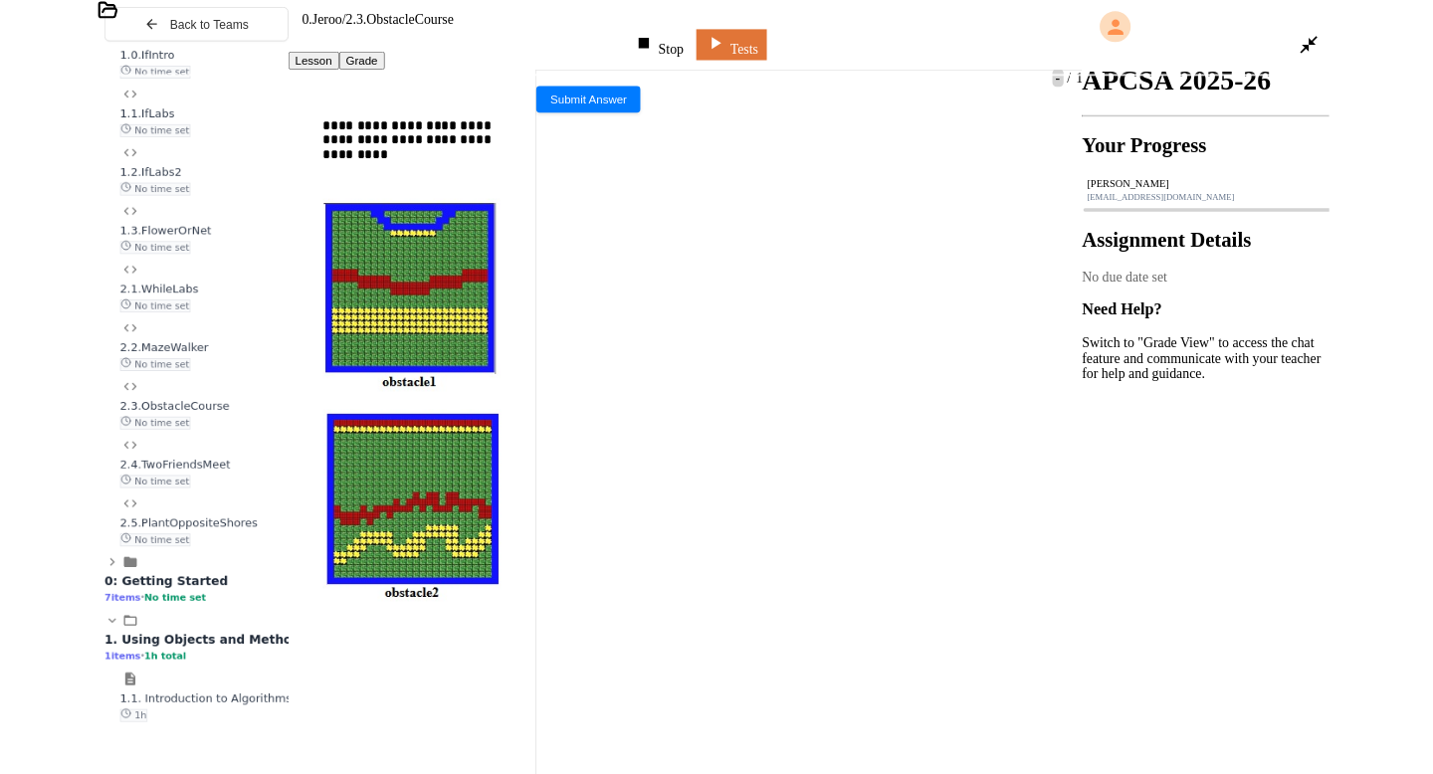
scroll to position [742, 0]
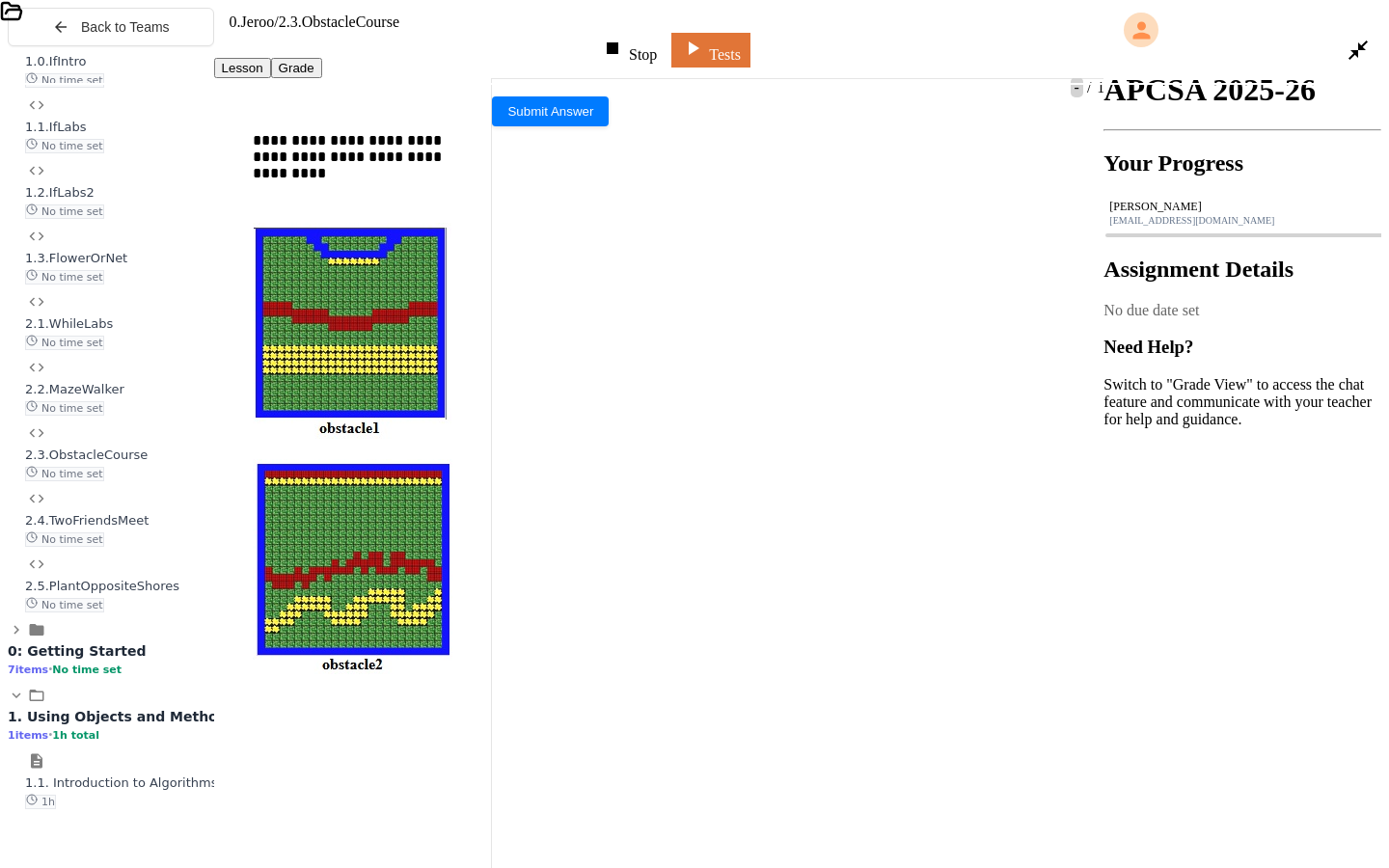
drag, startPoint x: 627, startPoint y: 20, endPoint x: 627, endPoint y: 740, distance: 720.0
click at [618, 43] on icon at bounding box center [613, 48] width 12 height 12
drag, startPoint x: 627, startPoint y: 740, endPoint x: 625, endPoint y: 20, distance: 720.0
click at [627, 37] on div "Stop" at bounding box center [629, 50] width 56 height 27
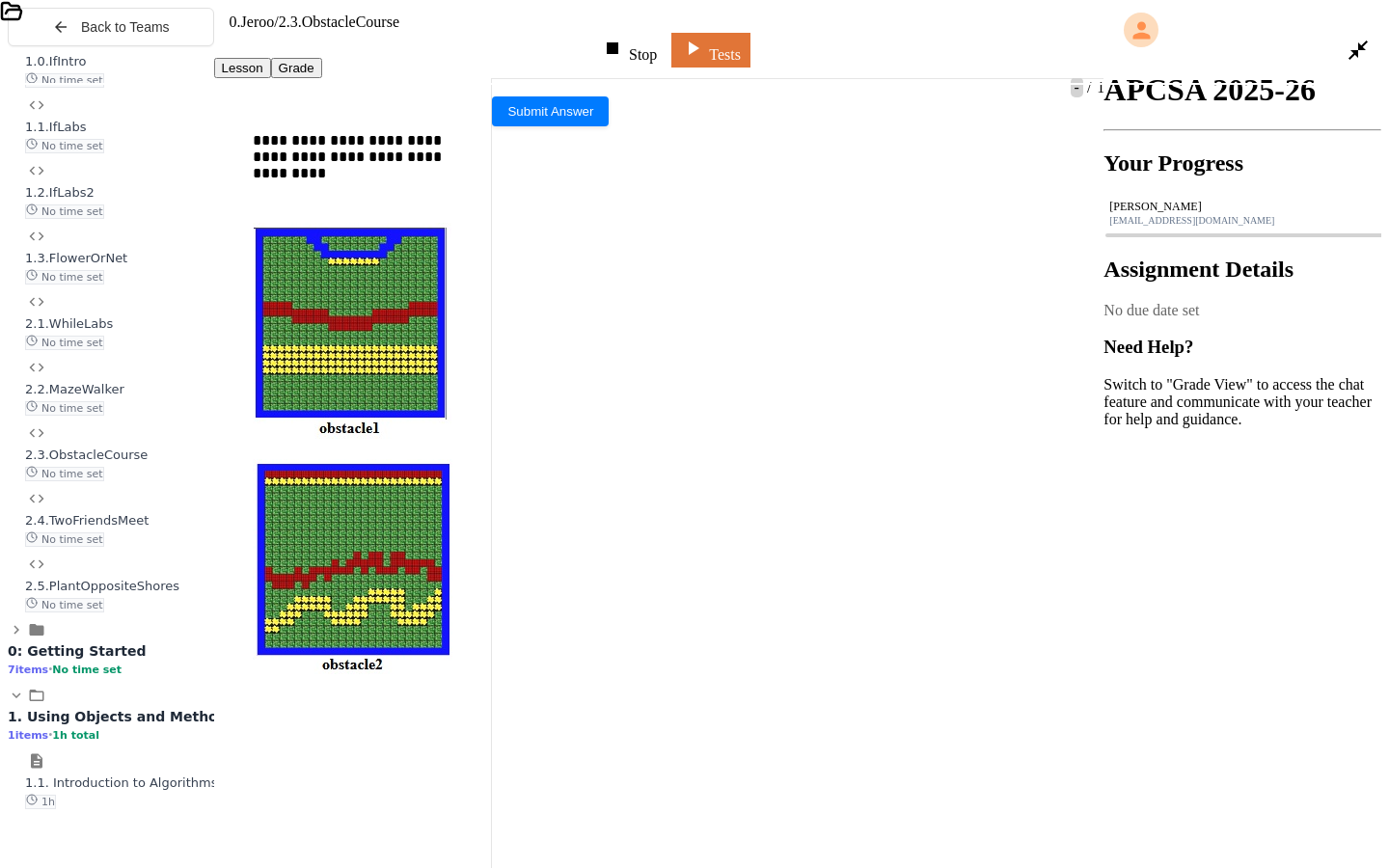
click at [451, 647] on div at bounding box center [334, 656] width 669 height 17
click at [751, 31] on link "Tests" at bounding box center [711, 49] width 81 height 37
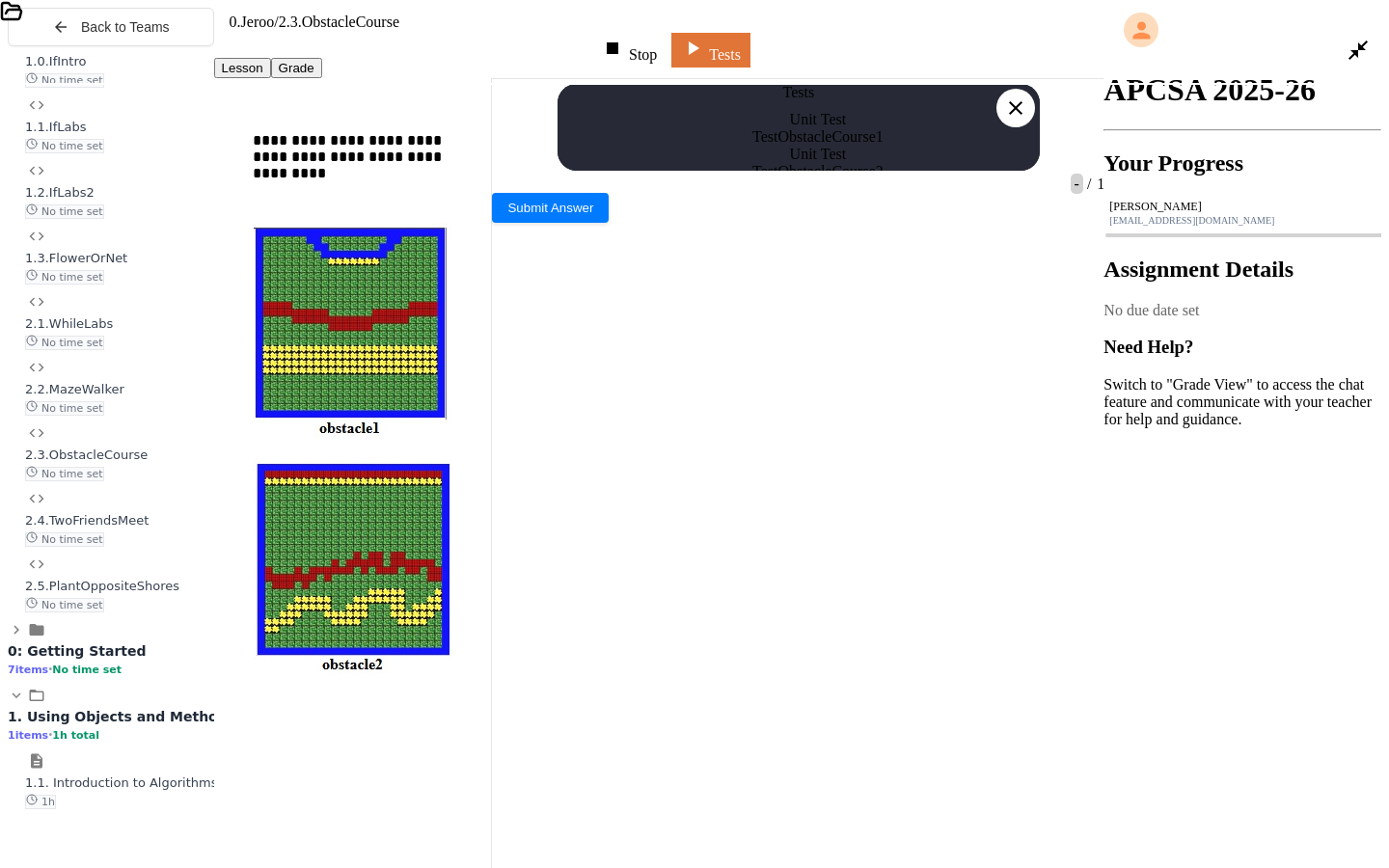
click at [1353, 41] on icon at bounding box center [1358, 50] width 19 height 19
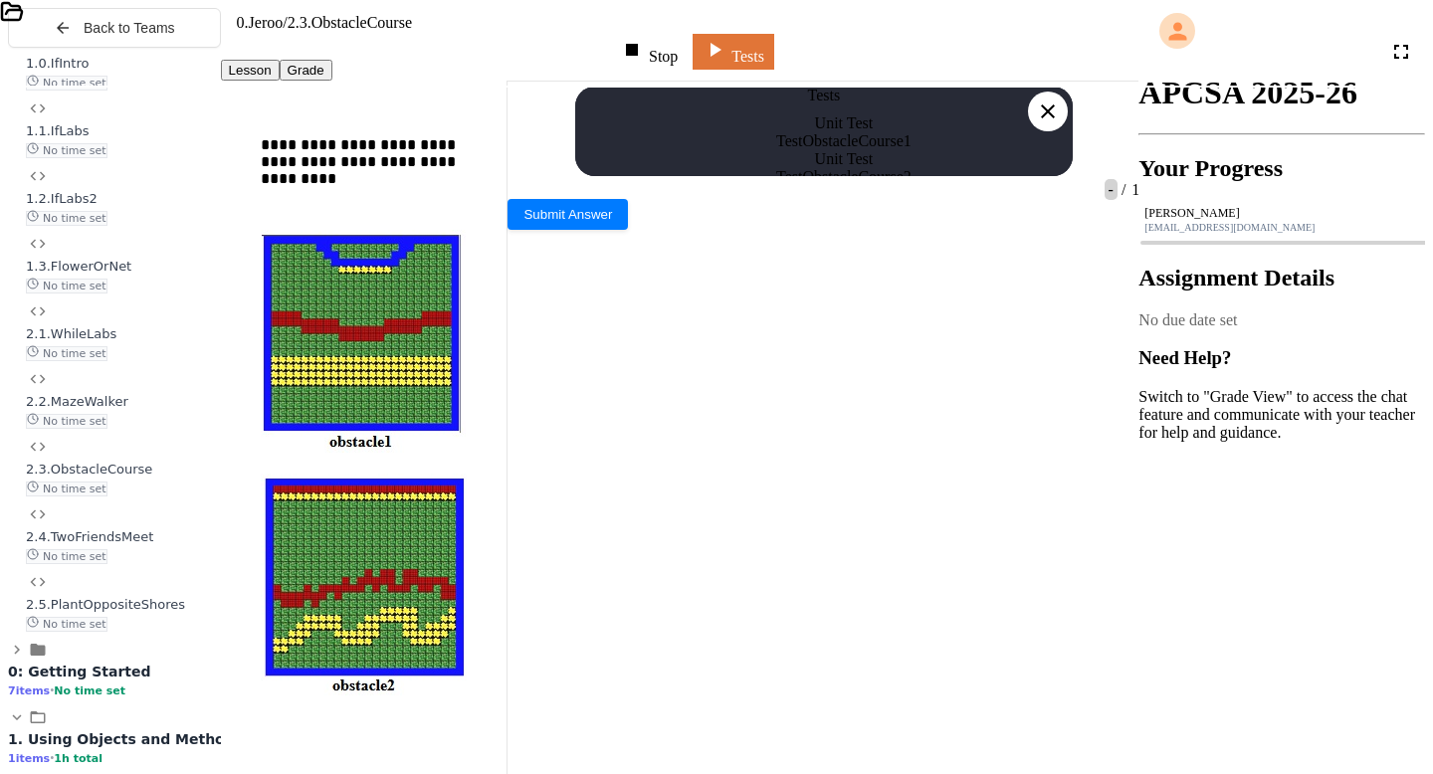
scroll to position [197, 0]
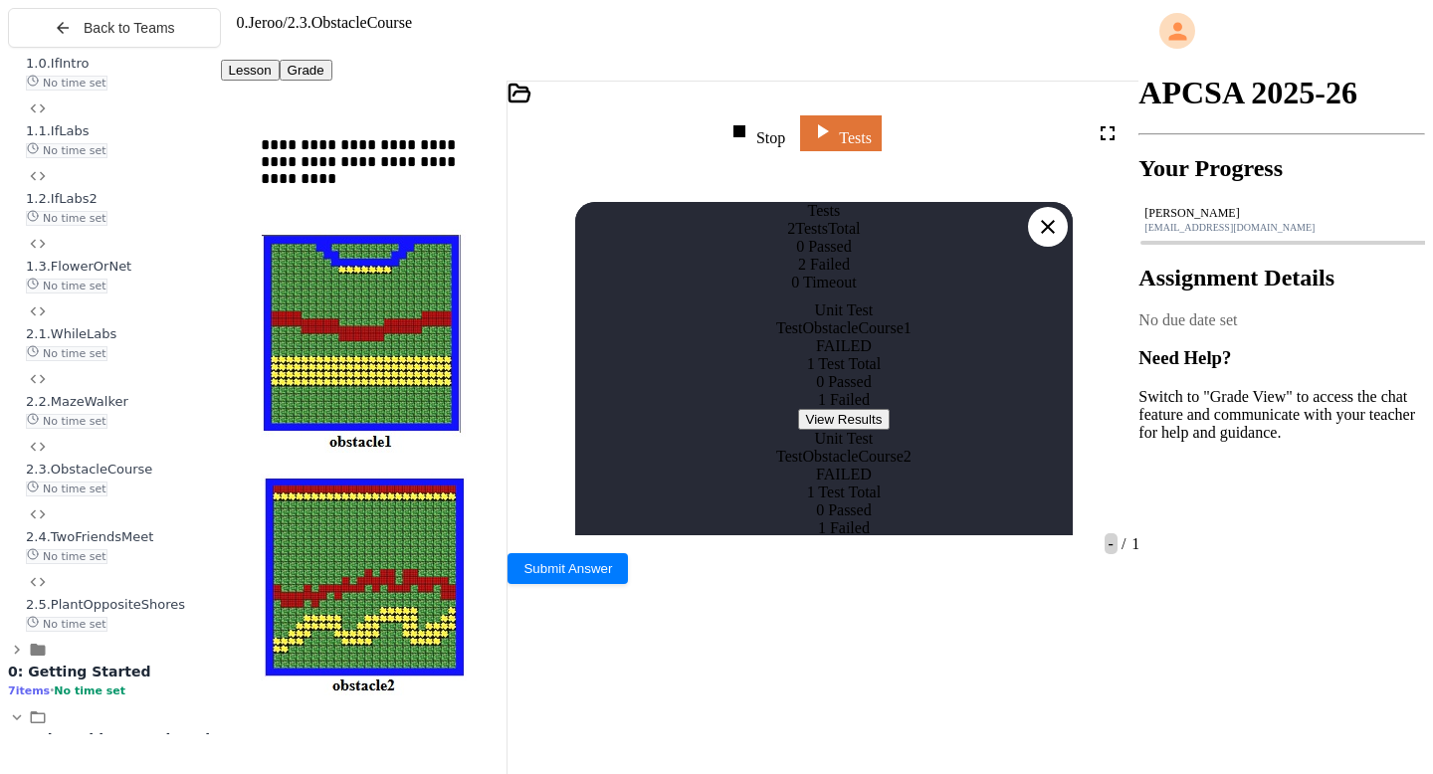
click at [1053, 215] on icon at bounding box center [1048, 227] width 24 height 24
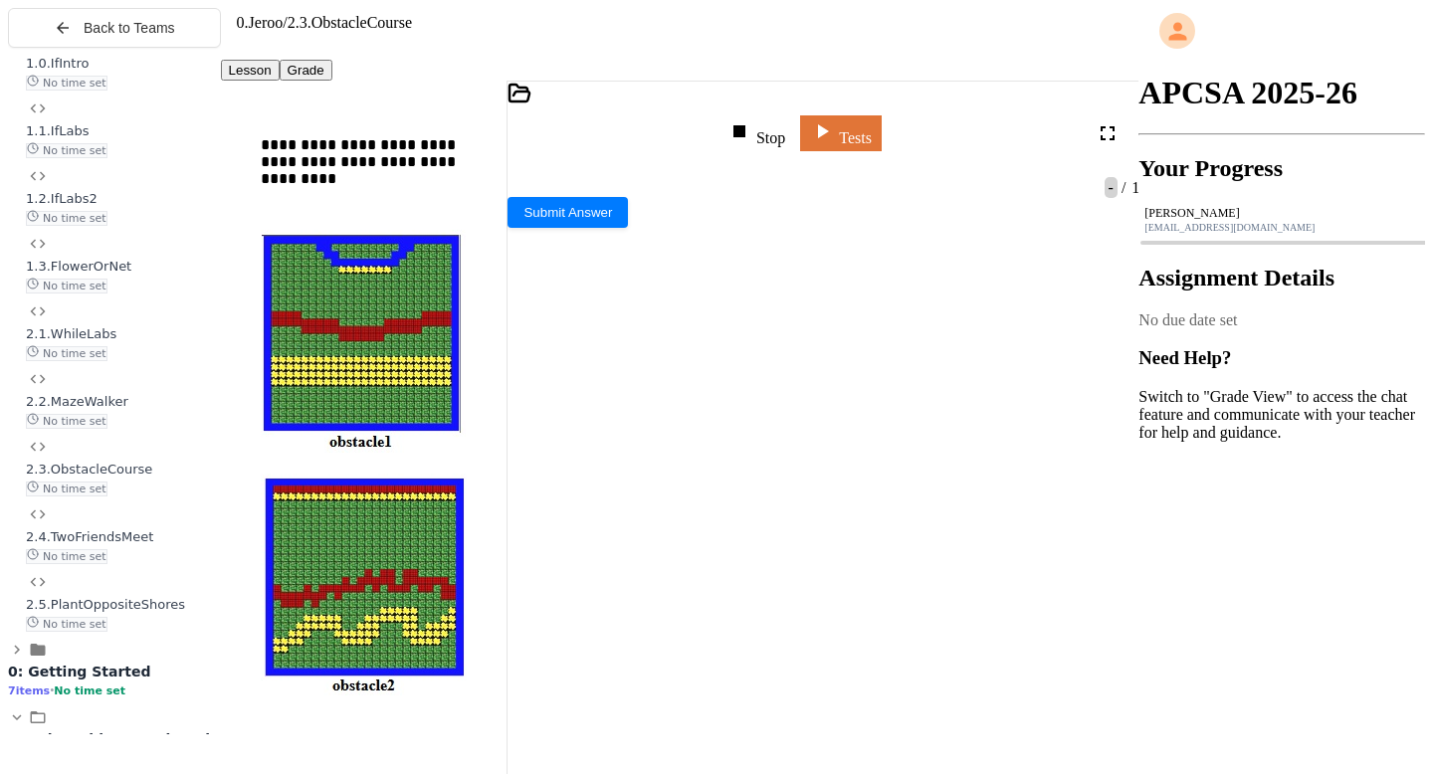
scroll to position [799, 0]
click at [943, 518] on body "**********" at bounding box center [716, 395] width 1417 height 774
click at [776, 119] on div "Stop" at bounding box center [757, 133] width 58 height 28
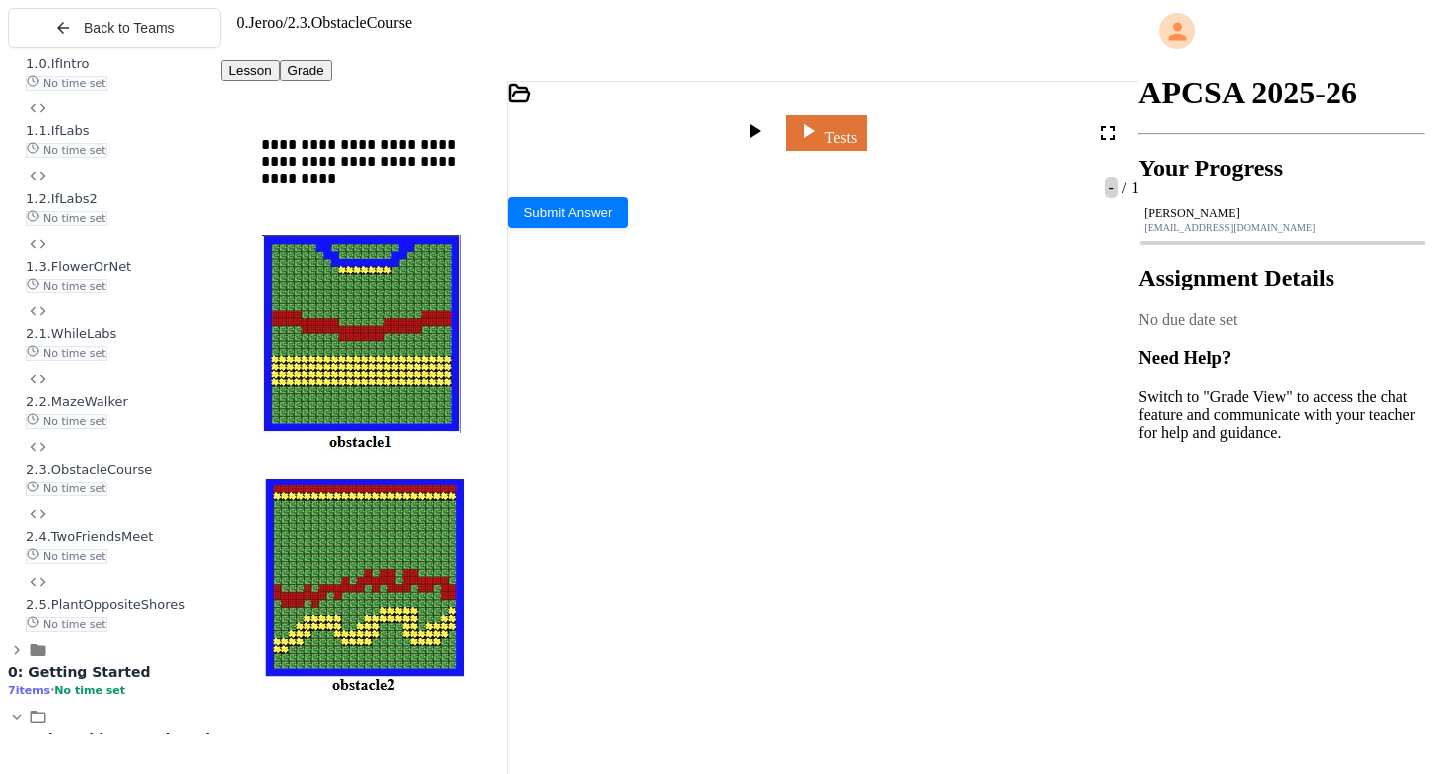
click at [761, 124] on icon at bounding box center [755, 131] width 11 height 14
click at [1113, 482] on icon at bounding box center [1124, 470] width 24 height 24
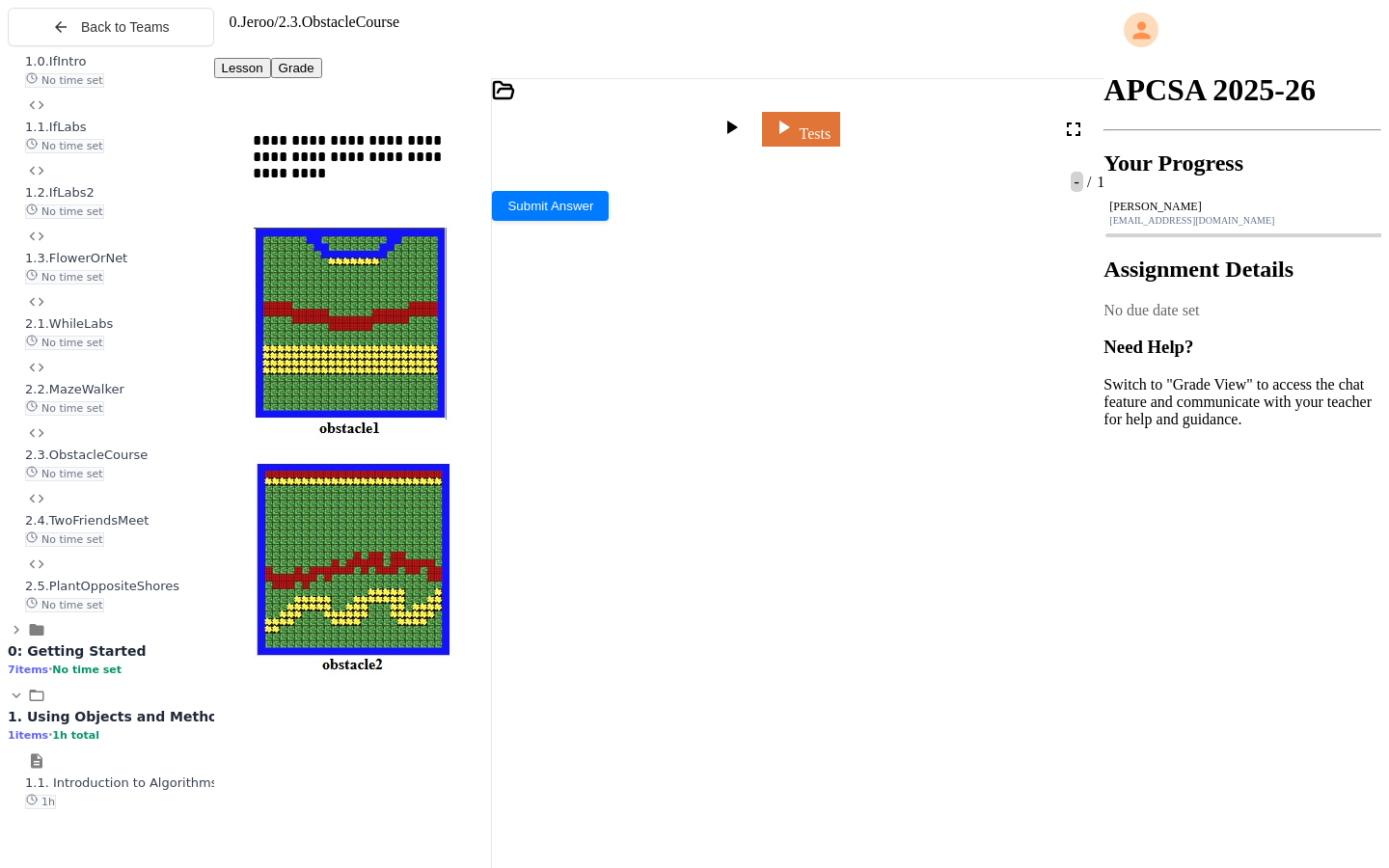
drag, startPoint x: 1374, startPoint y: 18, endPoint x: 1374, endPoint y: 738, distance: 720.0
click at [1374, 18] on icon at bounding box center [1373, 16] width 23 height 23
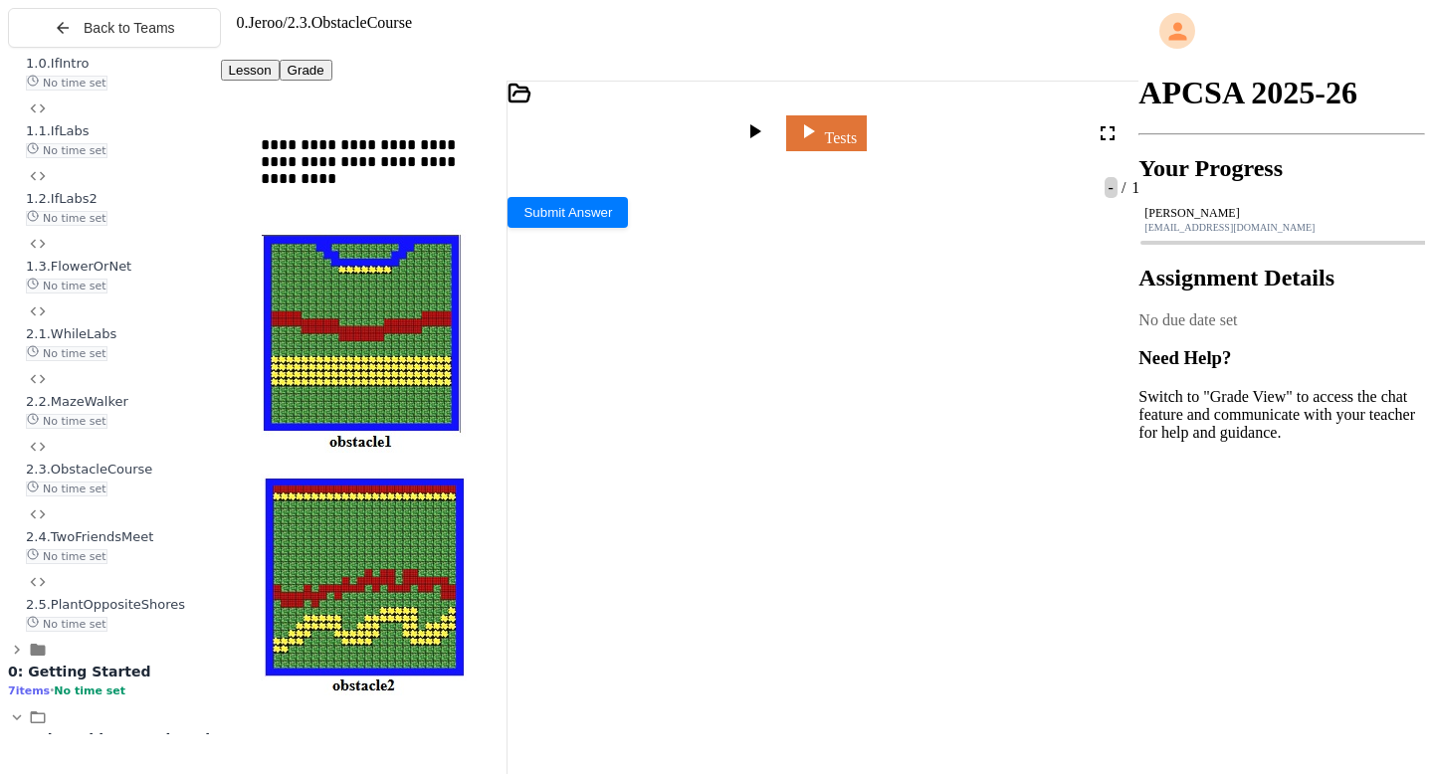
click at [781, 109] on div at bounding box center [757, 133] width 49 height 48
click at [766, 119] on icon at bounding box center [755, 131] width 24 height 24
click at [784, 119] on div "Stop" at bounding box center [757, 133] width 58 height 28
click at [766, 119] on icon at bounding box center [755, 131] width 24 height 24
